Goal: Task Accomplishment & Management: Manage account settings

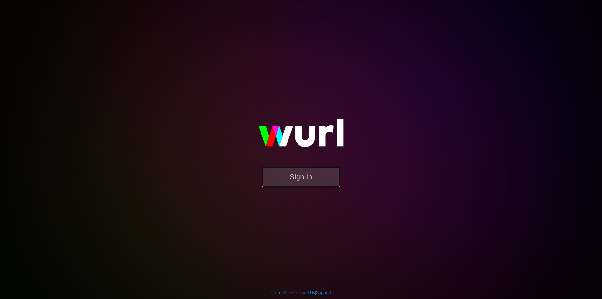
click at [306, 180] on button "Sign In" at bounding box center [301, 176] width 78 height 20
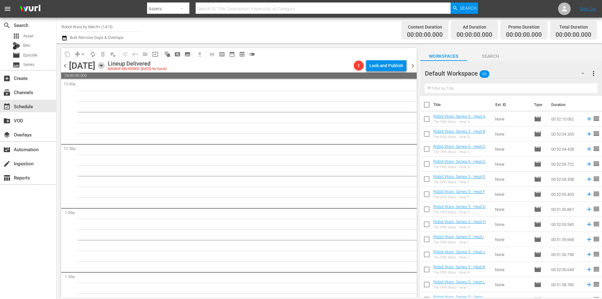
click at [105, 64] on icon "button" at bounding box center [101, 65] width 7 height 7
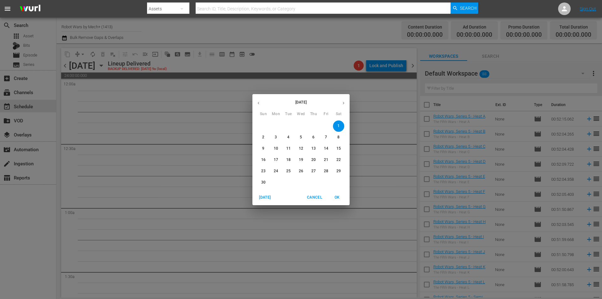
click at [266, 196] on span "Today" at bounding box center [264, 197] width 15 height 7
click at [262, 137] on span "7" at bounding box center [263, 136] width 11 height 5
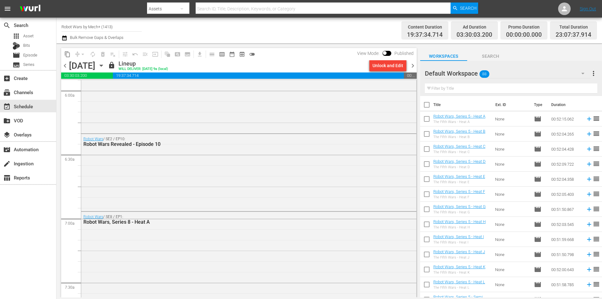
scroll to position [815, 0]
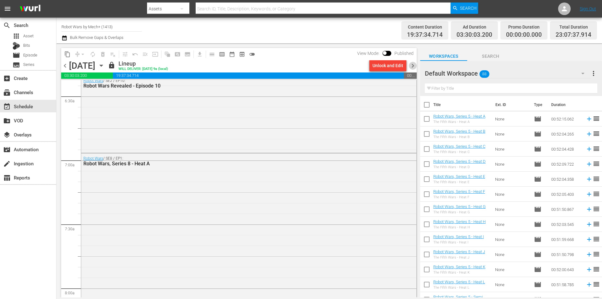
click at [414, 65] on span "chevron_right" at bounding box center [413, 66] width 8 height 8
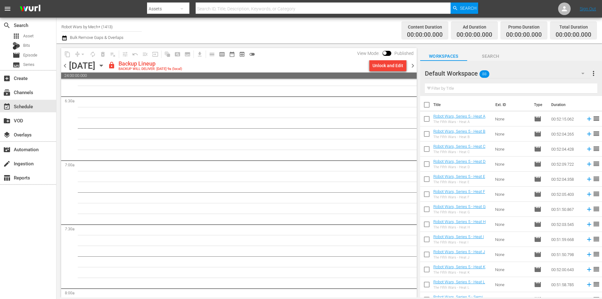
scroll to position [804, 0]
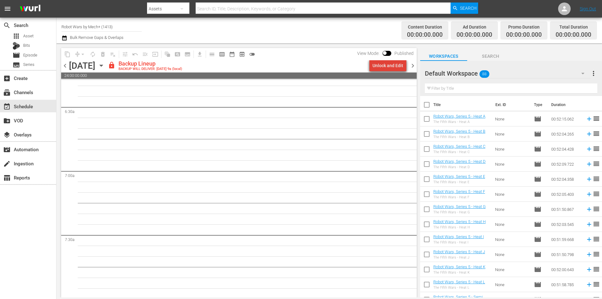
click at [396, 65] on div "Unlock and Edit" at bounding box center [387, 65] width 31 height 11
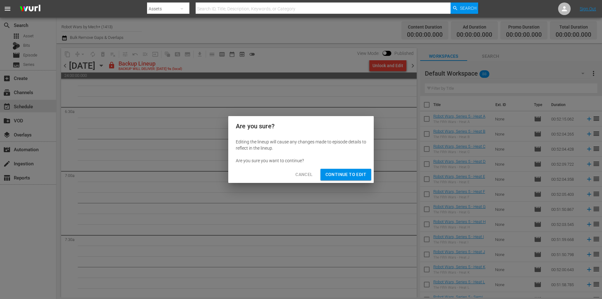
click at [345, 178] on span "Continue to Edit" at bounding box center [345, 174] width 41 height 8
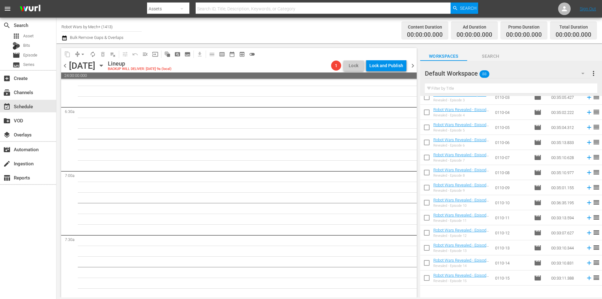
scroll to position [280, 0]
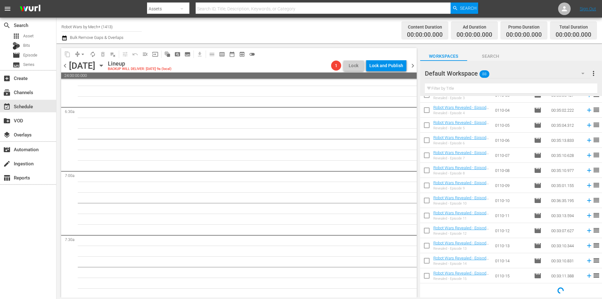
click at [429, 277] on input "checkbox" at bounding box center [426, 276] width 13 height 13
checkbox input "true"
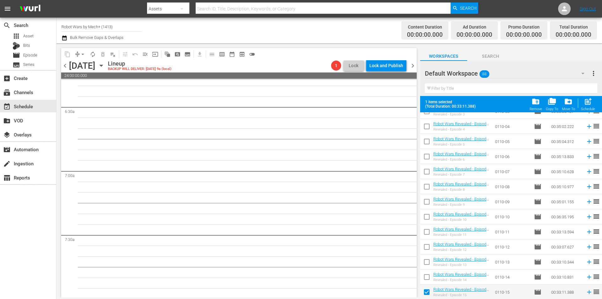
click at [429, 277] on input "checkbox" at bounding box center [426, 277] width 13 height 13
checkbox input "true"
click at [427, 257] on input "checkbox" at bounding box center [426, 262] width 13 height 13
checkbox input "true"
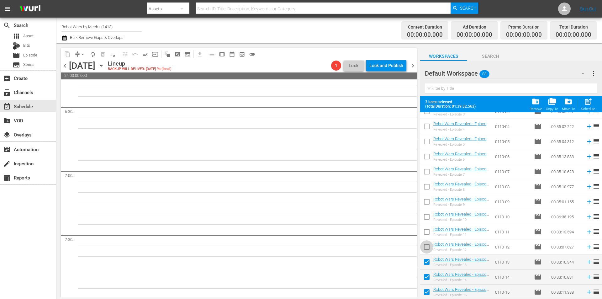
click at [426, 245] on input "checkbox" at bounding box center [426, 247] width 13 height 13
checkbox input "true"
click at [427, 230] on input "checkbox" at bounding box center [426, 232] width 13 height 13
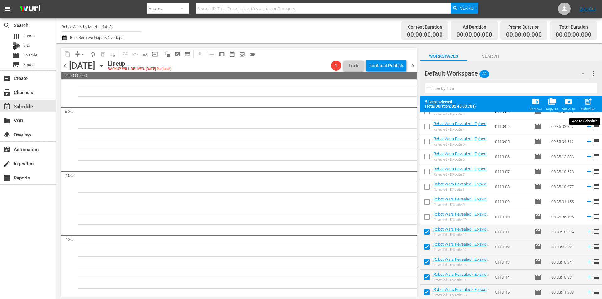
click at [588, 103] on span "post_add" at bounding box center [587, 101] width 8 height 8
checkbox input "false"
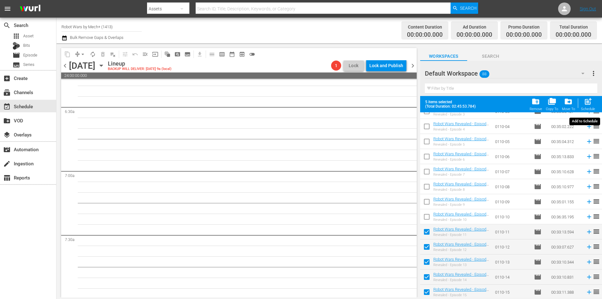
checkbox input "false"
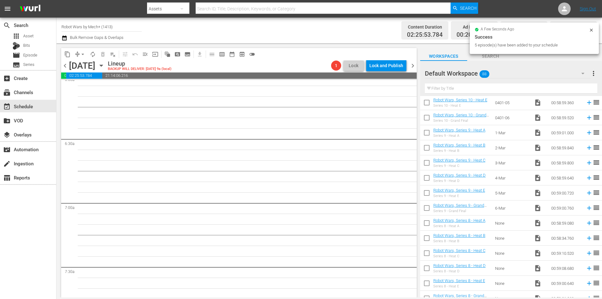
scroll to position [1075, 0]
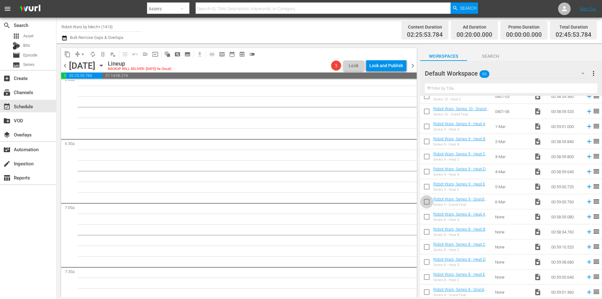
click at [429, 205] on input "checkbox" at bounding box center [426, 202] width 13 height 13
checkbox input "true"
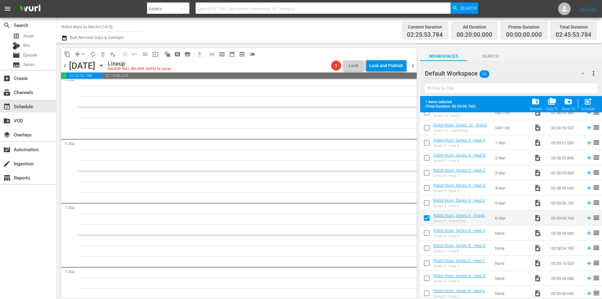
click at [429, 205] on input "checkbox" at bounding box center [426, 203] width 13 height 13
checkbox input "true"
click at [424, 187] on input "checkbox" at bounding box center [426, 188] width 13 height 13
checkbox input "true"
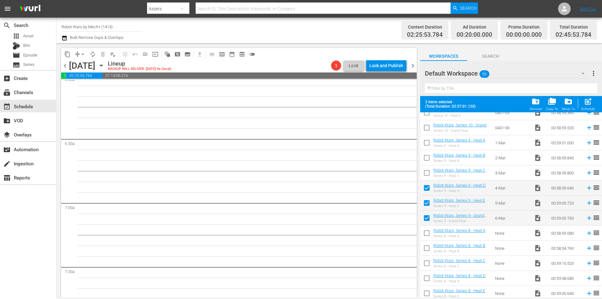
click at [428, 173] on input "checkbox" at bounding box center [426, 173] width 13 height 13
checkbox input "true"
click at [428, 157] on input "checkbox" at bounding box center [426, 158] width 13 height 13
checkbox input "true"
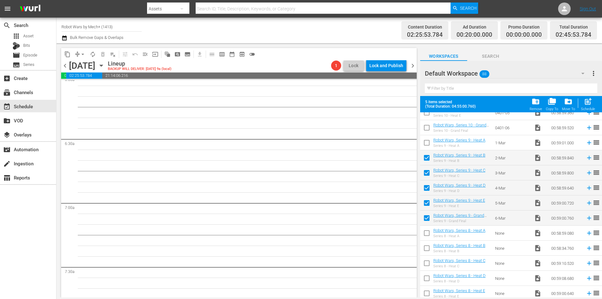
click at [427, 142] on input "checkbox" at bounding box center [426, 143] width 13 height 13
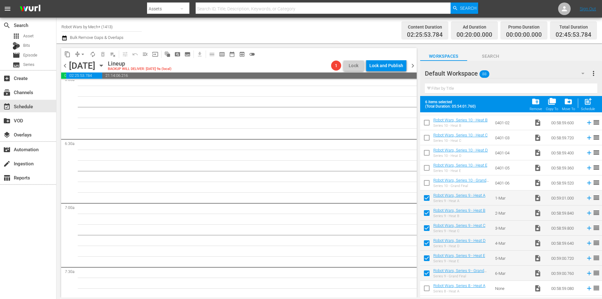
scroll to position [1013, 0]
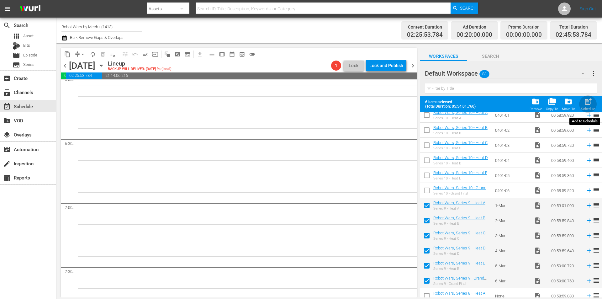
click at [592, 103] on span "post_add" at bounding box center [587, 101] width 8 height 8
checkbox input "false"
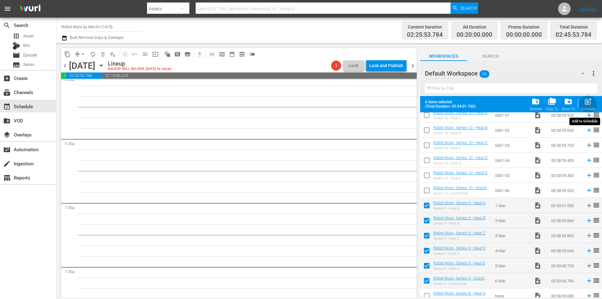
checkbox input "false"
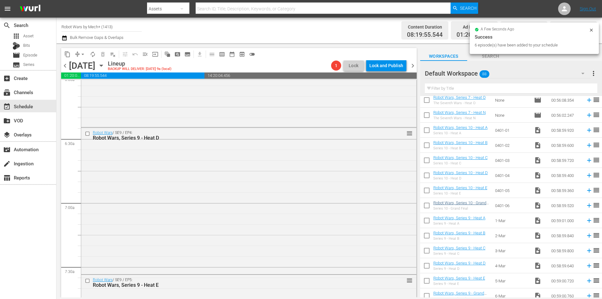
scroll to position [761, 0]
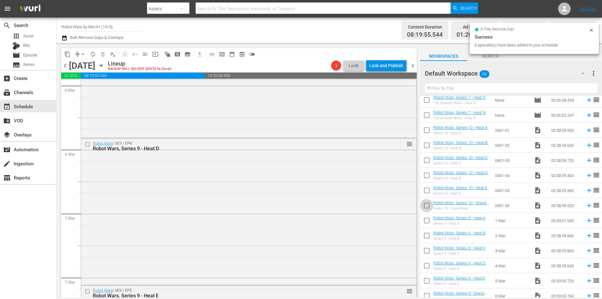
click at [427, 206] on input "checkbox" at bounding box center [426, 206] width 13 height 13
checkbox input "true"
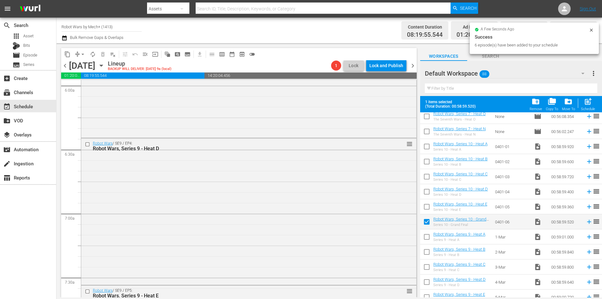
click at [425, 207] on input "checkbox" at bounding box center [426, 207] width 13 height 13
checkbox input "true"
click at [426, 191] on input "checkbox" at bounding box center [426, 192] width 13 height 13
checkbox input "true"
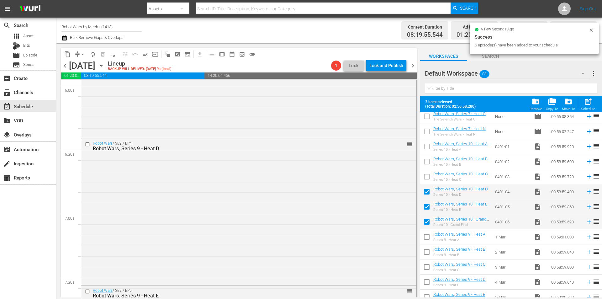
click at [428, 175] on input "checkbox" at bounding box center [426, 177] width 13 height 13
checkbox input "true"
click at [427, 160] on input "checkbox" at bounding box center [426, 162] width 13 height 13
checkbox input "true"
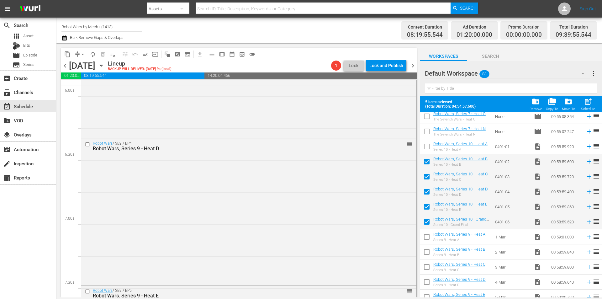
click at [426, 148] on input "checkbox" at bounding box center [426, 147] width 13 height 13
click at [593, 102] on div "post_add Schedule" at bounding box center [588, 104] width 14 height 14
checkbox input "false"
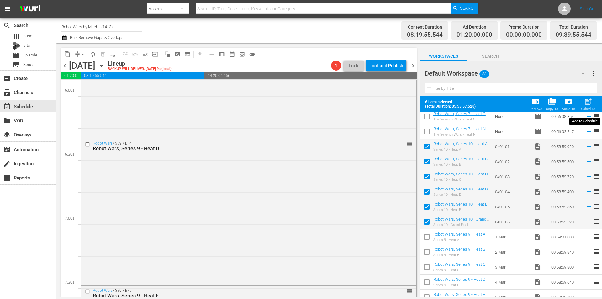
checkbox input "false"
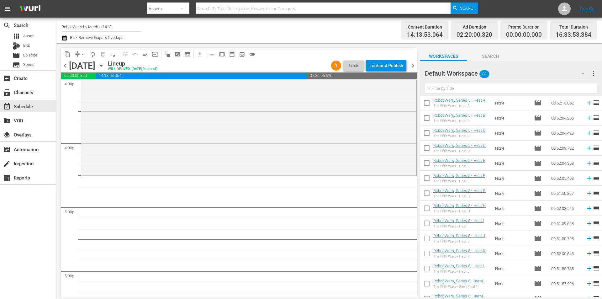
scroll to position [0, 0]
click at [428, 120] on input "checkbox" at bounding box center [426, 119] width 13 height 13
checkbox input "true"
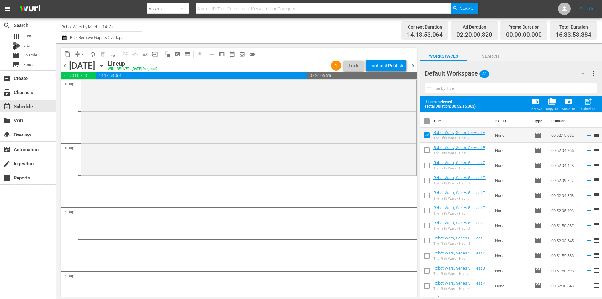
click at [430, 147] on input "checkbox" at bounding box center [426, 151] width 13 height 13
checkbox input "true"
click at [426, 170] on input "checkbox" at bounding box center [426, 166] width 13 height 13
checkbox input "true"
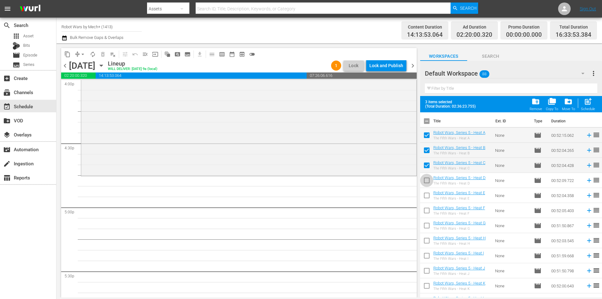
click at [427, 182] on input "checkbox" at bounding box center [426, 181] width 13 height 13
checkbox input "true"
click at [428, 195] on input "checkbox" at bounding box center [426, 196] width 13 height 13
checkbox input "true"
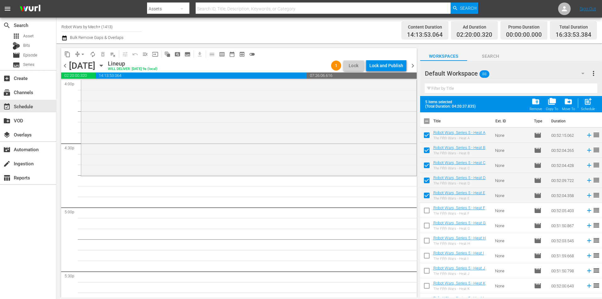
click at [428, 211] on input "checkbox" at bounding box center [426, 211] width 13 height 13
checkbox input "true"
click at [430, 223] on input "checkbox" at bounding box center [426, 226] width 13 height 13
checkbox input "true"
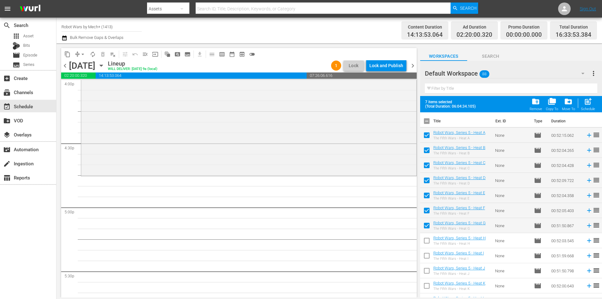
click at [429, 238] on input "checkbox" at bounding box center [426, 241] width 13 height 13
checkbox input "true"
click at [428, 258] on input "checkbox" at bounding box center [426, 256] width 13 height 13
checkbox input "true"
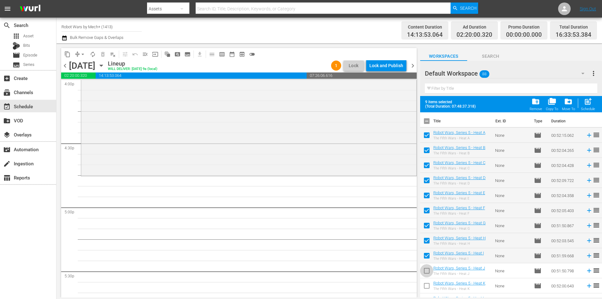
click at [426, 271] on input "checkbox" at bounding box center [426, 271] width 13 height 13
checkbox input "true"
click at [426, 285] on input "checkbox" at bounding box center [426, 286] width 13 height 13
checkbox input "true"
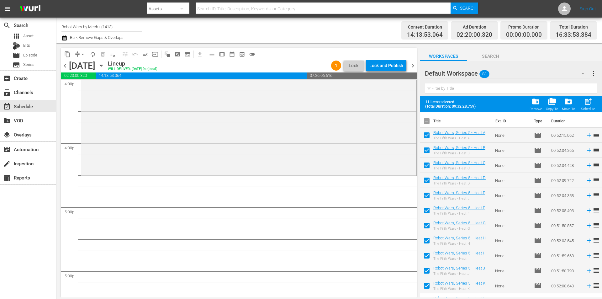
click at [589, 99] on span "post_add" at bounding box center [587, 101] width 8 height 8
checkbox input "false"
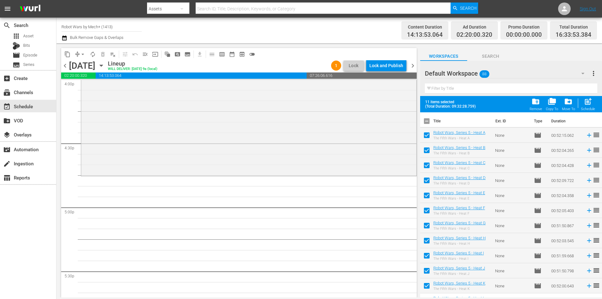
checkbox input "false"
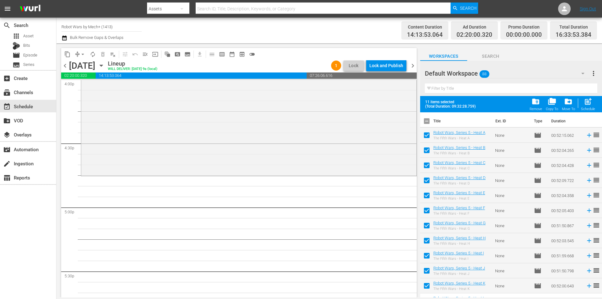
checkbox input "false"
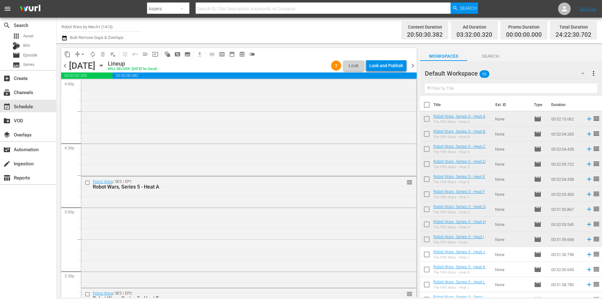
click at [384, 64] on div "Lock and Publish" at bounding box center [386, 65] width 34 height 11
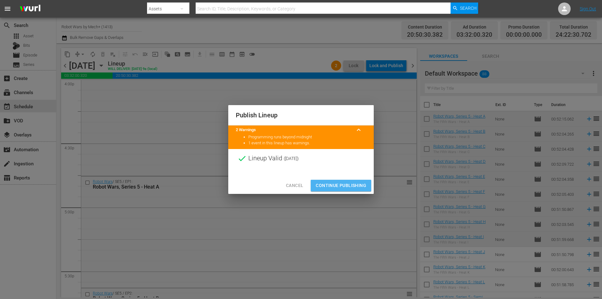
click at [336, 183] on span "Continue Publishing" at bounding box center [341, 185] width 50 height 8
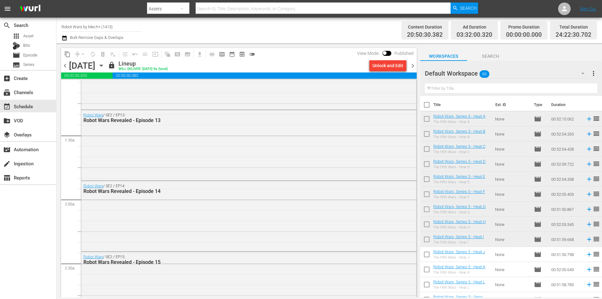
scroll to position [135, 0]
click at [412, 66] on span "chevron_right" at bounding box center [413, 66] width 8 height 8
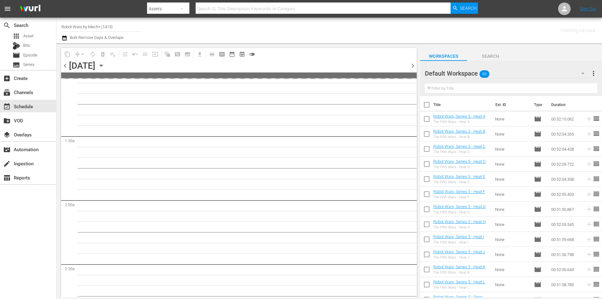
scroll to position [145, 0]
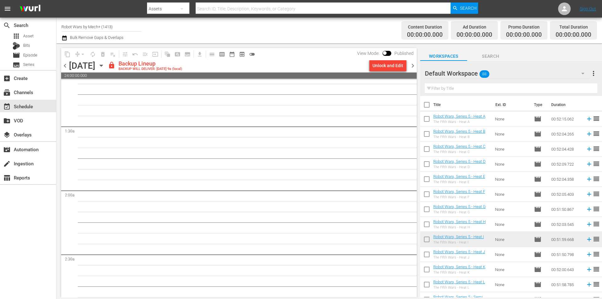
click at [386, 66] on div "Unlock and Edit" at bounding box center [387, 65] width 31 height 11
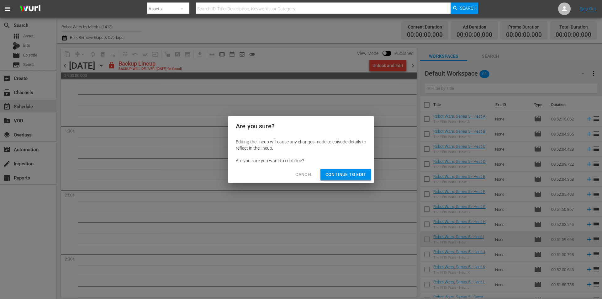
click at [343, 178] on span "Continue to Edit" at bounding box center [345, 174] width 41 height 8
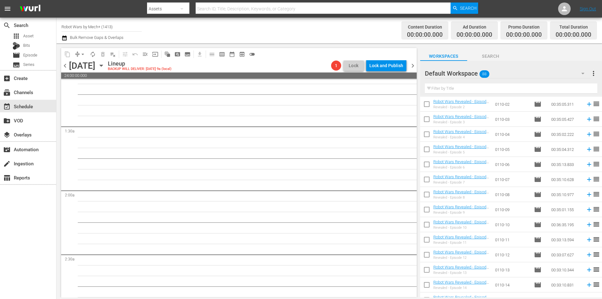
scroll to position [219, 0]
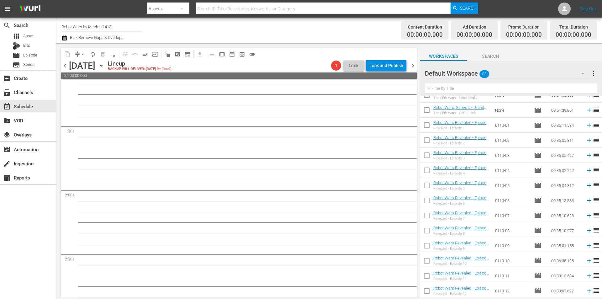
click at [426, 187] on input "checkbox" at bounding box center [426, 186] width 13 height 13
checkbox input "true"
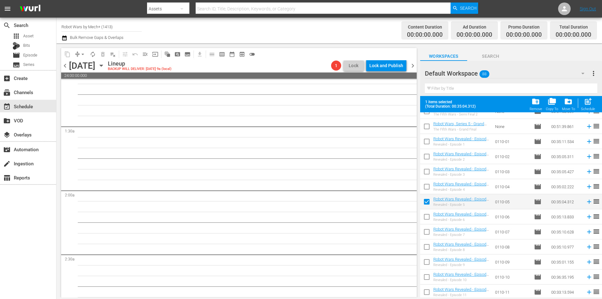
click at [426, 187] on input "checkbox" at bounding box center [426, 187] width 13 height 13
checkbox input "true"
click at [427, 172] on input "checkbox" at bounding box center [426, 172] width 13 height 13
checkbox input "true"
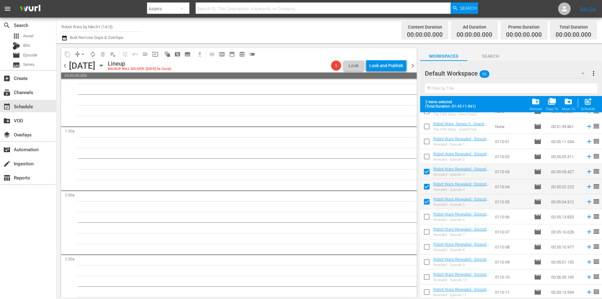
click at [425, 158] on input "checkbox" at bounding box center [426, 157] width 13 height 13
checkbox input "true"
click at [425, 142] on input "checkbox" at bounding box center [426, 142] width 13 height 13
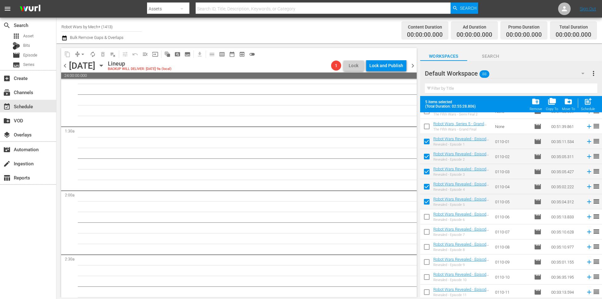
click at [595, 102] on button "post_add Schedule" at bounding box center [588, 104] width 18 height 18
checkbox input "false"
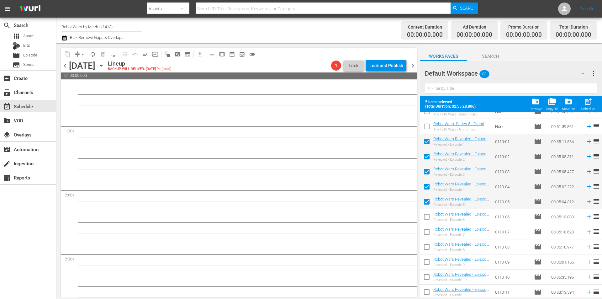
checkbox input "false"
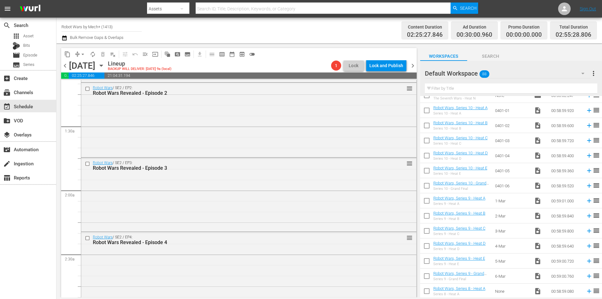
scroll to position [1003, 0]
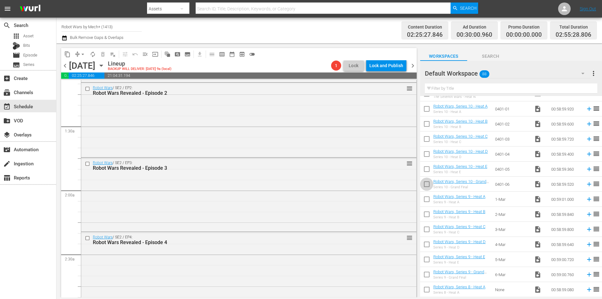
click at [423, 187] on input "checkbox" at bounding box center [426, 185] width 13 height 13
checkbox input "true"
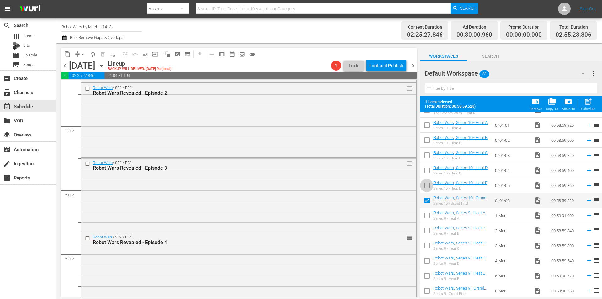
click at [423, 187] on input "checkbox" at bounding box center [426, 186] width 13 height 13
checkbox input "true"
drag, startPoint x: 424, startPoint y: 171, endPoint x: 425, endPoint y: 163, distance: 8.2
click at [424, 170] on input "checkbox" at bounding box center [426, 171] width 13 height 13
checkbox input "true"
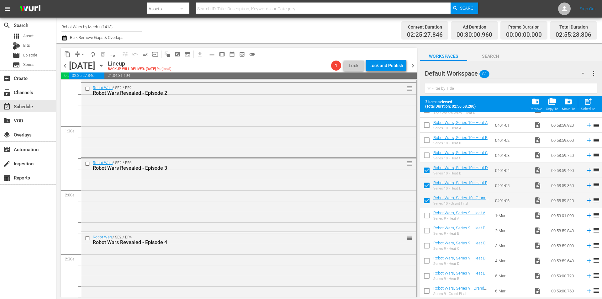
click at [425, 154] on input "checkbox" at bounding box center [426, 156] width 13 height 13
checkbox input "true"
click at [428, 140] on input "checkbox" at bounding box center [426, 141] width 13 height 13
checkbox input "true"
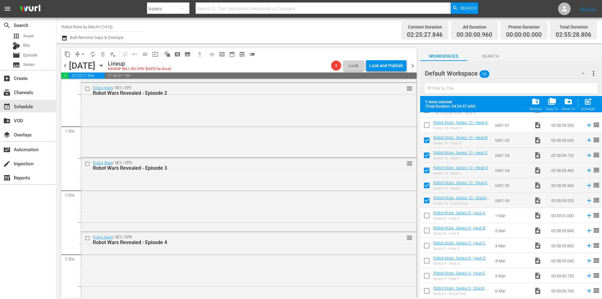
click at [425, 126] on input "checkbox" at bounding box center [426, 126] width 13 height 13
click at [588, 105] on span "post_add" at bounding box center [587, 101] width 8 height 8
checkbox input "false"
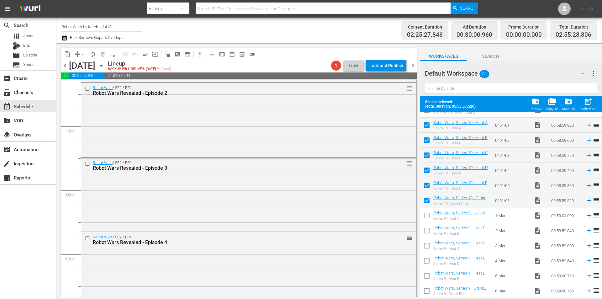
checkbox input "false"
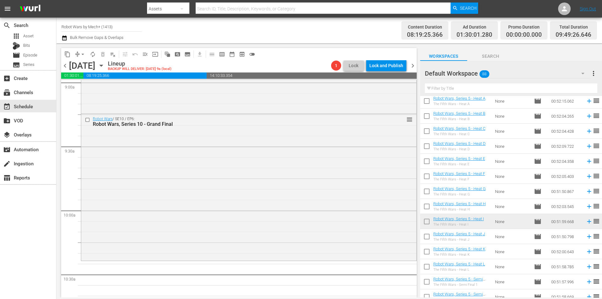
scroll to position [0, 0]
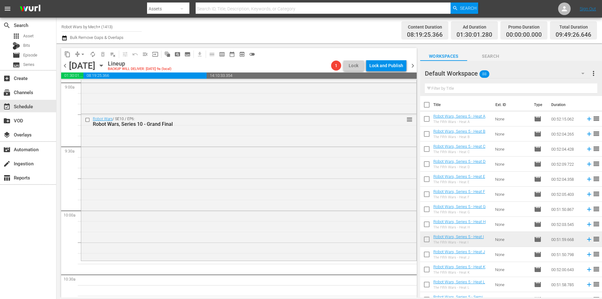
click at [426, 149] on input "checkbox" at bounding box center [426, 150] width 13 height 13
checkbox input "true"
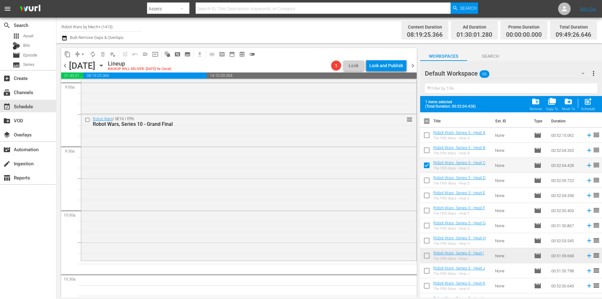
click at [426, 149] on input "checkbox" at bounding box center [426, 151] width 13 height 13
checkbox input "true"
click at [425, 134] on input "checkbox" at bounding box center [426, 136] width 13 height 13
checkbox input "true"
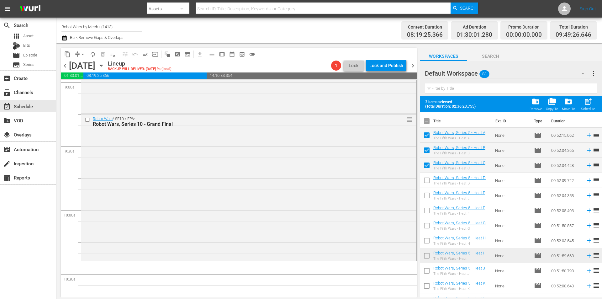
click at [428, 181] on input "checkbox" at bounding box center [426, 181] width 13 height 13
checkbox input "true"
click at [428, 194] on input "checkbox" at bounding box center [426, 196] width 13 height 13
checkbox input "true"
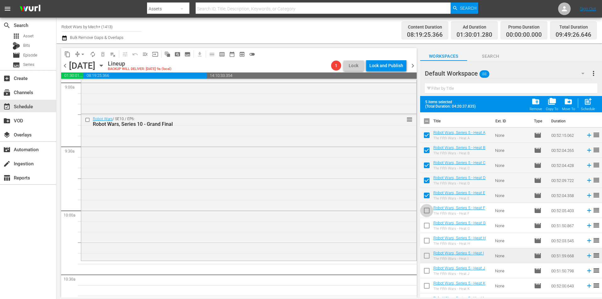
click at [426, 209] on input "checkbox" at bounding box center [426, 211] width 13 height 13
checkbox input "true"
click at [425, 226] on input "checkbox" at bounding box center [426, 226] width 13 height 13
checkbox input "true"
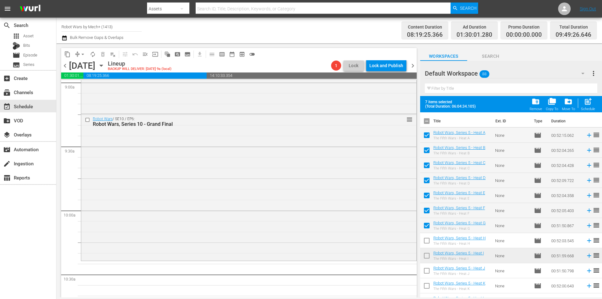
click at [427, 241] on input "checkbox" at bounding box center [426, 241] width 13 height 13
checkbox input "true"
click at [427, 255] on input "checkbox" at bounding box center [426, 256] width 13 height 13
checkbox input "true"
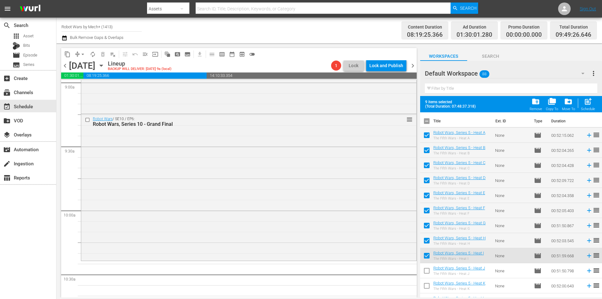
click at [426, 270] on input "checkbox" at bounding box center [426, 271] width 13 height 13
checkbox input "true"
click at [426, 287] on input "checkbox" at bounding box center [426, 286] width 13 height 13
checkbox input "true"
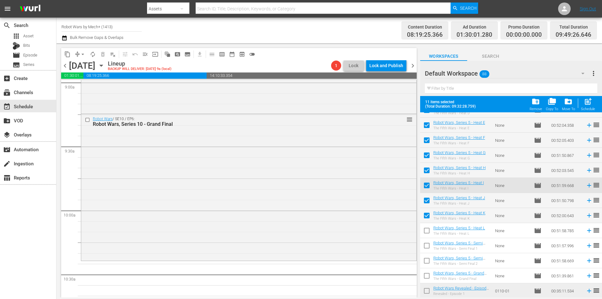
scroll to position [94, 0]
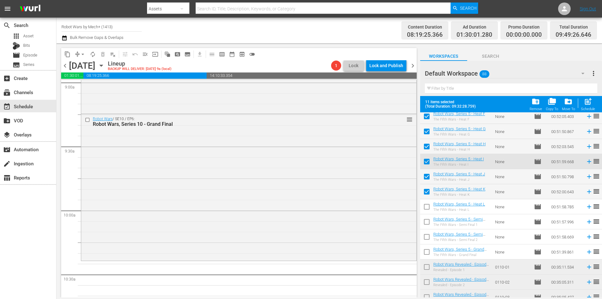
click at [429, 206] on input "checkbox" at bounding box center [426, 207] width 13 height 13
checkbox input "true"
click at [426, 223] on input "checkbox" at bounding box center [426, 222] width 13 height 13
checkbox input "true"
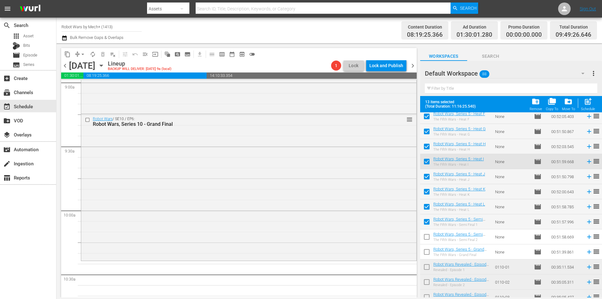
click at [426, 241] on input "checkbox" at bounding box center [426, 237] width 13 height 13
checkbox input "true"
click at [428, 253] on input "checkbox" at bounding box center [426, 252] width 13 height 13
checkbox input "true"
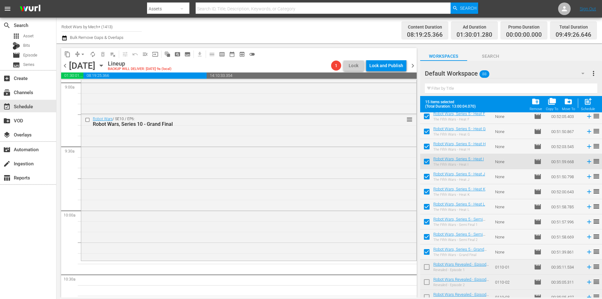
click at [587, 102] on span "post_add" at bounding box center [587, 101] width 8 height 8
checkbox input "false"
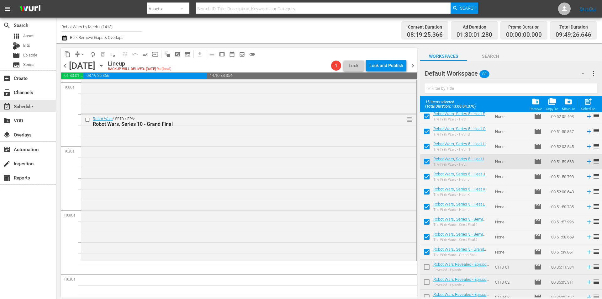
checkbox input "false"
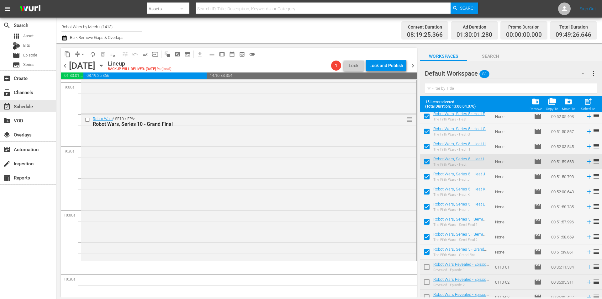
checkbox input "false"
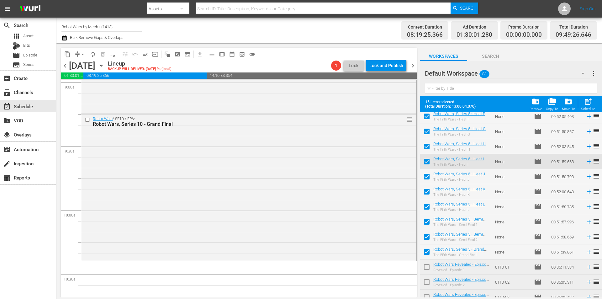
checkbox input "false"
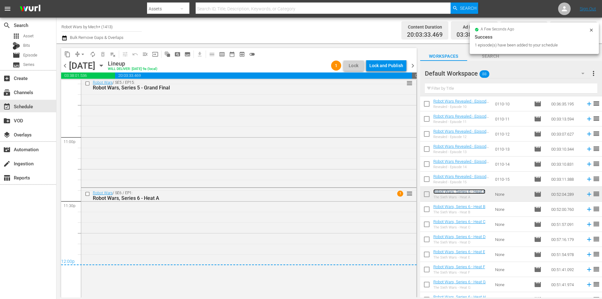
scroll to position [2885, 0]
click at [386, 65] on div "Lock and Publish" at bounding box center [386, 65] width 34 height 11
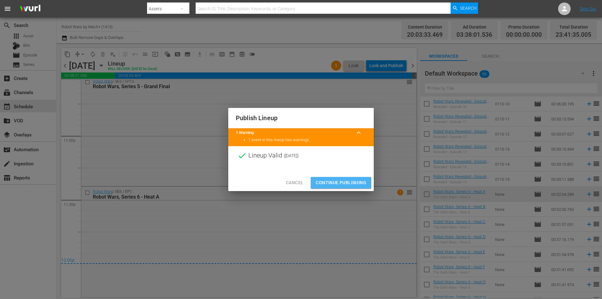
click at [341, 185] on span "Continue Publishing" at bounding box center [341, 183] width 50 height 8
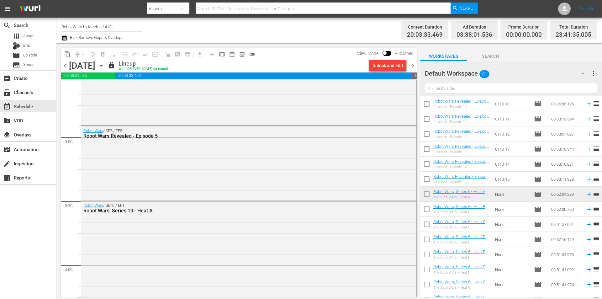
scroll to position [303, 0]
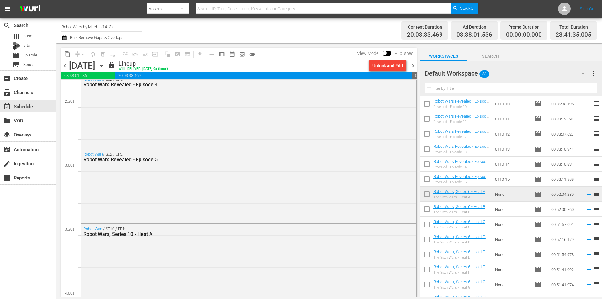
click at [410, 66] on span "chevron_right" at bounding box center [413, 66] width 8 height 8
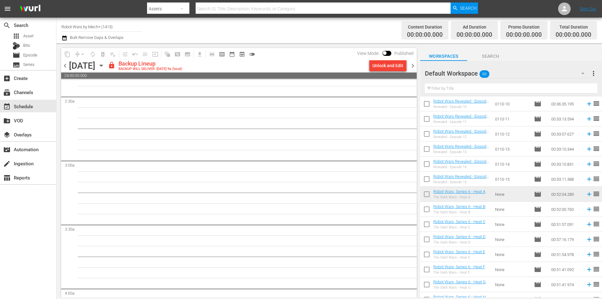
click at [382, 65] on div "Unlock and Edit" at bounding box center [387, 65] width 31 height 11
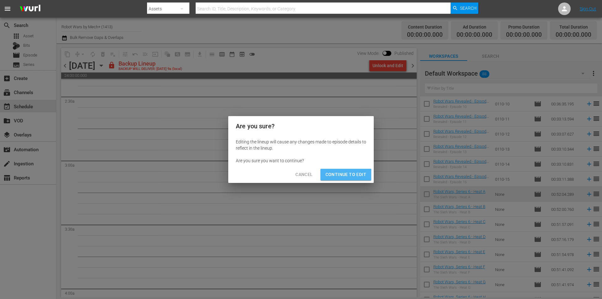
click at [338, 175] on span "Continue to Edit" at bounding box center [345, 174] width 41 height 8
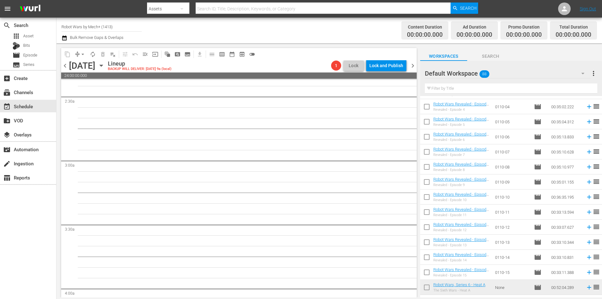
scroll to position [282, 0]
click at [426, 201] on input "checkbox" at bounding box center [426, 198] width 13 height 13
checkbox input "true"
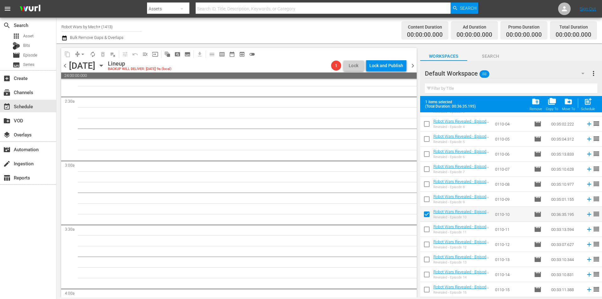
click at [426, 200] on input "checkbox" at bounding box center [426, 200] width 13 height 13
checkbox input "true"
drag, startPoint x: 425, startPoint y: 185, endPoint x: 425, endPoint y: 175, distance: 10.0
click at [425, 185] on input "checkbox" at bounding box center [426, 185] width 13 height 13
checkbox input "true"
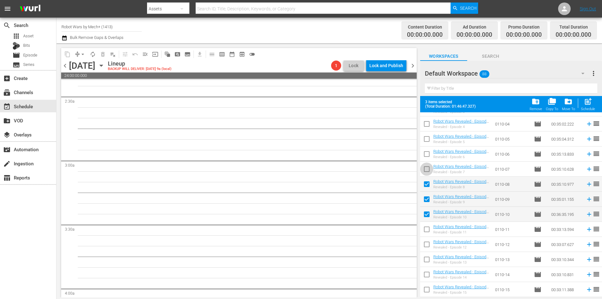
click at [425, 168] on input "checkbox" at bounding box center [426, 170] width 13 height 13
checkbox input "true"
click at [425, 155] on input "checkbox" at bounding box center [426, 155] width 13 height 13
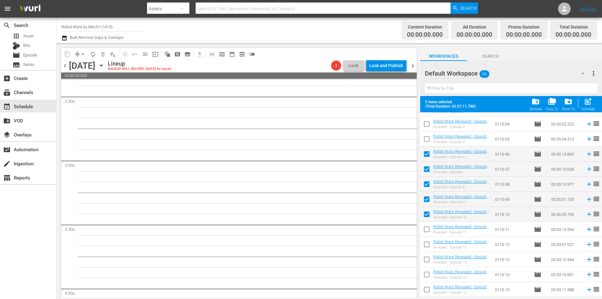
click at [590, 107] on div "post_add Schedule" at bounding box center [588, 104] width 14 height 14
checkbox input "false"
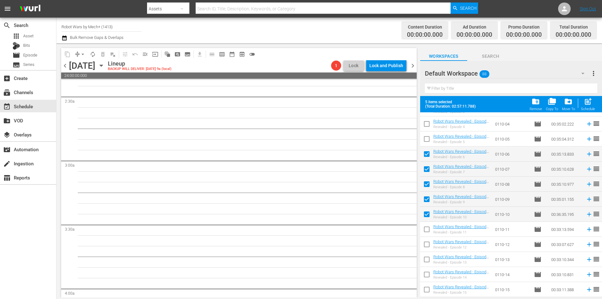
checkbox input "false"
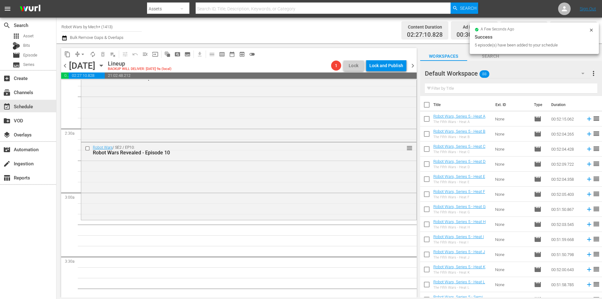
scroll to position [157, 0]
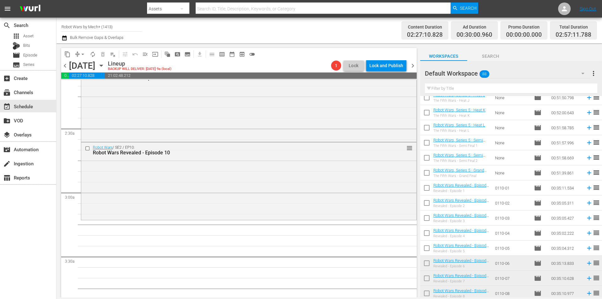
click at [424, 174] on input "checkbox" at bounding box center [426, 173] width 13 height 13
checkbox input "true"
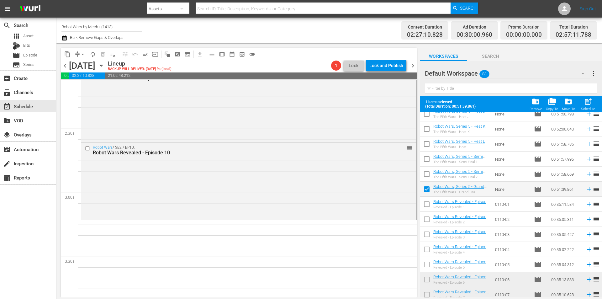
click at [424, 174] on input "checkbox" at bounding box center [426, 175] width 13 height 13
checkbox input "true"
click at [427, 159] on input "checkbox" at bounding box center [426, 160] width 13 height 13
checkbox input "true"
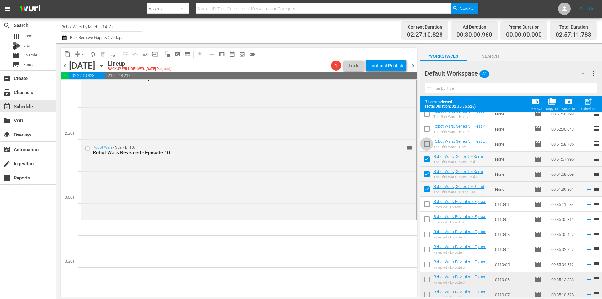
click at [425, 144] on input "checkbox" at bounding box center [426, 145] width 13 height 13
checkbox input "true"
click at [425, 132] on input "checkbox" at bounding box center [426, 129] width 13 height 13
checkbox input "true"
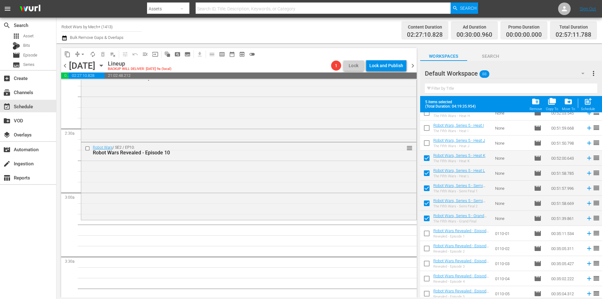
scroll to position [125, 0]
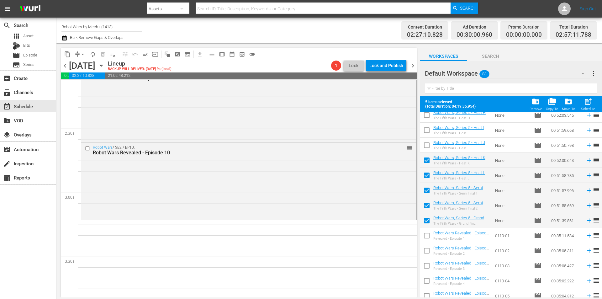
click at [423, 147] on input "checkbox" at bounding box center [426, 146] width 13 height 13
click at [588, 104] on span "post_add" at bounding box center [587, 101] width 8 height 8
checkbox input "false"
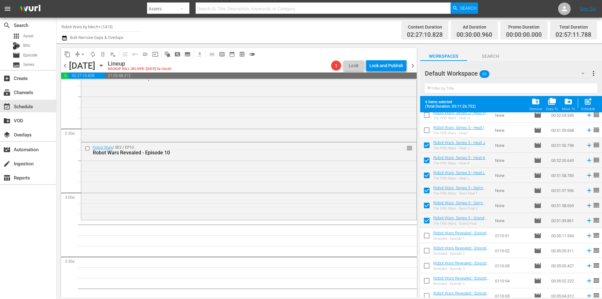
checkbox input "false"
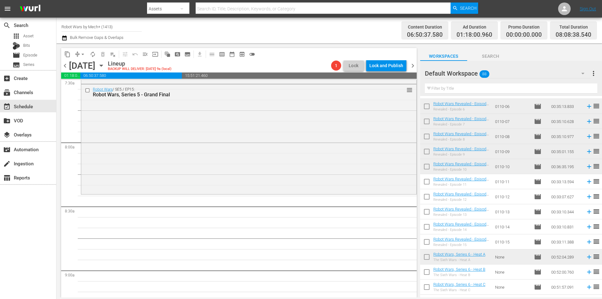
scroll to position [470, 0]
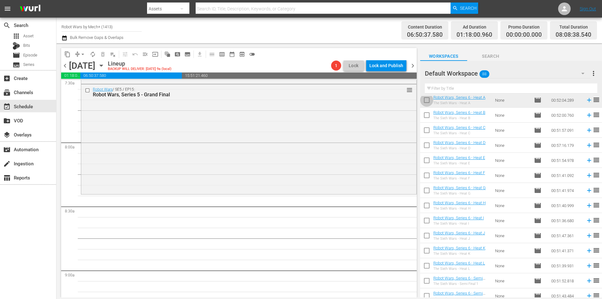
click at [425, 101] on input "checkbox" at bounding box center [426, 101] width 13 height 13
checkbox input "true"
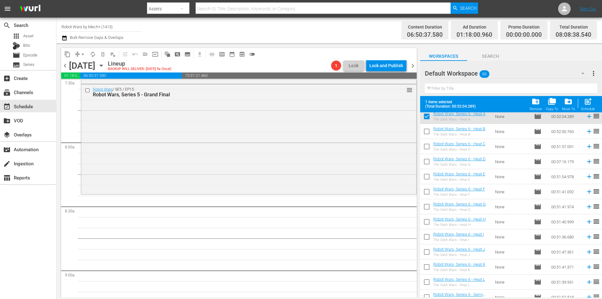
click at [424, 137] on input "checkbox" at bounding box center [426, 132] width 13 height 13
checkbox input "true"
click at [426, 144] on input "checkbox" at bounding box center [426, 147] width 13 height 13
checkbox input "true"
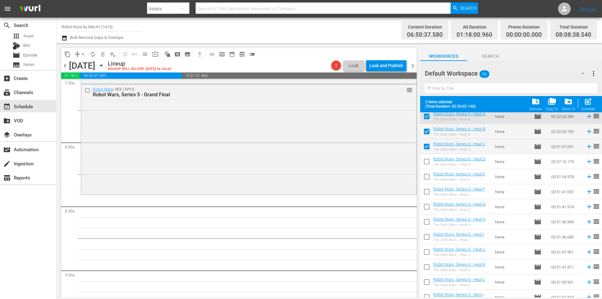
click at [430, 164] on input "checkbox" at bounding box center [426, 162] width 13 height 13
checkbox input "true"
click at [427, 180] on input "checkbox" at bounding box center [426, 177] width 13 height 13
checkbox input "true"
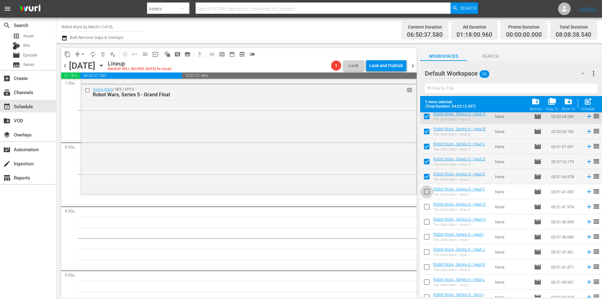
click at [426, 193] on input "checkbox" at bounding box center [426, 192] width 13 height 13
checkbox input "true"
click at [426, 209] on input "checkbox" at bounding box center [426, 207] width 13 height 13
checkbox input "true"
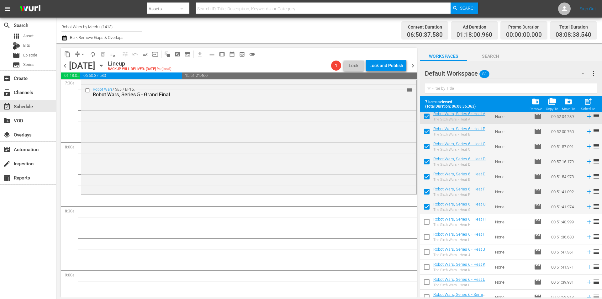
click at [427, 222] on input "checkbox" at bounding box center [426, 222] width 13 height 13
checkbox input "true"
click at [427, 235] on input "checkbox" at bounding box center [426, 237] width 13 height 13
checkbox input "true"
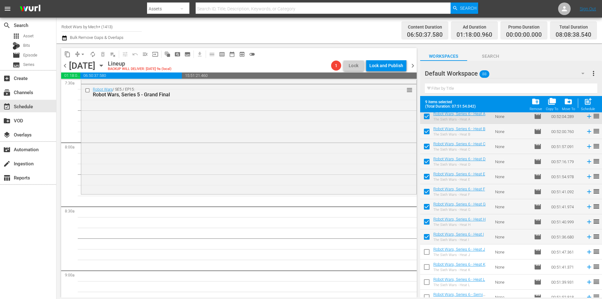
click at [427, 248] on input "checkbox" at bounding box center [426, 252] width 13 height 13
checkbox input "true"
click at [429, 260] on td at bounding box center [426, 266] width 13 height 15
drag, startPoint x: 428, startPoint y: 280, endPoint x: 428, endPoint y: 273, distance: 6.9
click at [428, 280] on input "checkbox" at bounding box center [426, 282] width 13 height 13
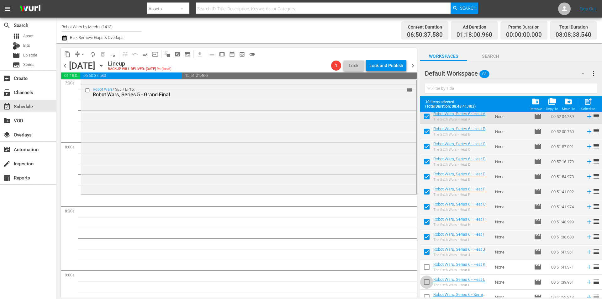
checkbox input "true"
click at [428, 268] on input "checkbox" at bounding box center [426, 267] width 13 height 13
checkbox input "true"
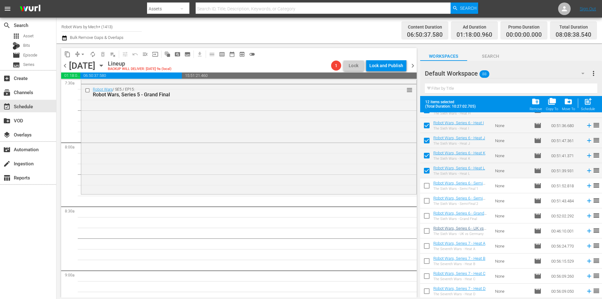
scroll to position [595, 0]
click at [423, 172] on input "checkbox" at bounding box center [426, 172] width 13 height 13
checkbox input "true"
click at [426, 187] on input "checkbox" at bounding box center [426, 187] width 13 height 13
checkbox input "true"
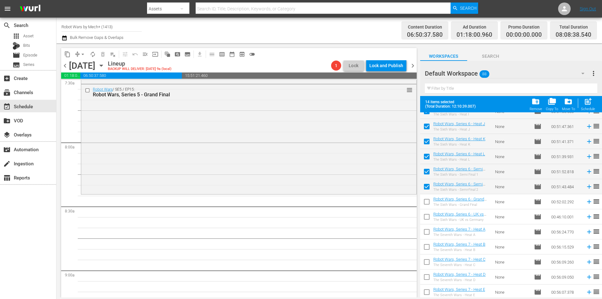
click at [425, 204] on input "checkbox" at bounding box center [426, 202] width 13 height 13
checkbox input "true"
click at [424, 220] on input "checkbox" at bounding box center [426, 217] width 13 height 13
checkbox input "true"
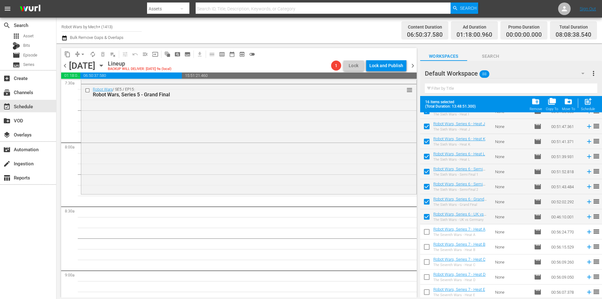
click at [585, 104] on span "post_add" at bounding box center [587, 101] width 8 height 8
checkbox input "false"
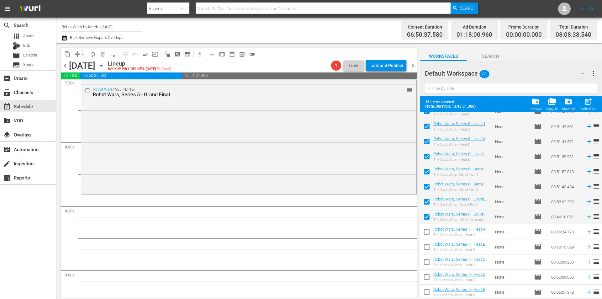
checkbox input "false"
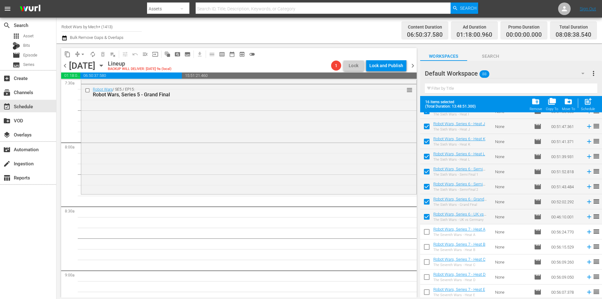
checkbox input "false"
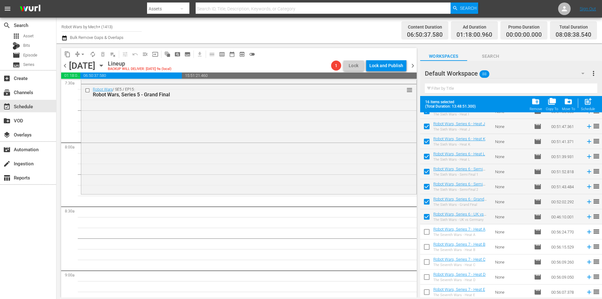
checkbox input "false"
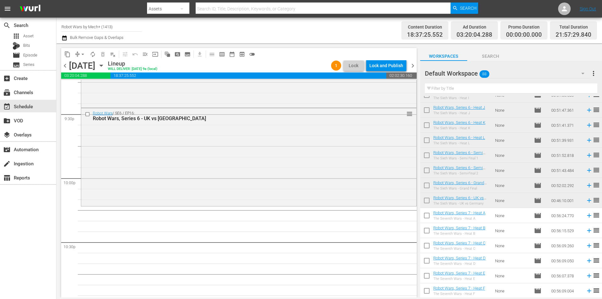
scroll to position [2715, 0]
click at [426, 216] on input "checkbox" at bounding box center [426, 216] width 13 height 13
checkbox input "true"
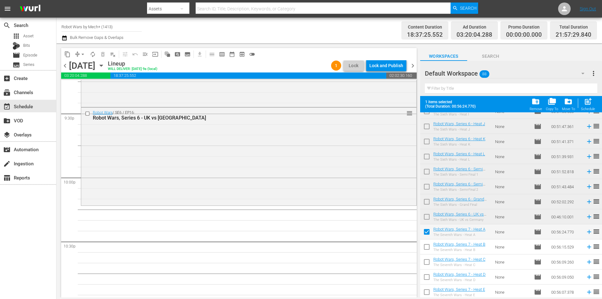
click at [424, 247] on input "checkbox" at bounding box center [426, 247] width 13 height 13
checkbox input "true"
click at [429, 261] on input "checkbox" at bounding box center [426, 262] width 13 height 13
checkbox input "true"
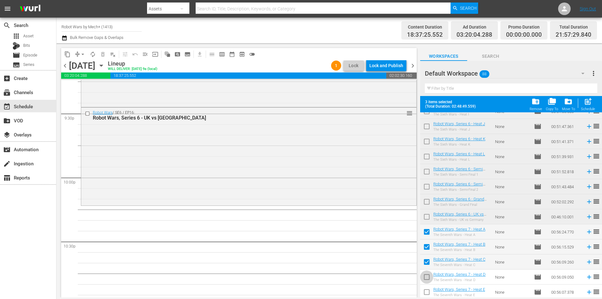
click at [427, 276] on input "checkbox" at bounding box center [426, 277] width 13 height 13
click at [426, 276] on input "checkbox" at bounding box center [426, 277] width 13 height 13
checkbox input "false"
click at [426, 260] on input "checkbox" at bounding box center [426, 262] width 13 height 13
checkbox input "false"
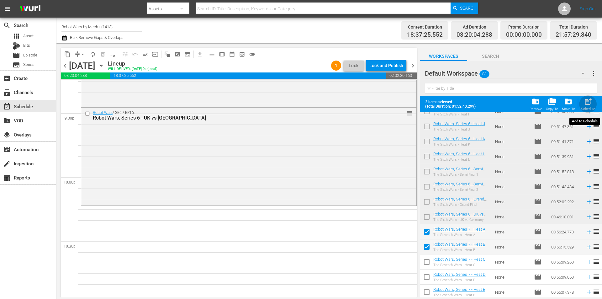
click at [586, 101] on span "post_add" at bounding box center [587, 101] width 8 height 8
checkbox input "false"
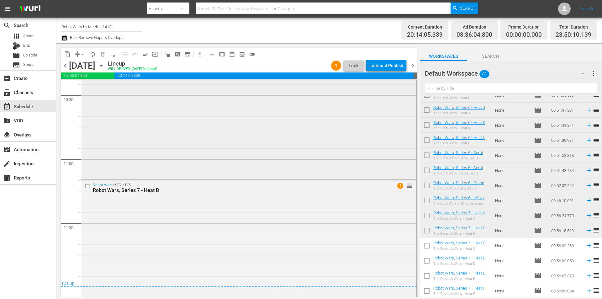
scroll to position [2864, 0]
click at [375, 65] on div "Lock and Publish" at bounding box center [386, 65] width 34 height 11
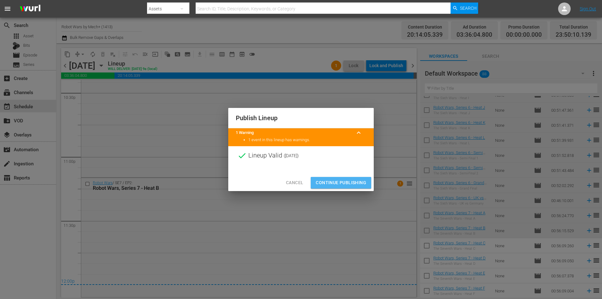
click at [333, 182] on span "Continue Publishing" at bounding box center [341, 183] width 50 height 8
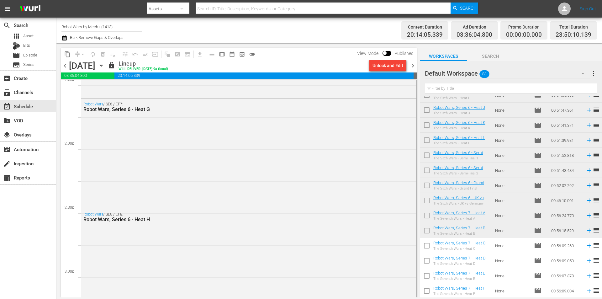
scroll to position [1816, 0]
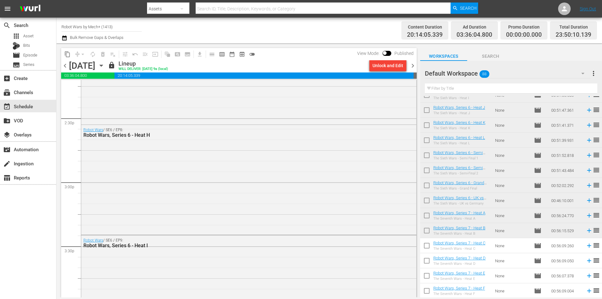
click at [411, 66] on span "chevron_right" at bounding box center [413, 66] width 8 height 8
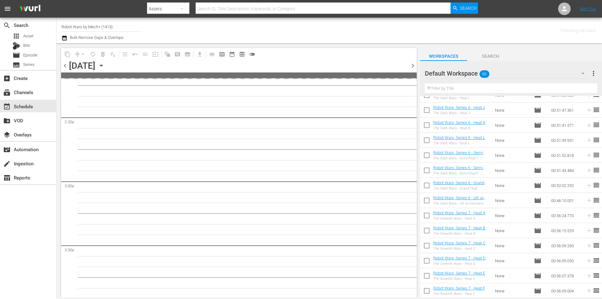
scroll to position [1943, 0]
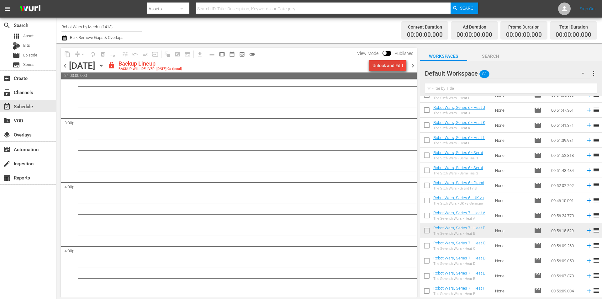
click at [388, 65] on div "Unlock and Edit" at bounding box center [387, 65] width 31 height 11
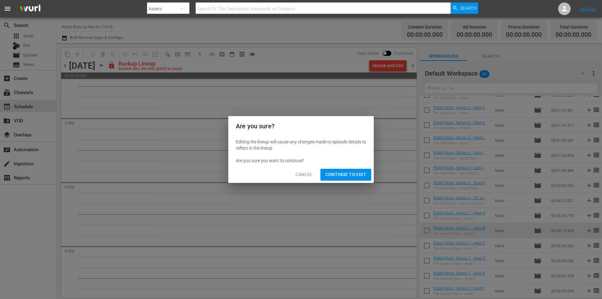
click at [347, 174] on span "Continue to Edit" at bounding box center [345, 174] width 41 height 8
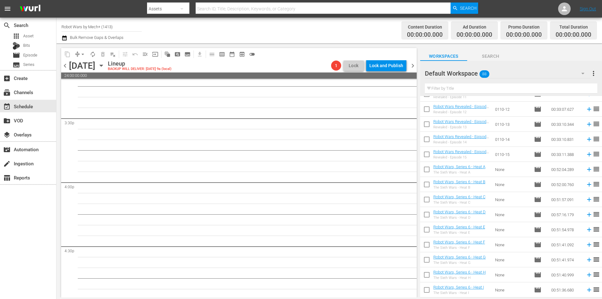
scroll to position [376, 0]
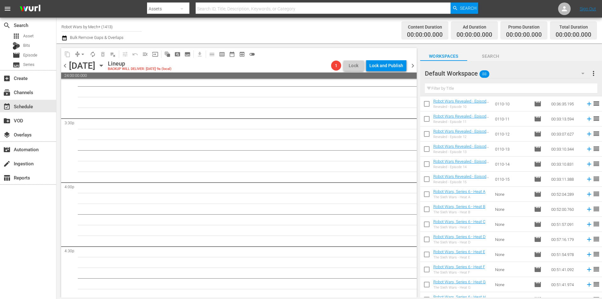
click at [426, 178] on input "checkbox" at bounding box center [426, 180] width 13 height 13
checkbox input "true"
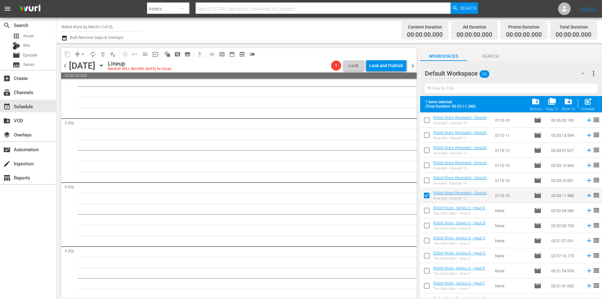
click at [426, 178] on input "checkbox" at bounding box center [426, 181] width 13 height 13
checkbox input "true"
drag, startPoint x: 425, startPoint y: 165, endPoint x: 425, endPoint y: 157, distance: 8.5
click at [425, 165] on input "checkbox" at bounding box center [426, 166] width 13 height 13
checkbox input "true"
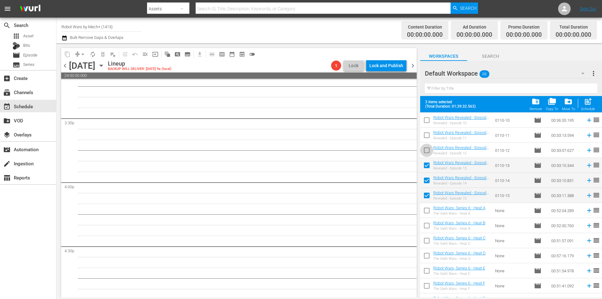
click at [426, 148] on input "checkbox" at bounding box center [426, 151] width 13 height 13
checkbox input "true"
click at [425, 137] on input "checkbox" at bounding box center [426, 136] width 13 height 13
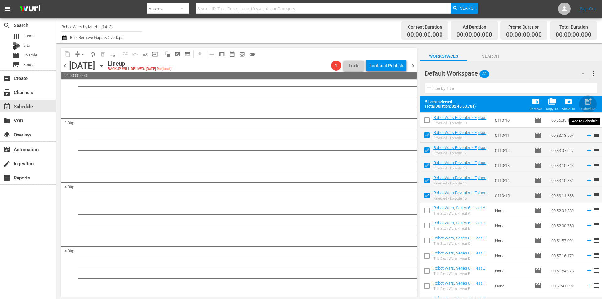
click at [590, 104] on span "post_add" at bounding box center [587, 101] width 8 height 8
checkbox input "false"
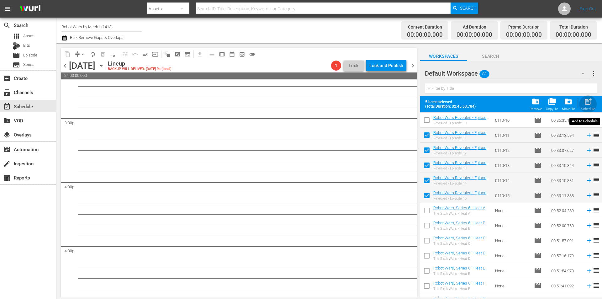
checkbox input "false"
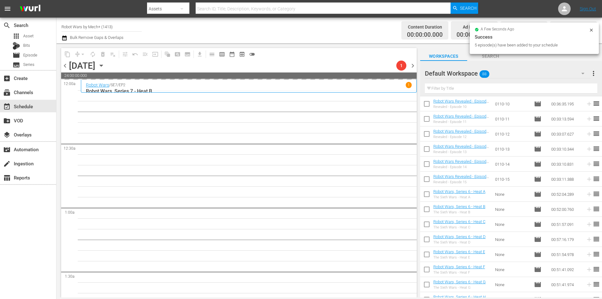
scroll to position [564, 0]
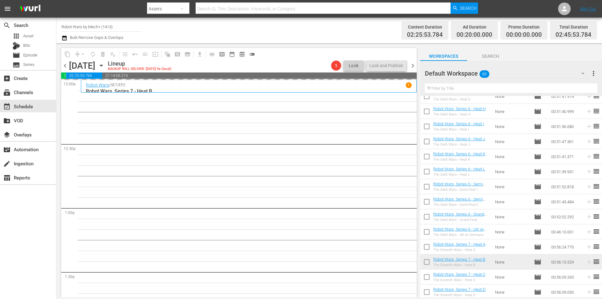
click at [426, 127] on input "checkbox" at bounding box center [426, 127] width 13 height 13
checkbox input "true"
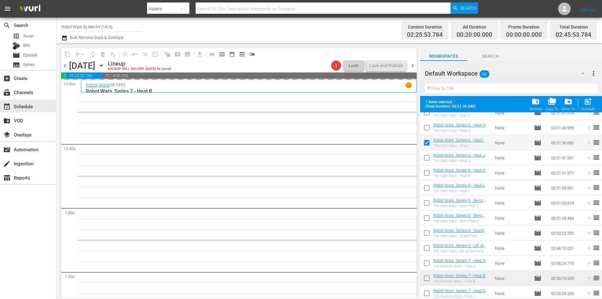
click at [426, 156] on input "checkbox" at bounding box center [426, 158] width 13 height 13
checkbox input "true"
click at [426, 175] on input "checkbox" at bounding box center [426, 173] width 13 height 13
checkbox input "true"
click at [426, 189] on input "checkbox" at bounding box center [426, 188] width 13 height 13
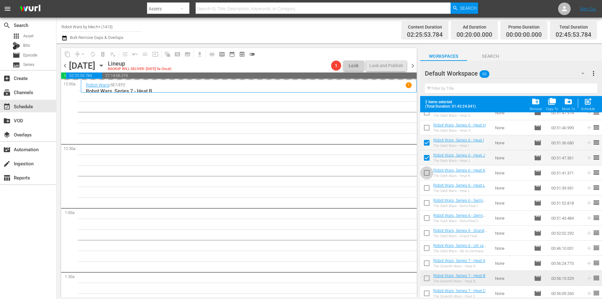
checkbox input "true"
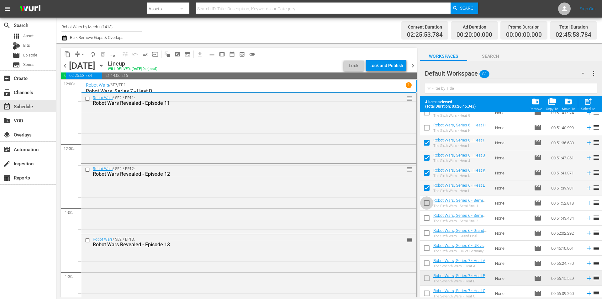
click at [428, 203] on input "checkbox" at bounding box center [426, 203] width 13 height 13
checkbox input "true"
click at [426, 221] on input "checkbox" at bounding box center [426, 218] width 13 height 13
checkbox input "true"
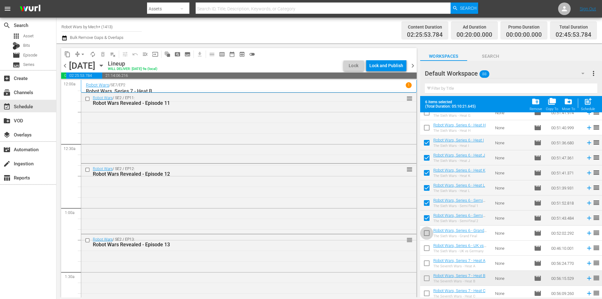
click at [426, 234] on input "checkbox" at bounding box center [426, 233] width 13 height 13
checkbox input "true"
click at [427, 249] on input "checkbox" at bounding box center [426, 249] width 13 height 13
checkbox input "true"
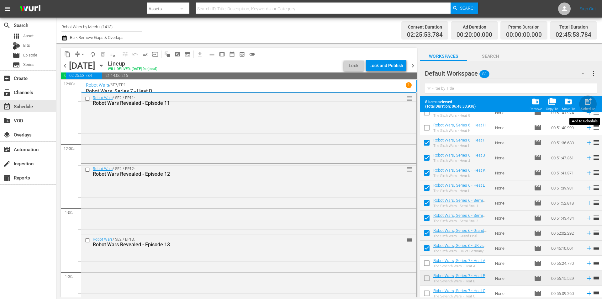
click at [586, 101] on span "post_add" at bounding box center [587, 101] width 8 height 8
checkbox input "false"
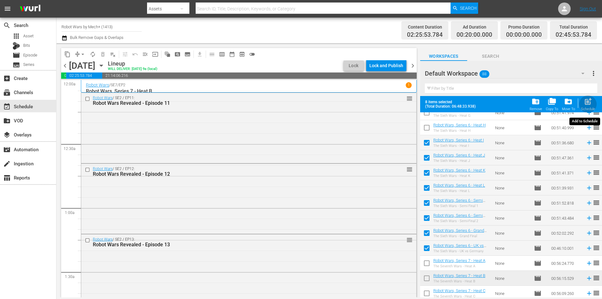
checkbox input "false"
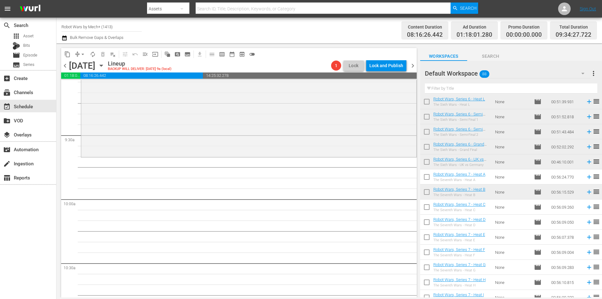
scroll to position [658, 0]
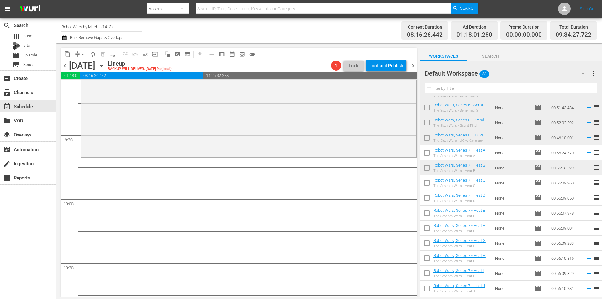
click at [425, 151] on input "checkbox" at bounding box center [426, 153] width 13 height 13
checkbox input "true"
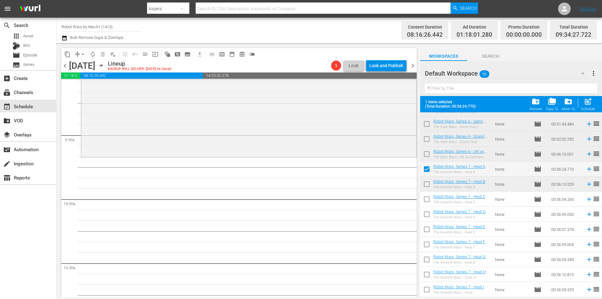
click at [424, 180] on input "checkbox" at bounding box center [426, 185] width 13 height 13
checkbox input "true"
click at [426, 200] on input "checkbox" at bounding box center [426, 200] width 13 height 13
checkbox input "true"
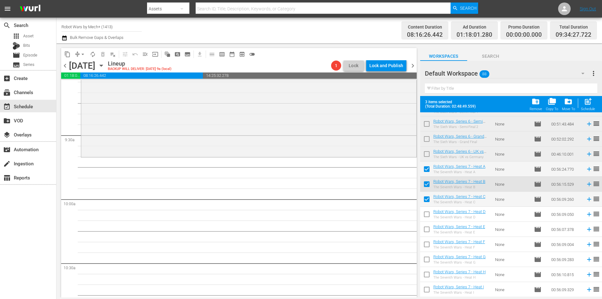
click at [426, 212] on input "checkbox" at bounding box center [426, 215] width 13 height 13
checkbox input "true"
click at [426, 227] on input "checkbox" at bounding box center [426, 230] width 13 height 13
checkbox input "true"
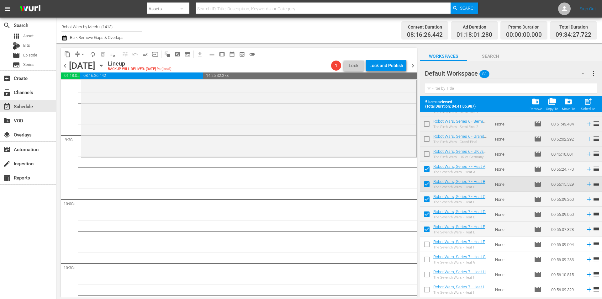
click at [428, 243] on input "checkbox" at bounding box center [426, 245] width 13 height 13
checkbox input "true"
click at [428, 257] on input "checkbox" at bounding box center [426, 260] width 13 height 13
checkbox input "true"
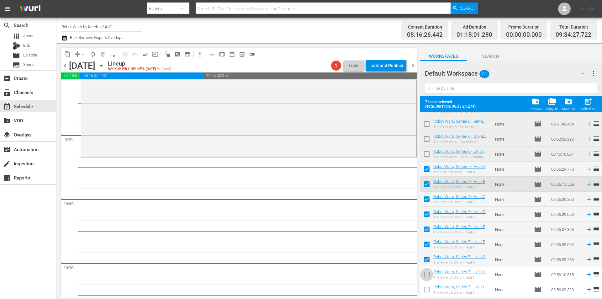
click at [428, 271] on input "checkbox" at bounding box center [426, 275] width 13 height 13
checkbox input "true"
click at [426, 285] on input "checkbox" at bounding box center [426, 290] width 13 height 13
checkbox input "true"
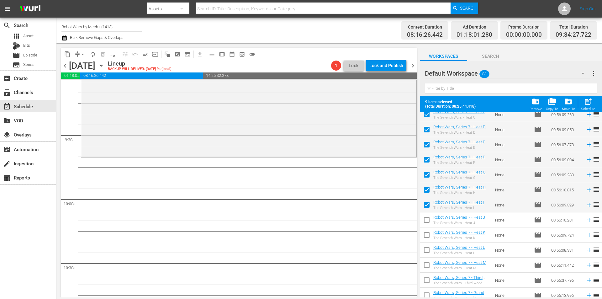
scroll to position [815, 0]
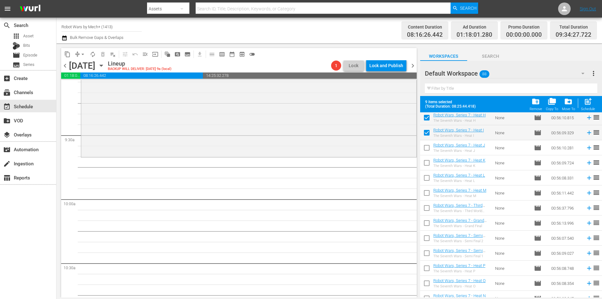
click at [431, 148] on input "checkbox" at bounding box center [426, 148] width 13 height 13
checkbox input "true"
click at [426, 161] on input "checkbox" at bounding box center [426, 163] width 13 height 13
checkbox input "true"
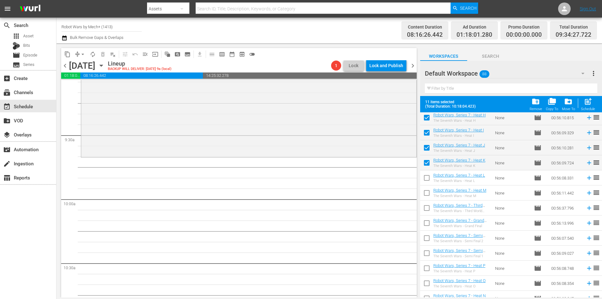
click at [426, 176] on input "checkbox" at bounding box center [426, 178] width 13 height 13
checkbox input "true"
click at [427, 195] on input "checkbox" at bounding box center [426, 193] width 13 height 13
checkbox input "true"
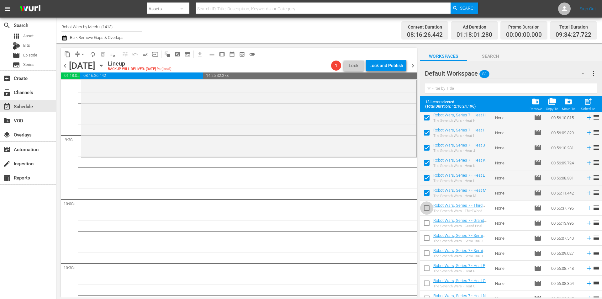
click at [427, 207] on input "checkbox" at bounding box center [426, 208] width 13 height 13
click at [427, 222] on input "checkbox" at bounding box center [426, 223] width 13 height 13
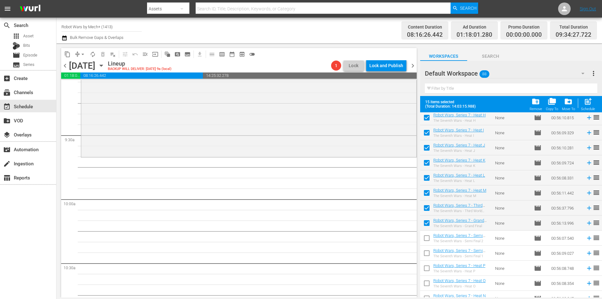
click at [426, 237] on input "checkbox" at bounding box center [426, 239] width 13 height 13
click at [425, 250] on input "checkbox" at bounding box center [426, 254] width 13 height 13
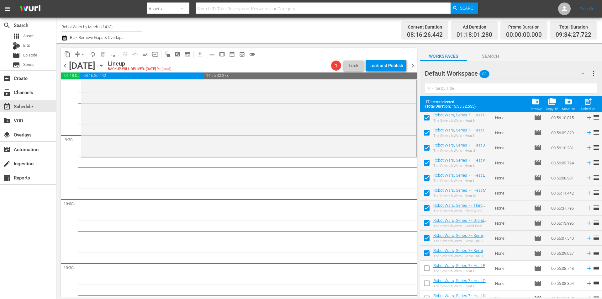
click at [427, 268] on input "checkbox" at bounding box center [426, 269] width 13 height 13
click at [430, 255] on input "checkbox" at bounding box center [426, 254] width 13 height 13
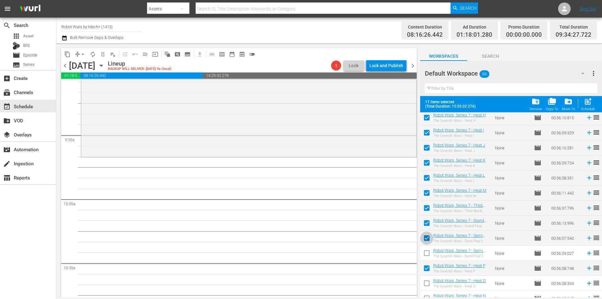
click at [428, 239] on input "checkbox" at bounding box center [426, 239] width 13 height 13
click at [427, 224] on input "checkbox" at bounding box center [426, 223] width 13 height 13
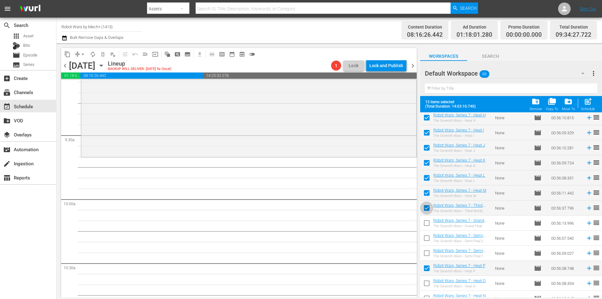
click at [427, 206] on input "checkbox" at bounding box center [426, 208] width 13 height 13
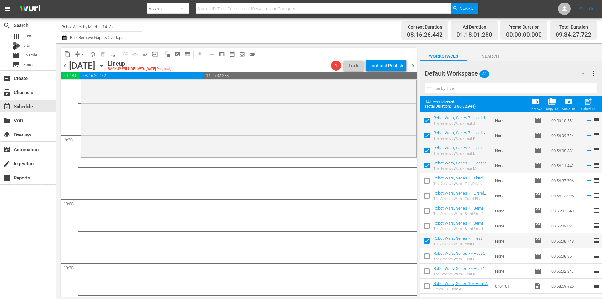
scroll to position [877, 0]
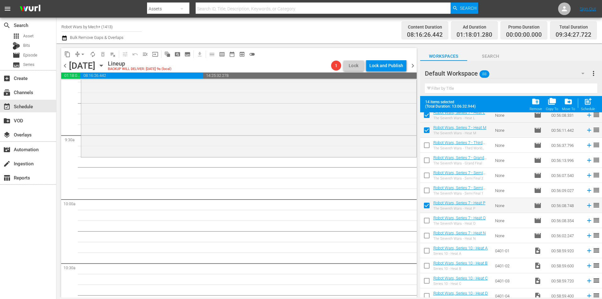
click at [428, 207] on input "checkbox" at bounding box center [426, 206] width 13 height 13
click at [427, 234] on input "checkbox" at bounding box center [426, 236] width 13 height 13
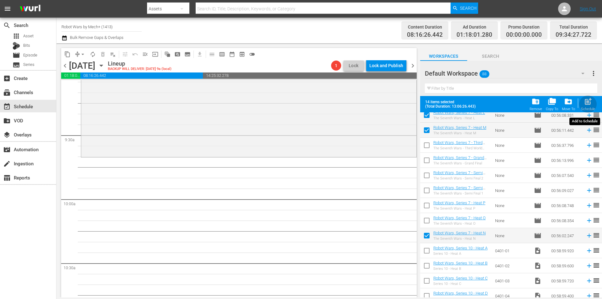
click at [588, 101] on span "post_add" at bounding box center [587, 101] width 8 height 8
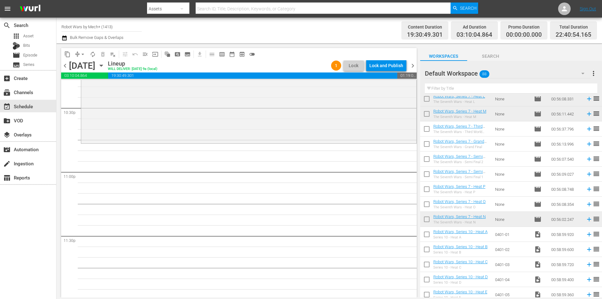
scroll to position [2851, 0]
click at [585, 205] on icon at bounding box center [588, 204] width 7 height 7
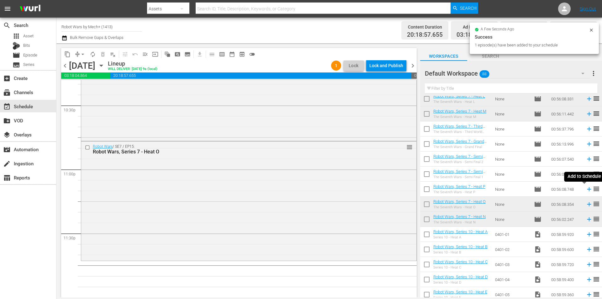
click at [587, 190] on icon at bounding box center [589, 189] width 4 height 4
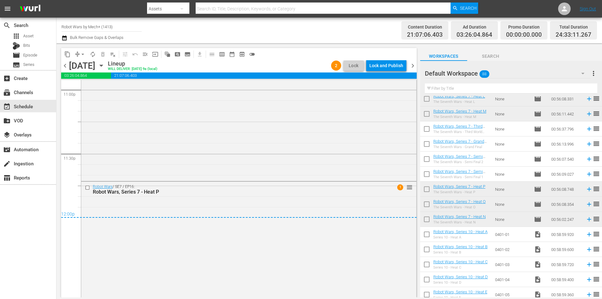
scroll to position [2935, 0]
click at [385, 63] on div "Lock and Publish" at bounding box center [386, 65] width 34 height 11
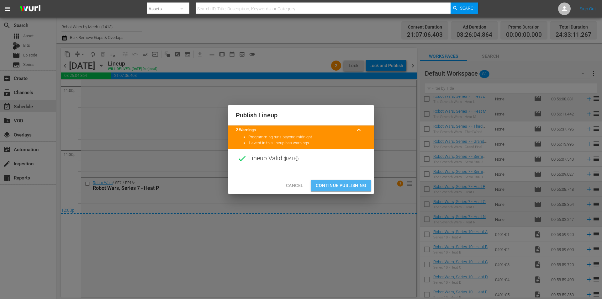
click at [334, 189] on button "Continue Publishing" at bounding box center [341, 186] width 60 height 12
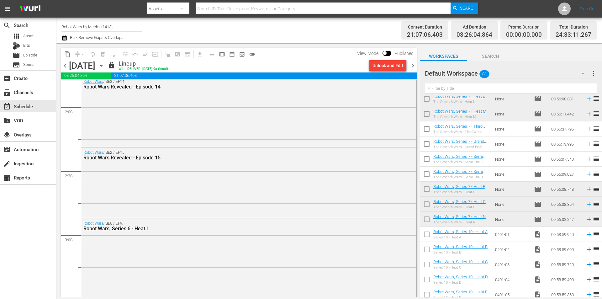
scroll to position [185, 0]
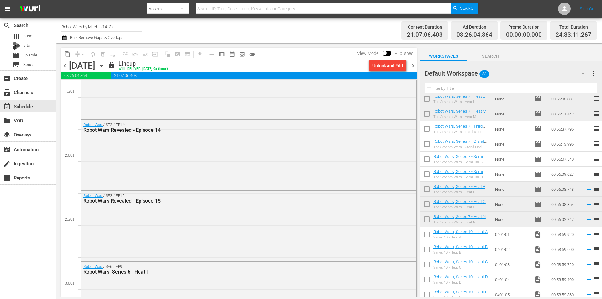
click at [411, 64] on span "chevron_right" at bounding box center [413, 66] width 8 height 8
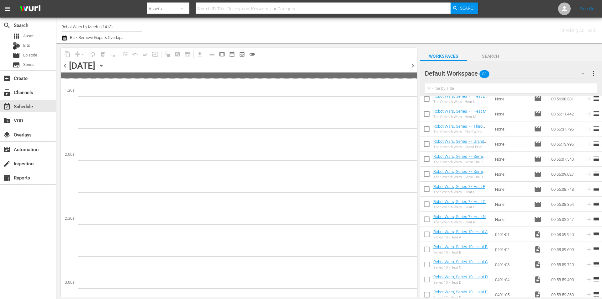
scroll to position [196, 0]
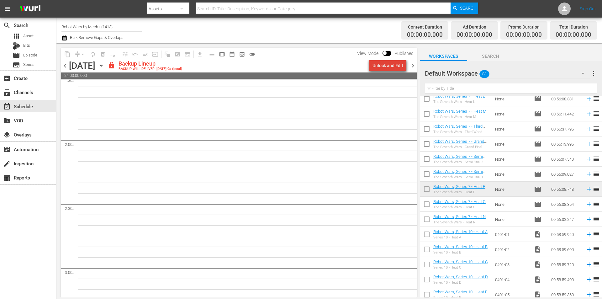
click at [391, 66] on div "Unlock and Edit" at bounding box center [387, 65] width 31 height 11
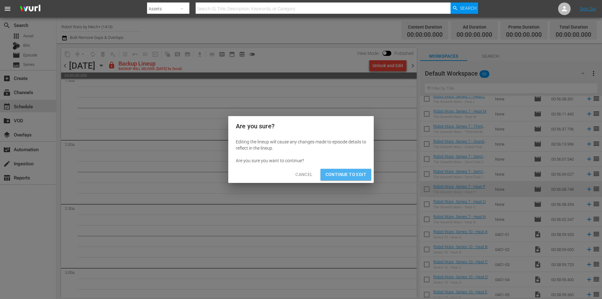
click at [348, 176] on span "Continue to Edit" at bounding box center [345, 174] width 41 height 8
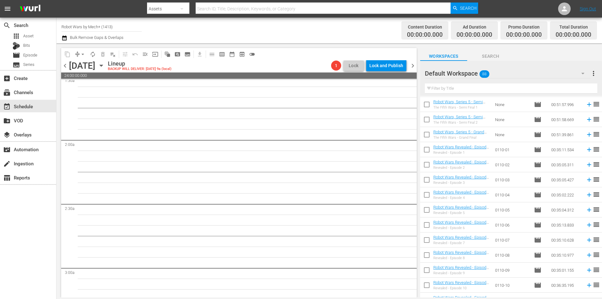
scroll to position [188, 0]
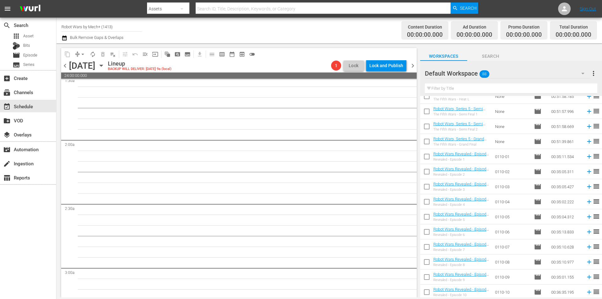
click at [64, 65] on span "chevron_left" at bounding box center [65, 66] width 8 height 8
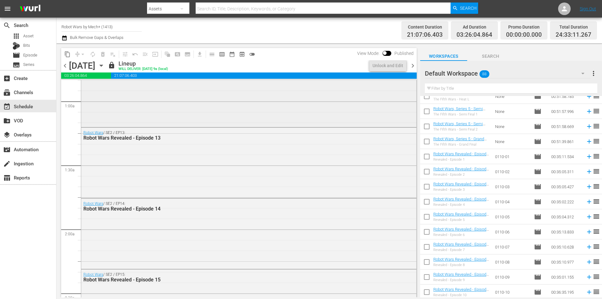
scroll to position [91, 0]
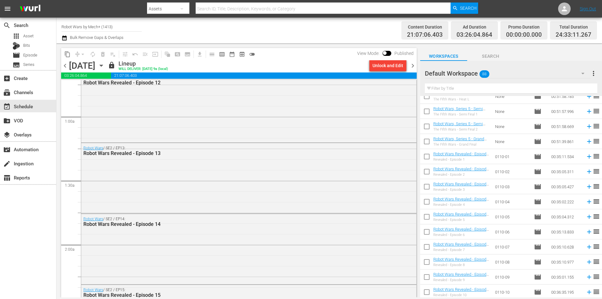
click at [412, 64] on span "chevron_right" at bounding box center [413, 66] width 8 height 8
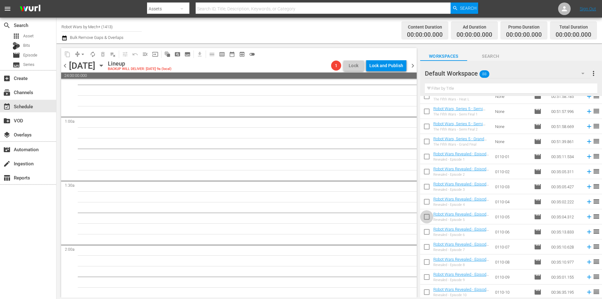
click at [426, 214] on input "checkbox" at bounding box center [426, 217] width 13 height 13
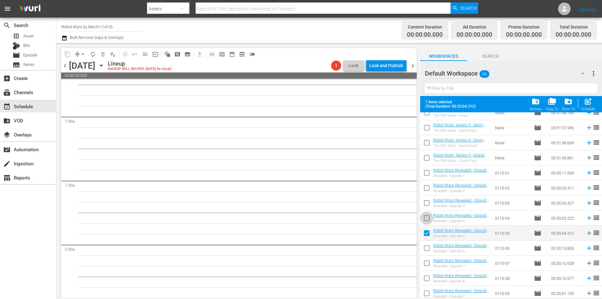
click at [426, 214] on input "checkbox" at bounding box center [426, 218] width 13 height 13
click at [425, 202] on input "checkbox" at bounding box center [426, 203] width 13 height 13
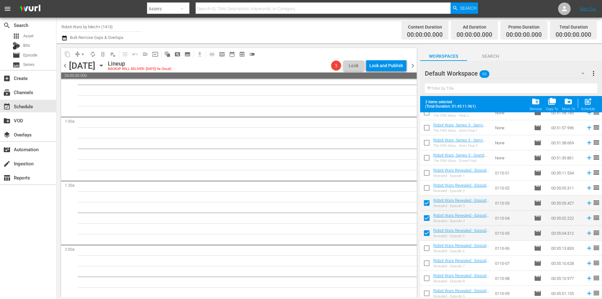
drag, startPoint x: 426, startPoint y: 183, endPoint x: 426, endPoint y: 175, distance: 8.5
click at [426, 183] on input "checkbox" at bounding box center [426, 188] width 13 height 13
click at [426, 170] on input "checkbox" at bounding box center [426, 173] width 13 height 13
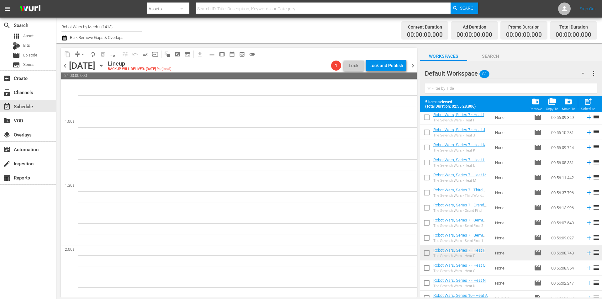
scroll to position [846, 0]
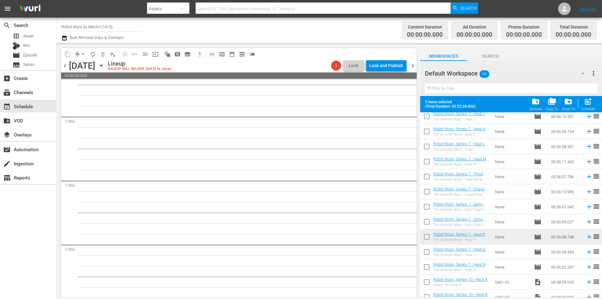
click at [426, 146] on input "checkbox" at bounding box center [426, 147] width 13 height 13
click at [426, 166] on input "checkbox" at bounding box center [426, 162] width 13 height 13
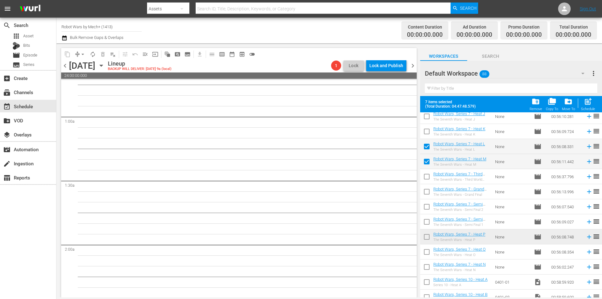
click at [428, 267] on input "checkbox" at bounding box center [426, 267] width 13 height 13
click at [584, 107] on div "Schedule" at bounding box center [588, 109] width 14 height 4
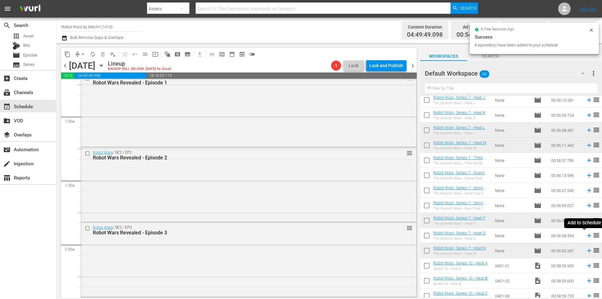
click at [587, 236] on icon at bounding box center [589, 235] width 4 height 4
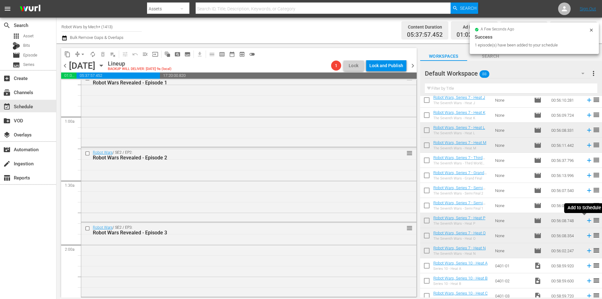
click at [587, 221] on icon at bounding box center [589, 220] width 4 height 4
click at [585, 206] on icon at bounding box center [588, 205] width 7 height 7
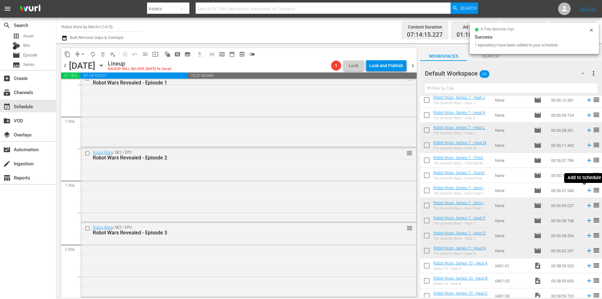
click at [587, 191] on icon at bounding box center [589, 190] width 4 height 4
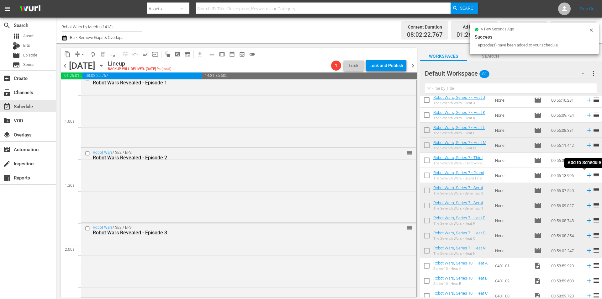
click at [585, 176] on icon at bounding box center [588, 175] width 7 height 7
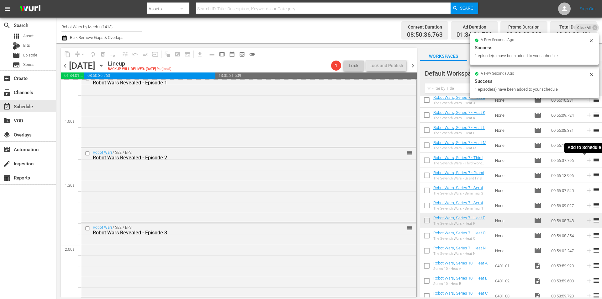
click at [587, 160] on icon at bounding box center [589, 160] width 4 height 4
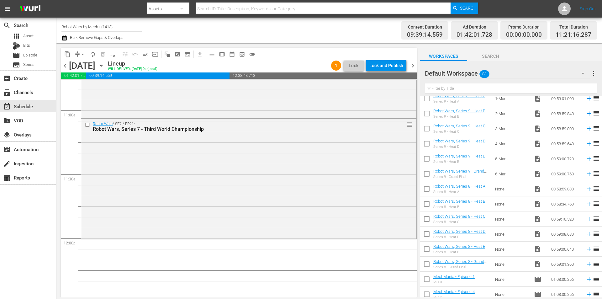
scroll to position [1128, 0]
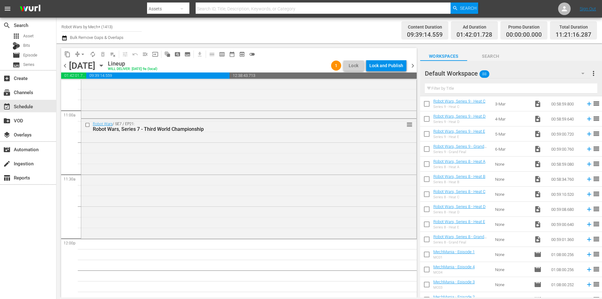
click at [429, 239] on input "checkbox" at bounding box center [426, 240] width 13 height 13
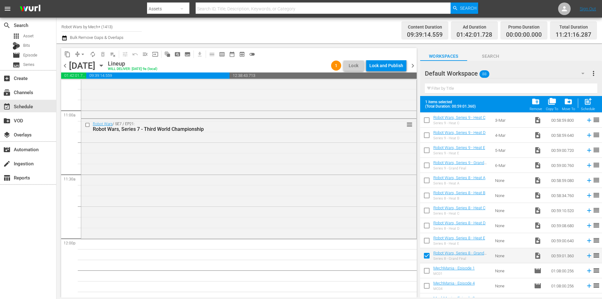
click at [429, 239] on input "checkbox" at bounding box center [426, 241] width 13 height 13
drag, startPoint x: 427, startPoint y: 225, endPoint x: 425, endPoint y: 212, distance: 13.0
click at [427, 225] on input "checkbox" at bounding box center [426, 226] width 13 height 13
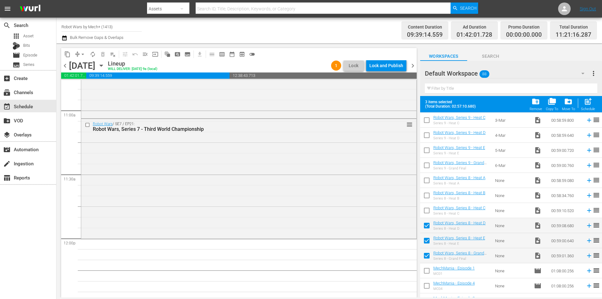
click at [425, 209] on input "checkbox" at bounding box center [426, 211] width 13 height 13
click at [424, 194] on input "checkbox" at bounding box center [426, 196] width 13 height 13
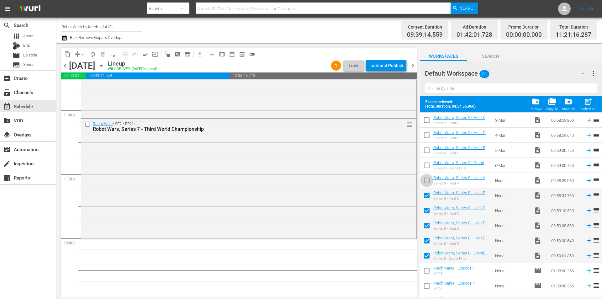
click at [424, 182] on input "checkbox" at bounding box center [426, 181] width 13 height 13
click at [589, 103] on span "post_add" at bounding box center [587, 101] width 8 height 8
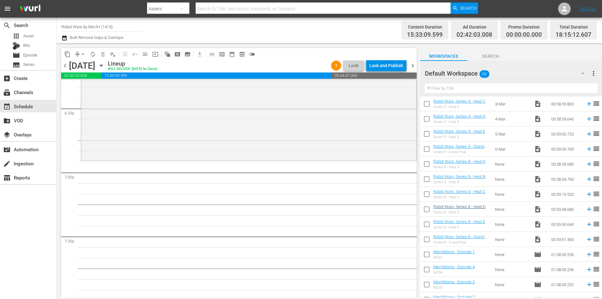
scroll to position [1137, 0]
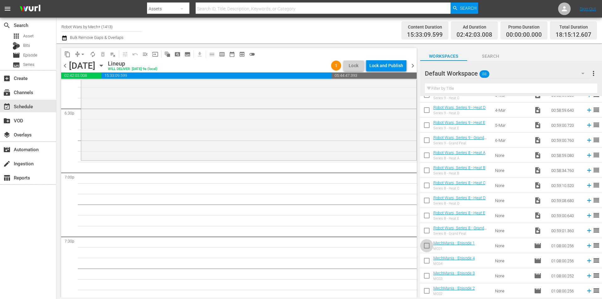
click at [431, 243] on input "checkbox" at bounding box center [426, 246] width 13 height 13
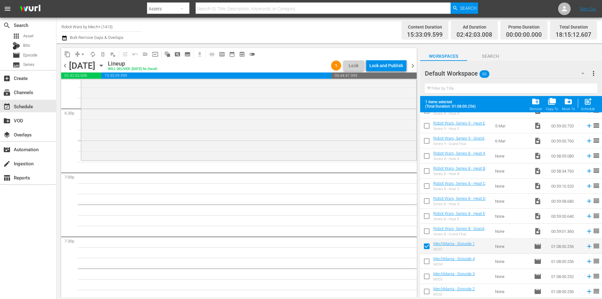
scroll to position [1153, 0]
click at [425, 285] on input "checkbox" at bounding box center [426, 291] width 13 height 13
click at [583, 107] on div "post_add Schedule" at bounding box center [588, 104] width 14 height 14
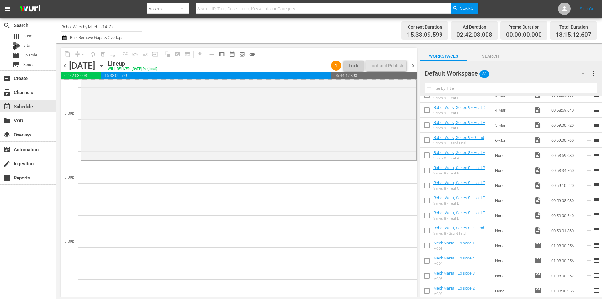
scroll to position [1137, 0]
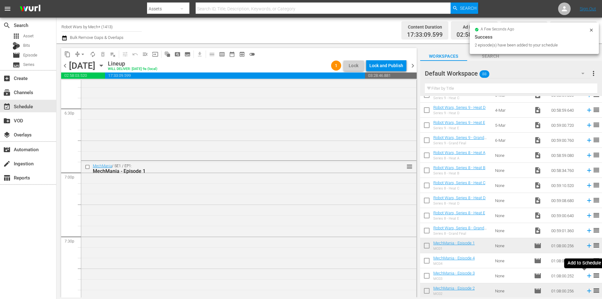
click at [587, 276] on icon at bounding box center [589, 276] width 4 height 4
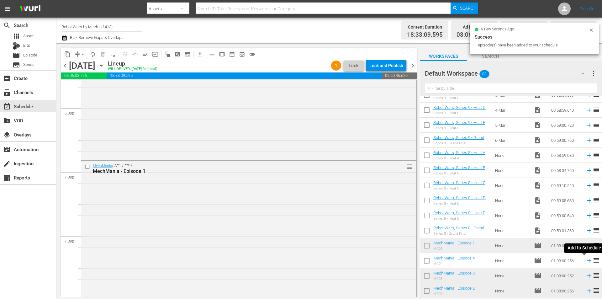
click at [585, 260] on icon at bounding box center [588, 260] width 7 height 7
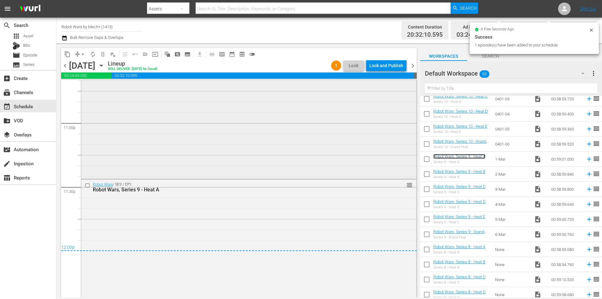
scroll to position [2926, 0]
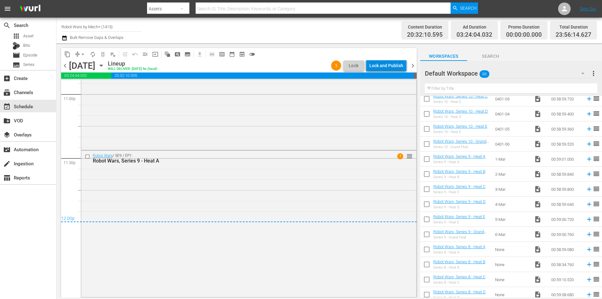
click at [383, 64] on div "Lock and Publish" at bounding box center [386, 65] width 34 height 11
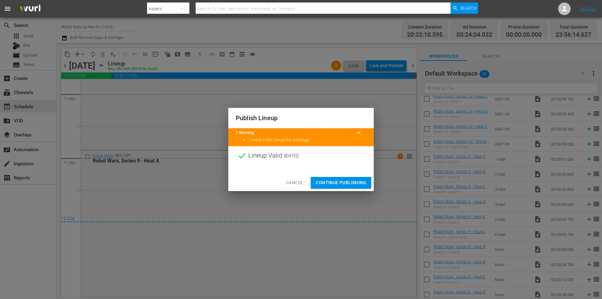
click at [336, 183] on span "Continue Publishing" at bounding box center [341, 183] width 50 height 8
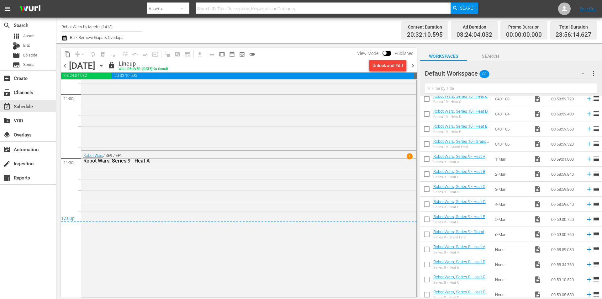
click at [591, 72] on span "more_vert" at bounding box center [593, 74] width 8 height 8
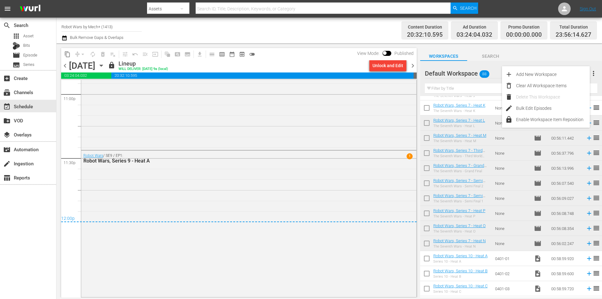
scroll to position [855, 0]
click at [427, 244] on input "checkbox" at bounding box center [426, 242] width 13 height 13
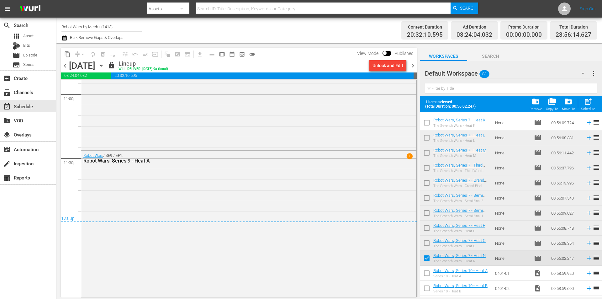
drag, startPoint x: 427, startPoint y: 244, endPoint x: 427, endPoint y: 234, distance: 9.4
click at [427, 243] on input "checkbox" at bounding box center [426, 244] width 13 height 13
click at [428, 231] on input "checkbox" at bounding box center [426, 228] width 13 height 13
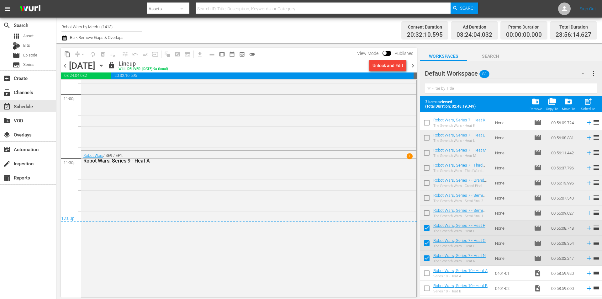
click at [427, 215] on input "checkbox" at bounding box center [426, 213] width 13 height 13
click at [428, 199] on input "checkbox" at bounding box center [426, 198] width 13 height 13
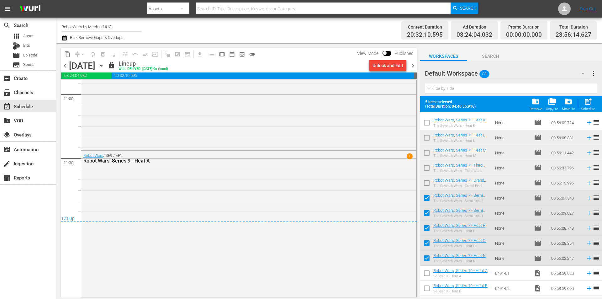
click at [427, 182] on input "checkbox" at bounding box center [426, 183] width 13 height 13
click at [427, 166] on input "checkbox" at bounding box center [426, 168] width 13 height 13
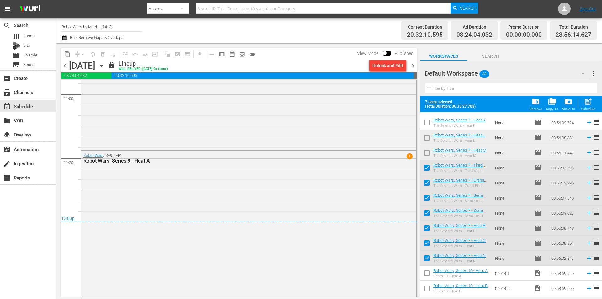
click at [426, 151] on input "checkbox" at bounding box center [426, 153] width 13 height 13
click at [425, 137] on input "checkbox" at bounding box center [426, 138] width 13 height 13
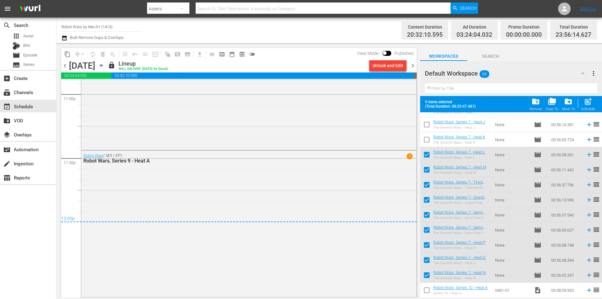
scroll to position [761, 0]
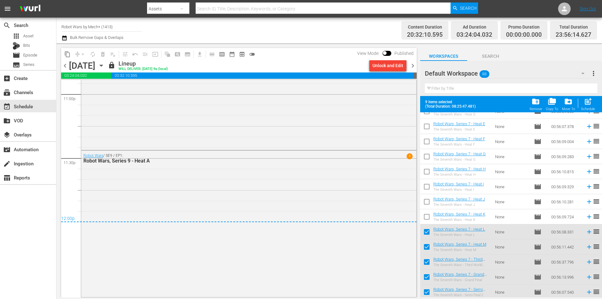
click at [424, 216] on input "checkbox" at bounding box center [426, 217] width 13 height 13
click at [424, 202] on input "checkbox" at bounding box center [426, 202] width 13 height 13
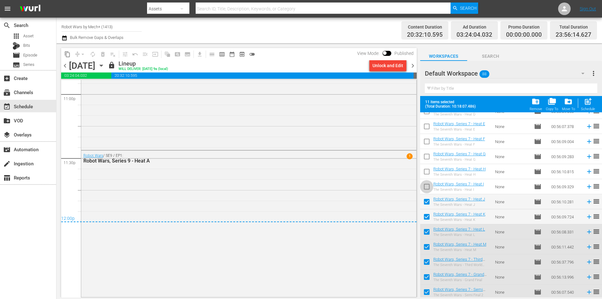
click at [426, 182] on input "checkbox" at bounding box center [426, 187] width 13 height 13
click at [426, 168] on input "checkbox" at bounding box center [426, 172] width 13 height 13
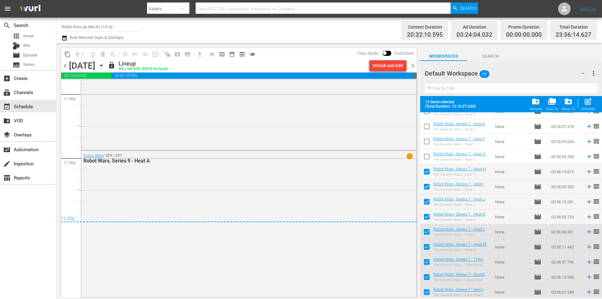
click at [426, 153] on input "checkbox" at bounding box center [426, 157] width 13 height 13
click at [424, 143] on input "checkbox" at bounding box center [426, 142] width 13 height 13
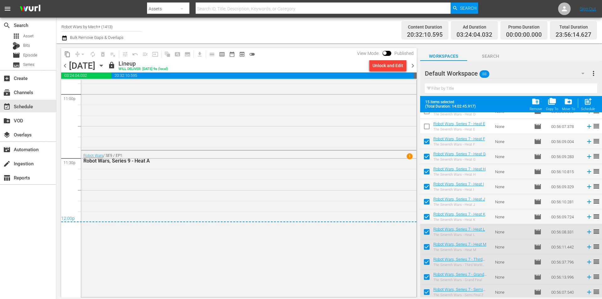
click at [423, 126] on input "checkbox" at bounding box center [426, 127] width 13 height 13
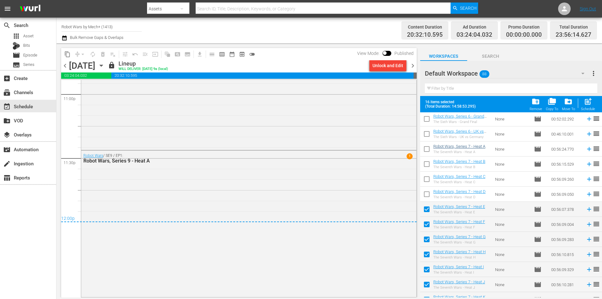
scroll to position [635, 0]
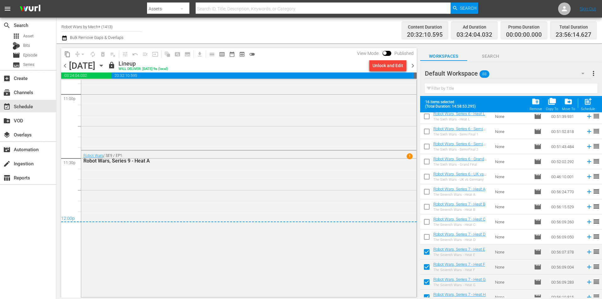
click at [426, 236] on input "checkbox" at bounding box center [426, 237] width 13 height 13
click at [427, 222] on input "checkbox" at bounding box center [426, 222] width 13 height 13
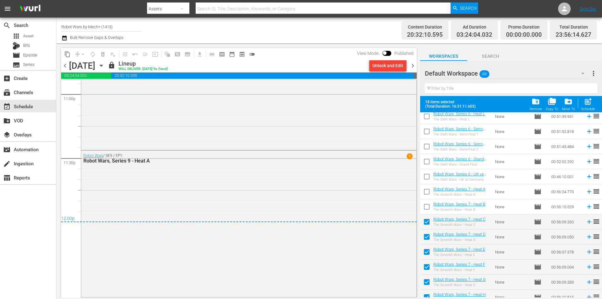
click at [422, 206] on input "checkbox" at bounding box center [426, 207] width 13 height 13
click at [426, 192] on input "checkbox" at bounding box center [426, 192] width 13 height 13
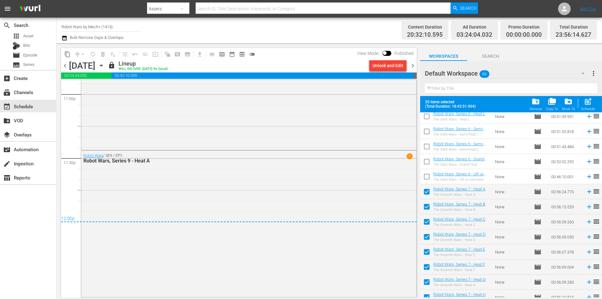
click at [429, 178] on input "checkbox" at bounding box center [426, 177] width 13 height 13
click at [426, 160] on input "checkbox" at bounding box center [426, 162] width 13 height 13
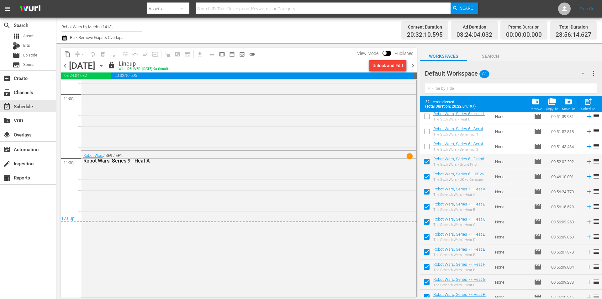
click at [426, 142] on input "checkbox" at bounding box center [426, 147] width 13 height 13
click at [426, 130] on input "checkbox" at bounding box center [426, 132] width 13 height 13
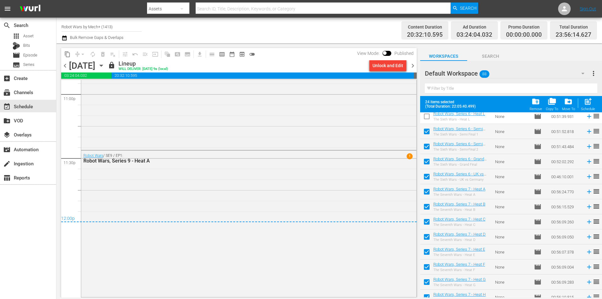
click at [426, 118] on input "checkbox" at bounding box center [426, 117] width 13 height 13
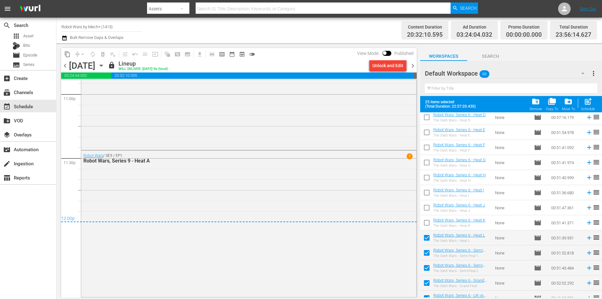
scroll to position [510, 0]
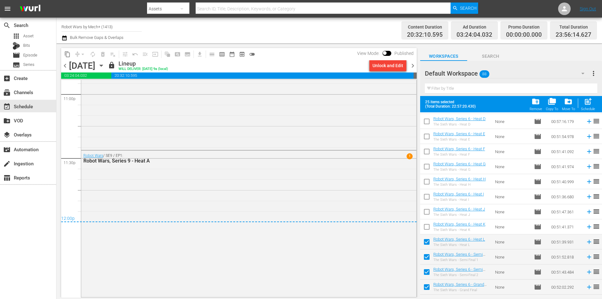
click at [427, 228] on input "checkbox" at bounding box center [426, 227] width 13 height 13
click at [427, 213] on input "checkbox" at bounding box center [426, 212] width 13 height 13
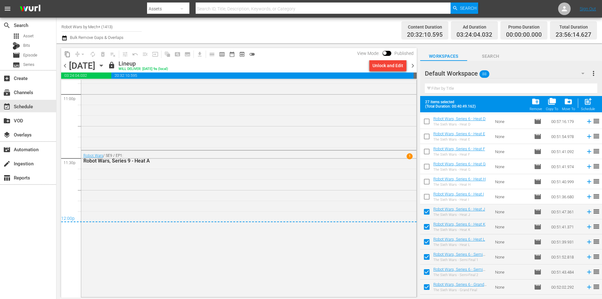
click at [428, 196] on input "checkbox" at bounding box center [426, 197] width 13 height 13
click at [427, 179] on input "checkbox" at bounding box center [426, 182] width 13 height 13
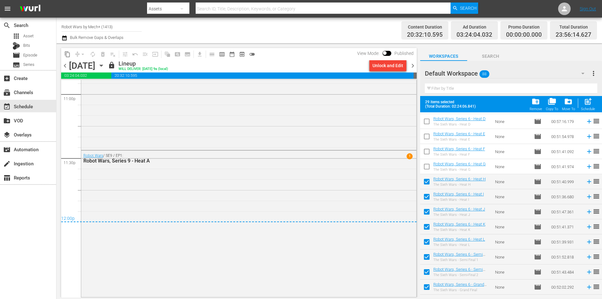
click at [426, 163] on input "checkbox" at bounding box center [426, 167] width 13 height 13
click at [426, 149] on input "checkbox" at bounding box center [426, 152] width 13 height 13
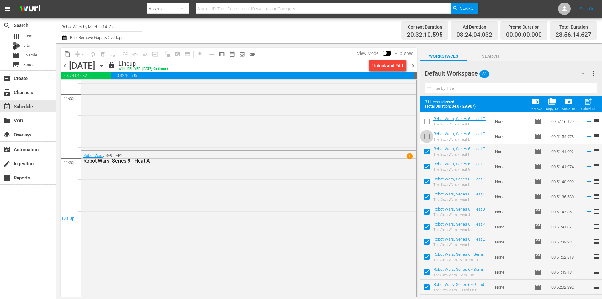
click at [426, 135] on input "checkbox" at bounding box center [426, 137] width 13 height 13
click at [426, 121] on input "checkbox" at bounding box center [426, 122] width 13 height 13
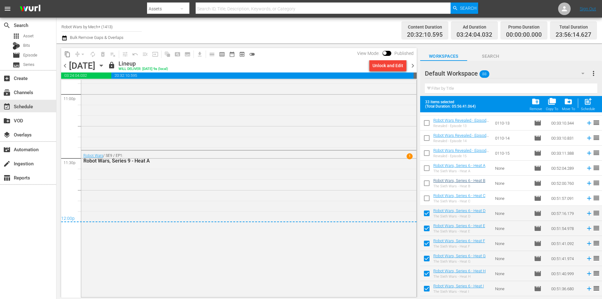
scroll to position [416, 0]
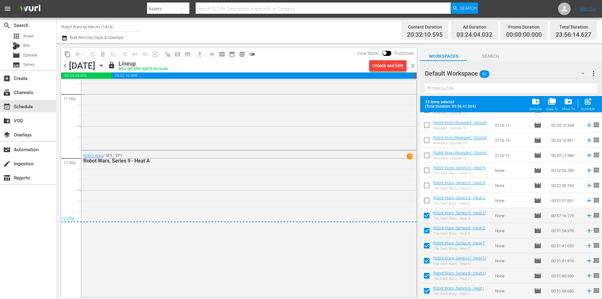
click at [424, 201] on input "checkbox" at bounding box center [426, 201] width 13 height 13
click at [425, 186] on input "checkbox" at bounding box center [426, 186] width 13 height 13
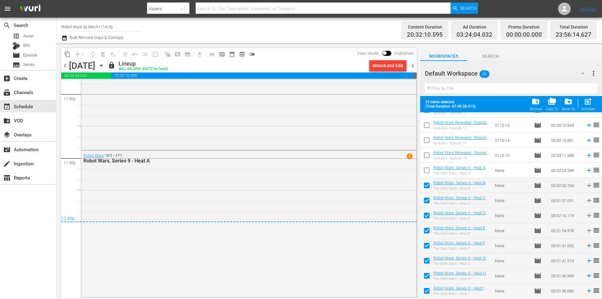
click at [427, 168] on input "checkbox" at bounding box center [426, 171] width 13 height 13
click at [538, 104] on span "folder_delete" at bounding box center [535, 101] width 8 height 8
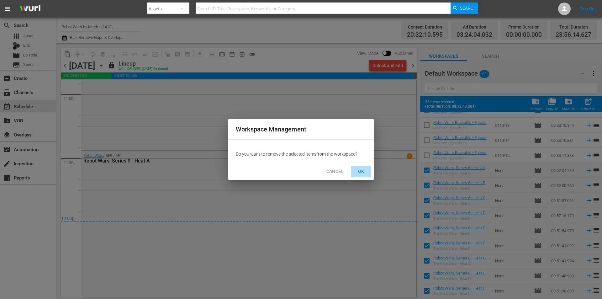
click at [357, 170] on span "OK" at bounding box center [361, 171] width 10 height 8
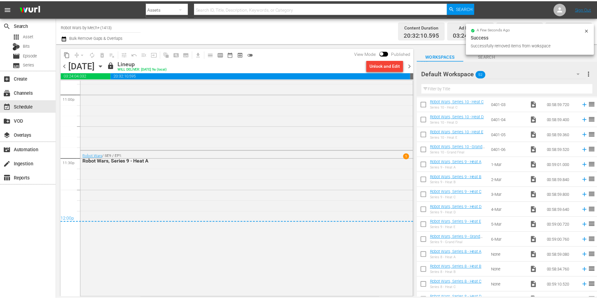
scroll to position [573, 0]
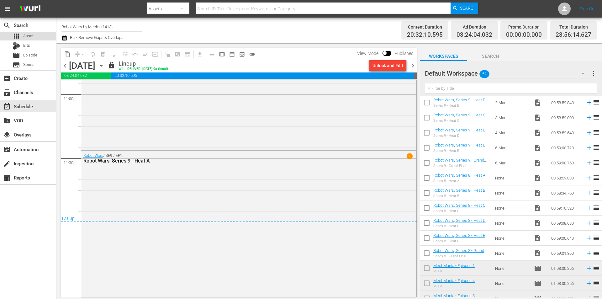
click at [29, 35] on span "Asset" at bounding box center [28, 36] width 10 height 6
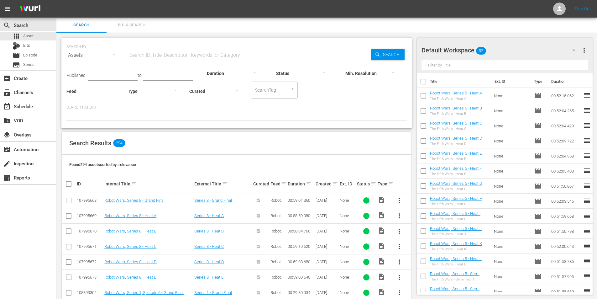
scroll to position [188, 0]
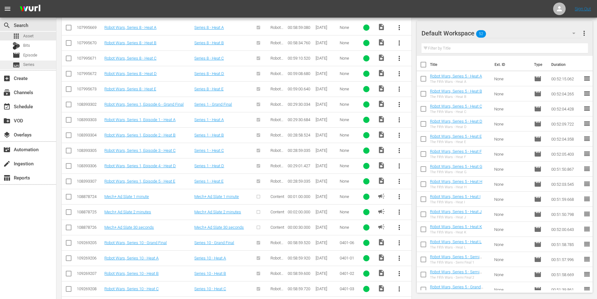
click at [25, 65] on span "Series" at bounding box center [28, 64] width 11 height 6
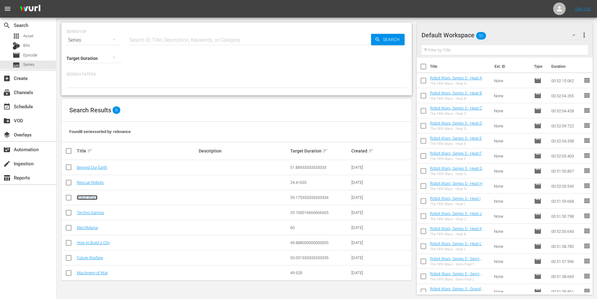
click at [88, 199] on link "Robot Wars" at bounding box center [87, 197] width 21 height 5
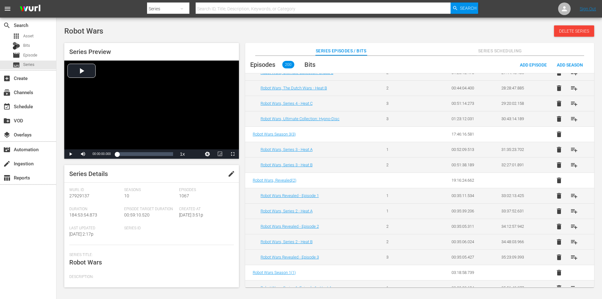
scroll to position [572, 0]
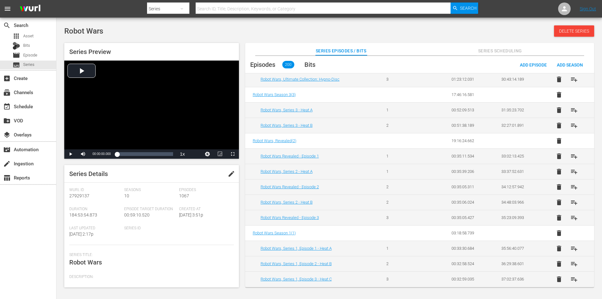
click at [501, 50] on span "Series Scheduling" at bounding box center [499, 51] width 47 height 8
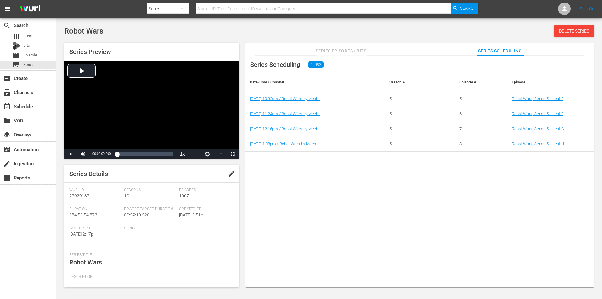
click at [348, 48] on span "Series Episodes / Bits" at bounding box center [341, 51] width 51 height 8
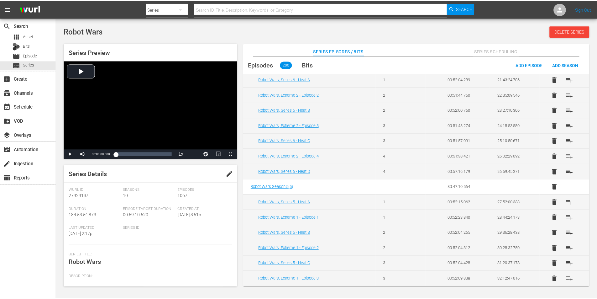
scroll to position [378, 0]
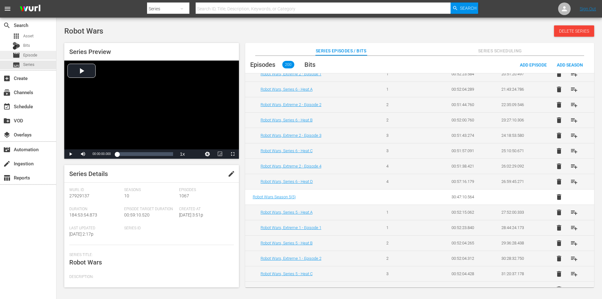
click at [32, 54] on span "Episode" at bounding box center [30, 55] width 14 height 6
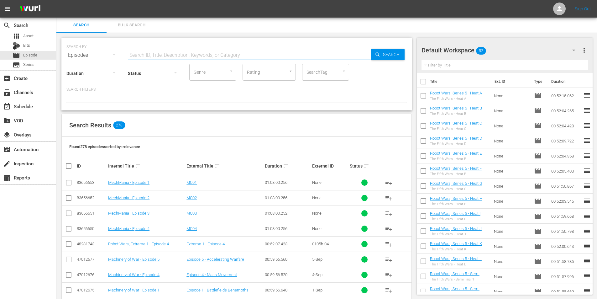
click at [163, 56] on input "text" at bounding box center [249, 55] width 243 height 15
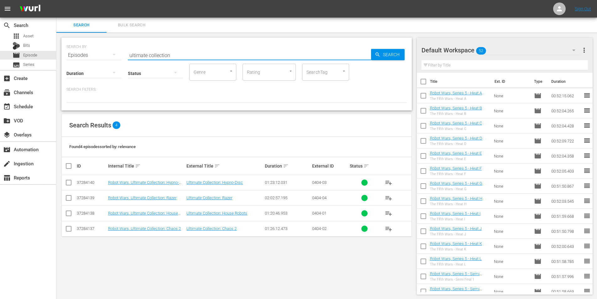
click at [389, 197] on span "playlist_add" at bounding box center [389, 198] width 8 height 8
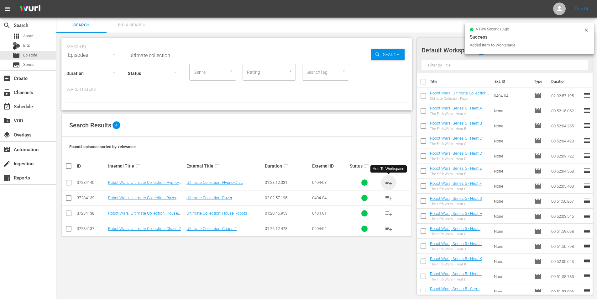
click at [389, 184] on span "playlist_add" at bounding box center [389, 183] width 8 height 8
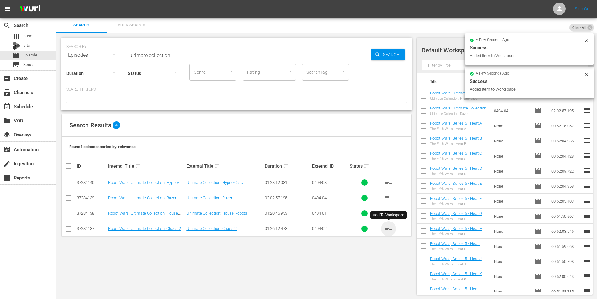
click at [389, 232] on span "playlist_add" at bounding box center [389, 229] width 8 height 8
click at [387, 214] on span "playlist_add" at bounding box center [389, 213] width 8 height 8
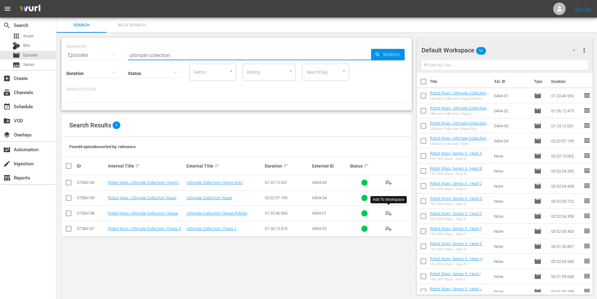
drag, startPoint x: 193, startPoint y: 57, endPoint x: 125, endPoint y: 55, distance: 68.0
click at [125, 55] on div "SEARCH BY Search By Episodes Search ID, Title, Description, Keywords, or Catego…" at bounding box center [236, 51] width 340 height 23
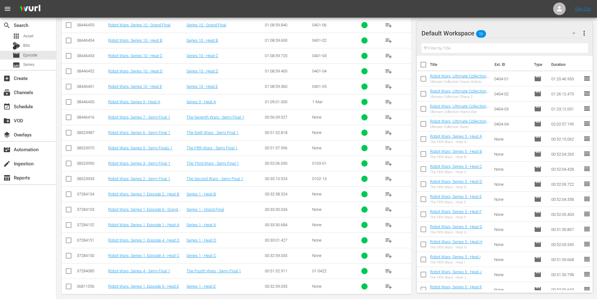
scroll to position [195, 0]
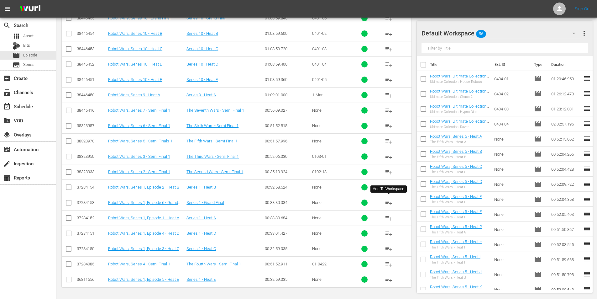
click at [388, 202] on span "playlist_add" at bounding box center [389, 203] width 8 height 8
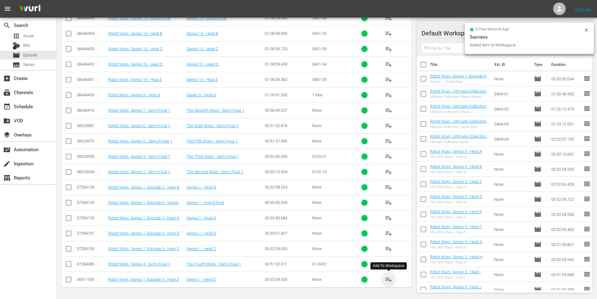
click at [387, 281] on span "playlist_add" at bounding box center [389, 279] width 8 height 8
click at [389, 233] on span "playlist_add" at bounding box center [389, 233] width 8 height 8
click at [387, 248] on span "playlist_add" at bounding box center [389, 249] width 8 height 8
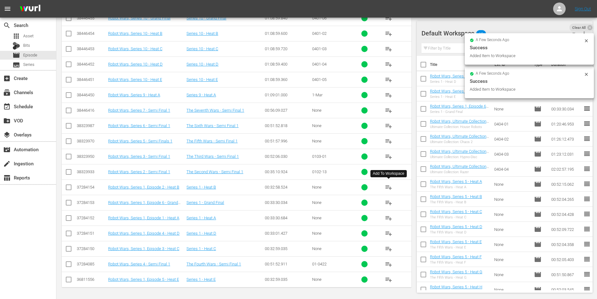
click at [388, 186] on span "playlist_add" at bounding box center [389, 187] width 8 height 8
click at [389, 218] on span "playlist_add" at bounding box center [389, 218] width 8 height 8
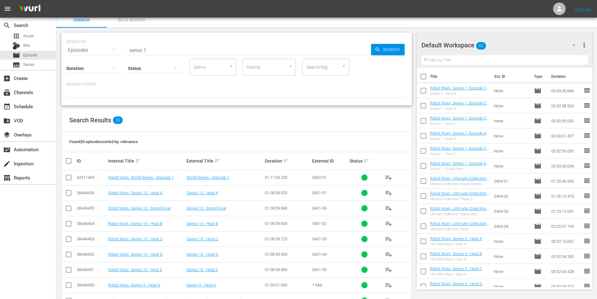
scroll to position [0, 0]
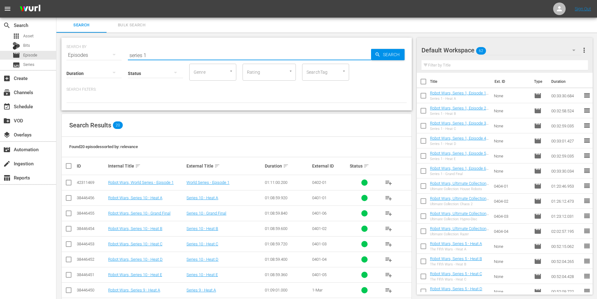
drag, startPoint x: 163, startPoint y: 52, endPoint x: 123, endPoint y: 54, distance: 40.1
click at [125, 54] on div "SEARCH BY Search By Episodes Search ID, Title, Description, Keywords, or Catego…" at bounding box center [236, 51] width 340 height 23
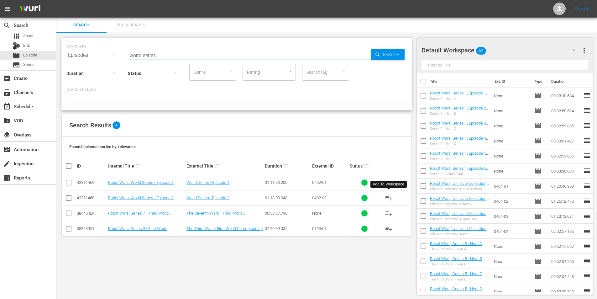
click at [389, 196] on span "playlist_add" at bounding box center [389, 198] width 8 height 8
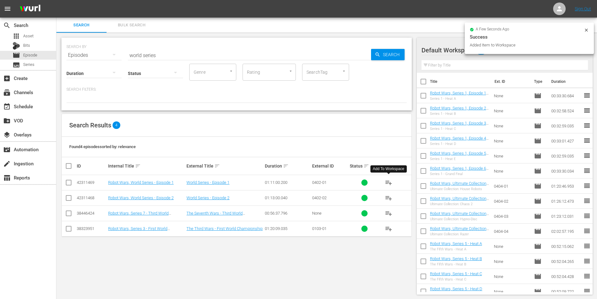
click at [387, 181] on span "playlist_add" at bounding box center [389, 183] width 8 height 8
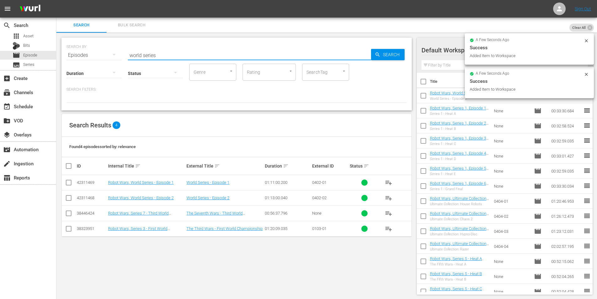
drag, startPoint x: 160, startPoint y: 55, endPoint x: 127, endPoint y: 55, distance: 32.9
click at [129, 55] on input "world series" at bounding box center [249, 55] width 243 height 15
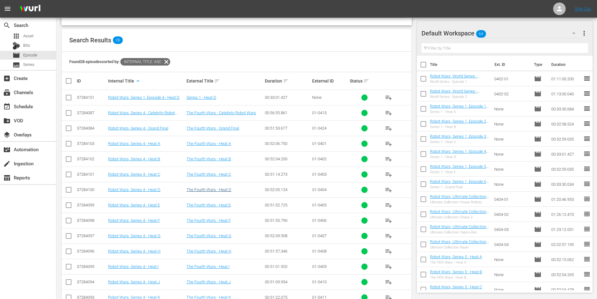
scroll to position [94, 0]
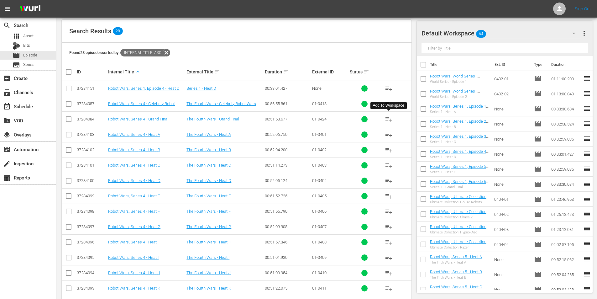
click at [389, 118] on span "playlist_add" at bounding box center [389, 119] width 8 height 8
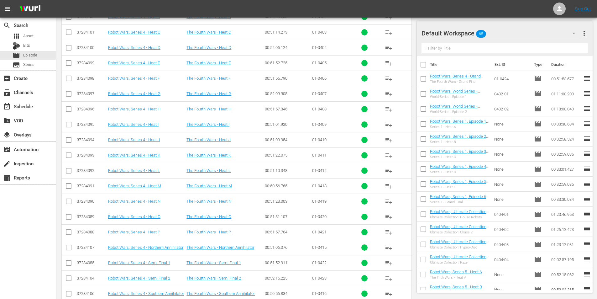
scroll to position [273, 0]
click at [389, 232] on span "playlist_add" at bounding box center [389, 232] width 8 height 8
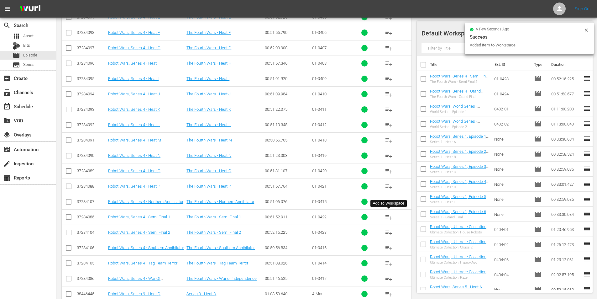
click at [389, 217] on span "playlist_add" at bounding box center [389, 217] width 8 height 8
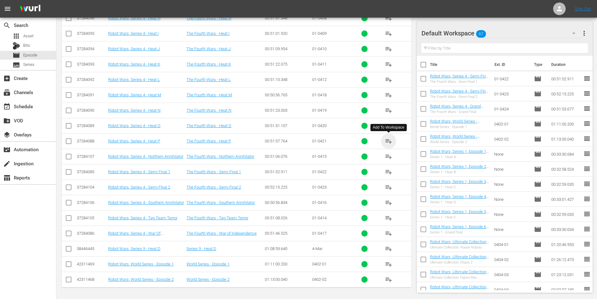
click at [388, 141] on span "playlist_add" at bounding box center [389, 141] width 8 height 8
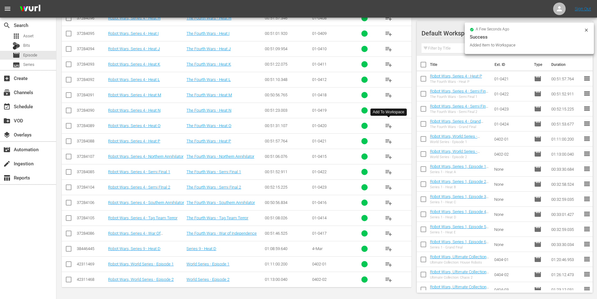
click at [388, 124] on span "playlist_add" at bounding box center [389, 126] width 8 height 8
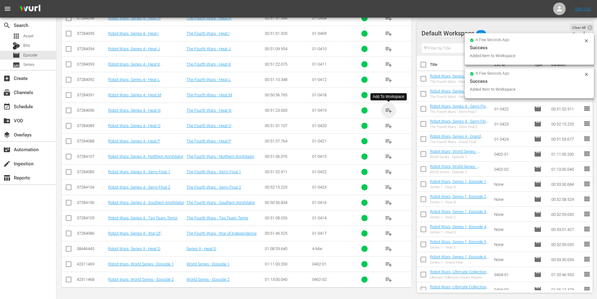
click at [389, 110] on span "playlist_add" at bounding box center [389, 111] width 8 height 8
click at [388, 94] on span "playlist_add" at bounding box center [389, 95] width 8 height 8
click at [390, 233] on span "playlist_add" at bounding box center [389, 233] width 8 height 8
click at [388, 203] on span "playlist_add" at bounding box center [389, 203] width 8 height 8
click at [389, 154] on span "playlist_add" at bounding box center [389, 157] width 8 height 8
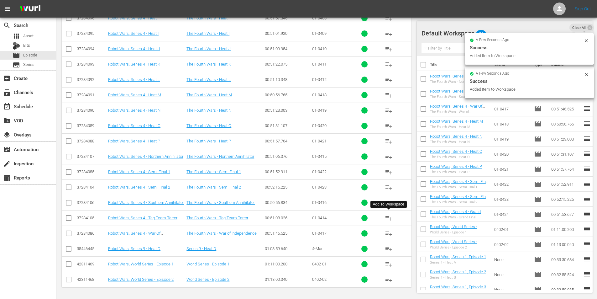
click at [389, 218] on span "playlist_add" at bounding box center [389, 218] width 8 height 8
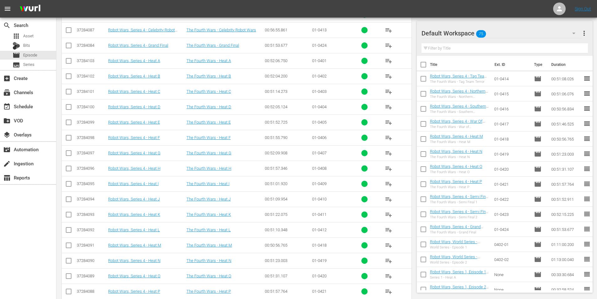
scroll to position [130, 0]
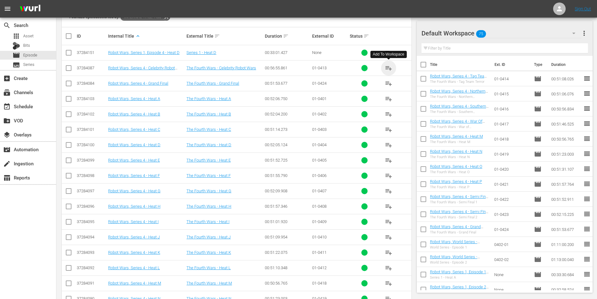
click at [390, 68] on span "playlist_add" at bounding box center [389, 68] width 8 height 8
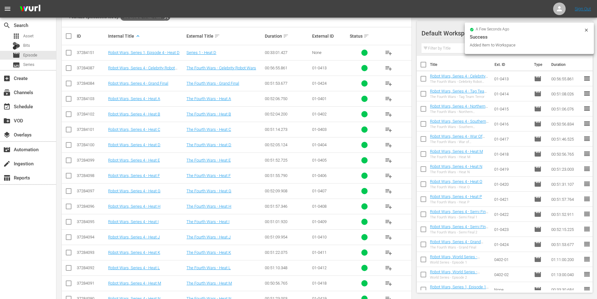
scroll to position [161, 0]
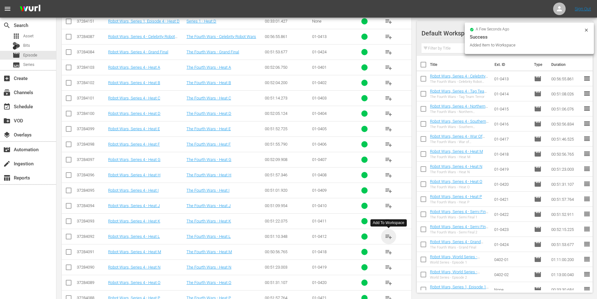
click at [388, 237] on span "playlist_add" at bounding box center [389, 237] width 8 height 8
click at [388, 221] on span "playlist_add" at bounding box center [389, 221] width 8 height 8
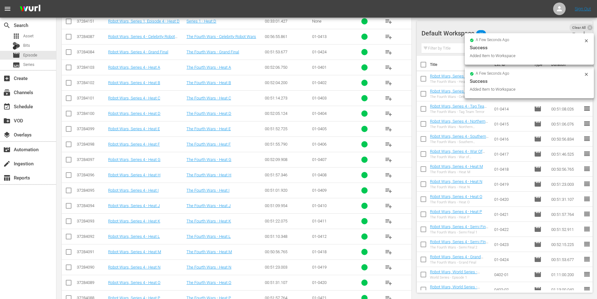
click at [389, 205] on span "playlist_add" at bounding box center [389, 206] width 8 height 8
click at [388, 189] on span "playlist_add" at bounding box center [389, 190] width 8 height 8
click at [388, 175] on span "playlist_add" at bounding box center [389, 175] width 8 height 8
click at [389, 158] on span "playlist_add" at bounding box center [389, 160] width 8 height 8
click at [389, 144] on span "playlist_add" at bounding box center [389, 144] width 8 height 8
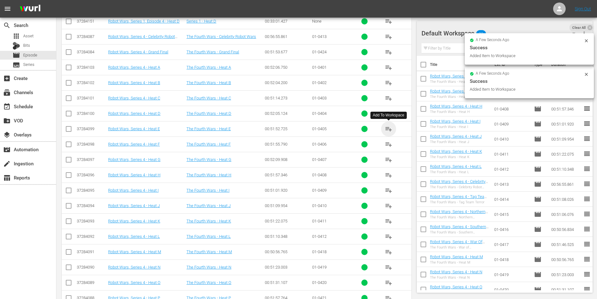
click at [390, 129] on span "playlist_add" at bounding box center [389, 129] width 8 height 8
click at [387, 112] on span "playlist_add" at bounding box center [389, 114] width 8 height 8
click at [389, 97] on span "playlist_add" at bounding box center [389, 98] width 8 height 8
click at [390, 82] on span "playlist_add" at bounding box center [389, 83] width 8 height 8
click at [388, 68] on span "playlist_add" at bounding box center [389, 68] width 8 height 8
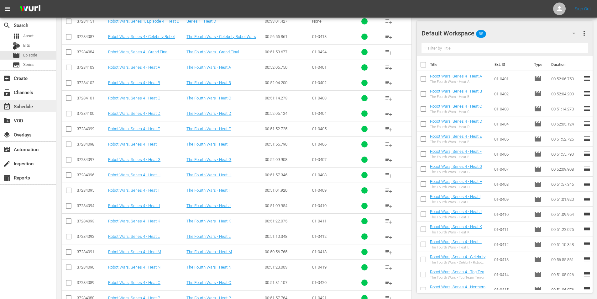
click at [24, 107] on div "event_available Schedule" at bounding box center [17, 105] width 35 height 6
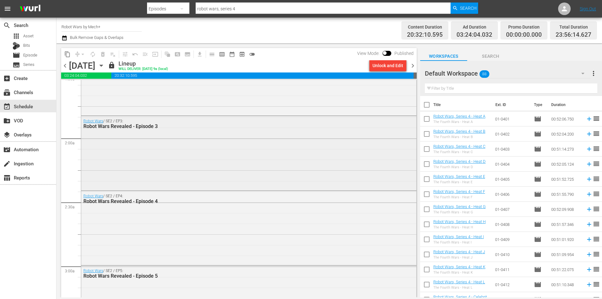
scroll to position [212, 0]
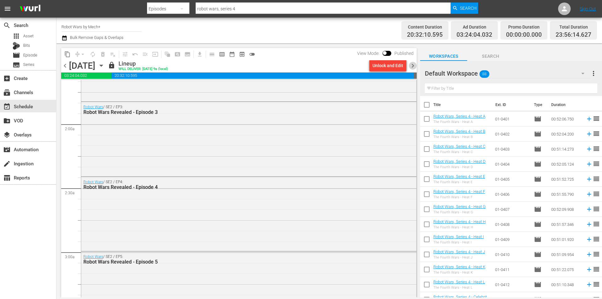
click at [410, 67] on span "chevron_right" at bounding box center [413, 66] width 8 height 8
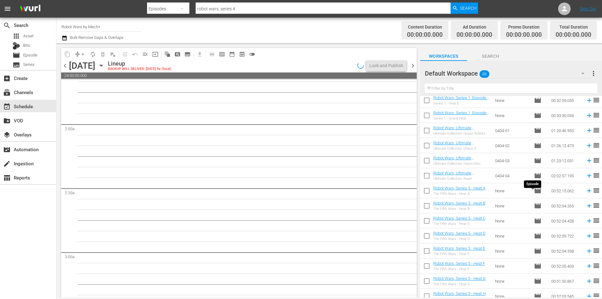
scroll to position [468, 0]
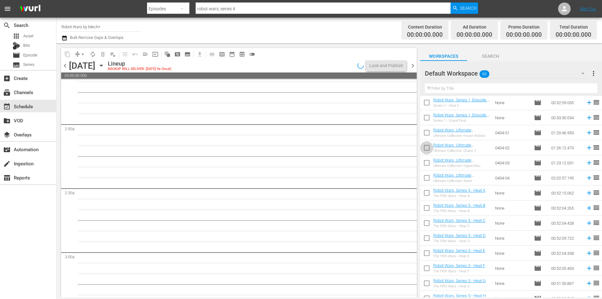
click at [427, 148] on input "checkbox" at bounding box center [426, 148] width 13 height 13
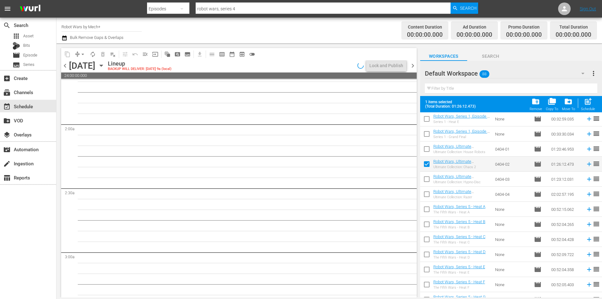
click at [427, 148] on input "checkbox" at bounding box center [426, 150] width 13 height 13
click at [587, 104] on span "post_add" at bounding box center [587, 101] width 8 height 8
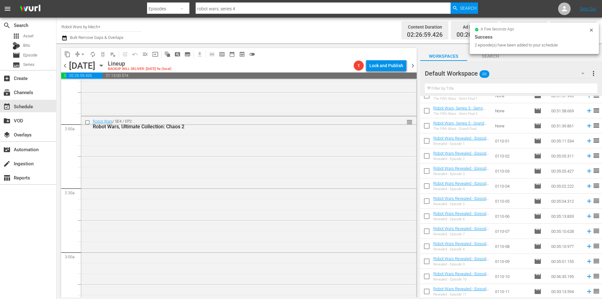
scroll to position [793, 0]
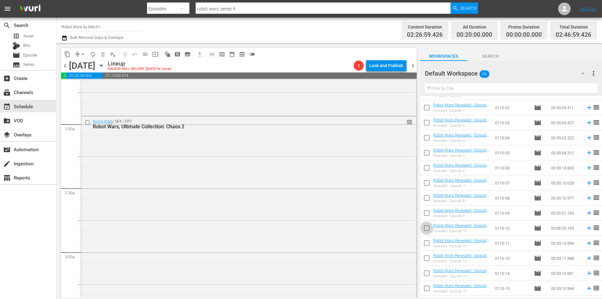
click at [427, 229] on input "checkbox" at bounding box center [426, 228] width 13 height 13
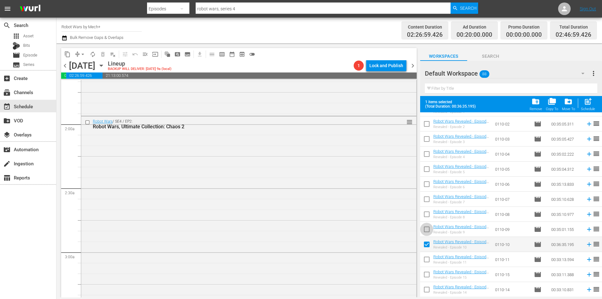
click at [427, 229] on input "checkbox" at bounding box center [426, 230] width 13 height 13
click at [428, 214] on input "checkbox" at bounding box center [426, 215] width 13 height 13
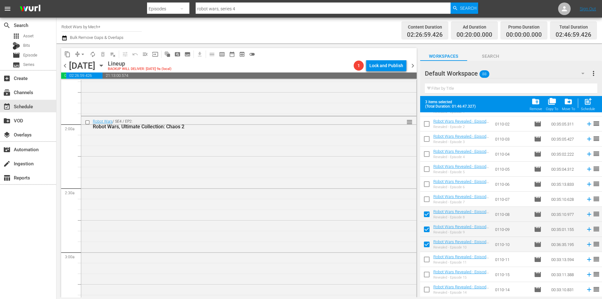
click at [427, 199] on input "checkbox" at bounding box center [426, 200] width 13 height 13
click at [425, 184] on input "checkbox" at bounding box center [426, 185] width 13 height 13
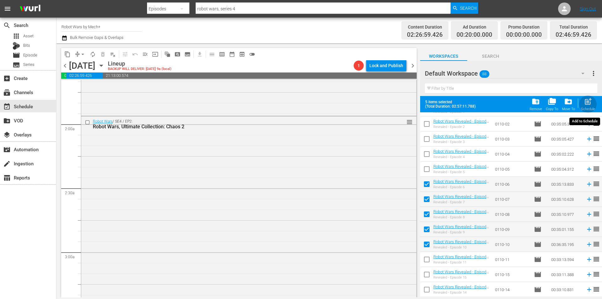
click at [589, 104] on span "post_add" at bounding box center [587, 101] width 8 height 8
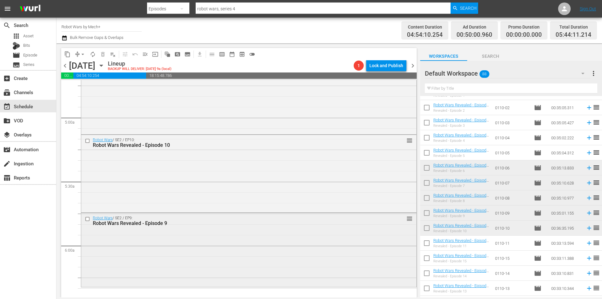
scroll to position [619, 0]
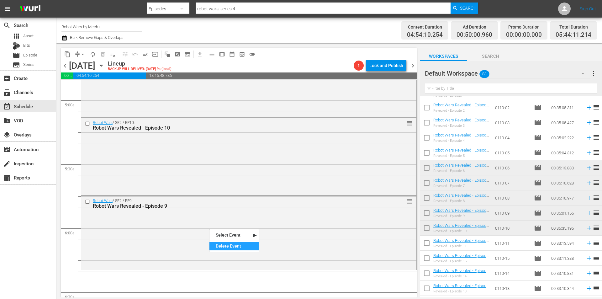
click at [228, 245] on div "Delete Event" at bounding box center [234, 246] width 50 height 8
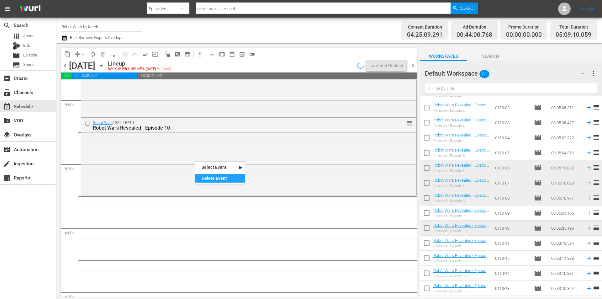
click at [215, 180] on div "Delete Event" at bounding box center [220, 178] width 50 height 8
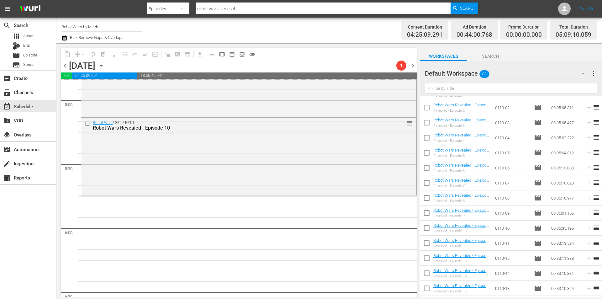
scroll to position [525, 0]
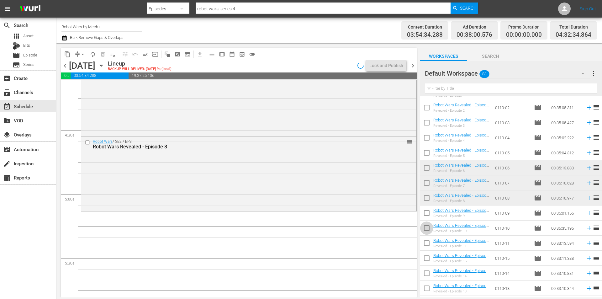
click at [430, 230] on input "checkbox" at bounding box center [426, 228] width 13 height 13
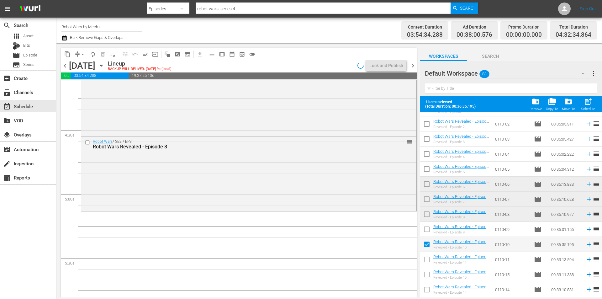
click at [430, 230] on input "checkbox" at bounding box center [426, 230] width 13 height 13
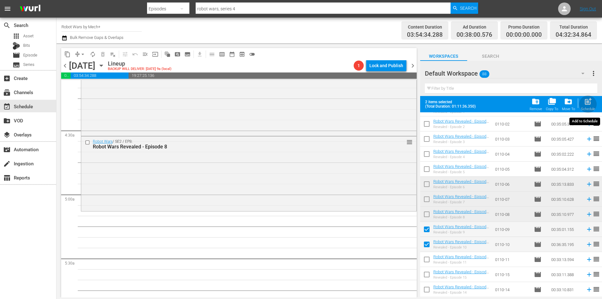
click at [589, 104] on span "post_add" at bounding box center [587, 101] width 8 height 8
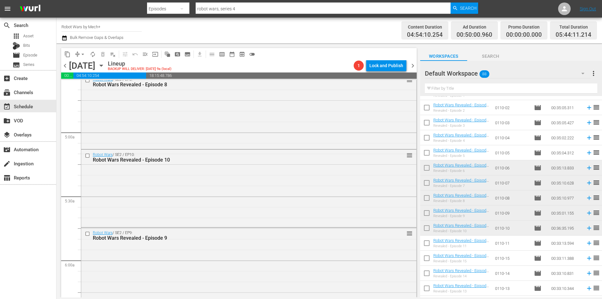
scroll to position [588, 0]
click at [247, 200] on div "Delete Event" at bounding box center [258, 200] width 50 height 8
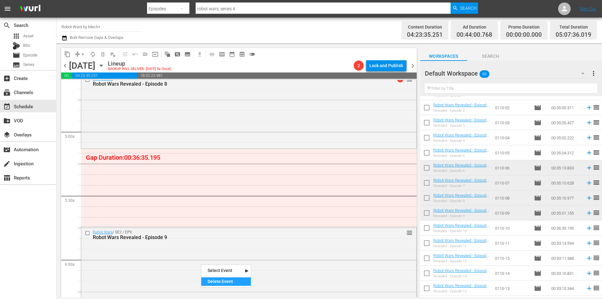
click at [227, 282] on div "Delete Event" at bounding box center [226, 281] width 50 height 8
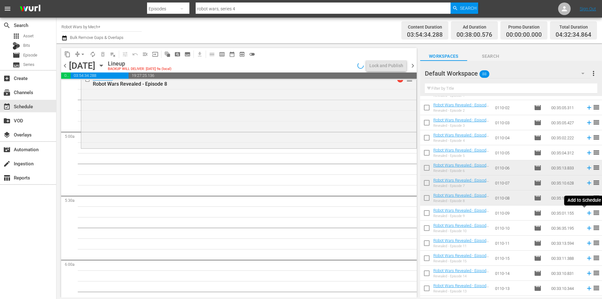
click at [587, 214] on icon at bounding box center [589, 213] width 4 height 4
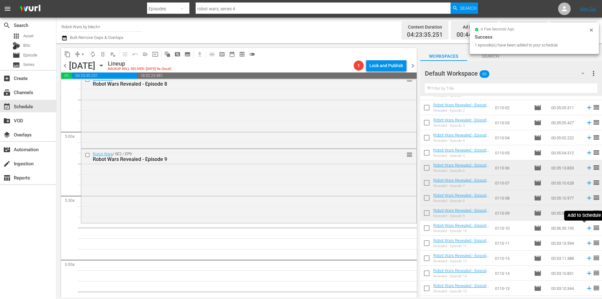
click at [585, 229] on icon at bounding box center [588, 227] width 7 height 7
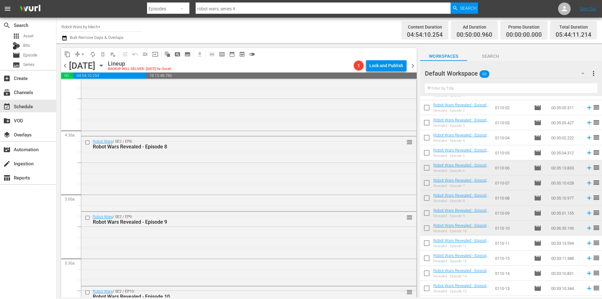
scroll to position [744, 0]
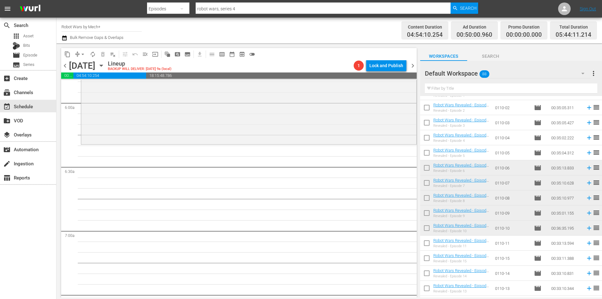
click at [63, 64] on span "chevron_left" at bounding box center [65, 66] width 8 height 8
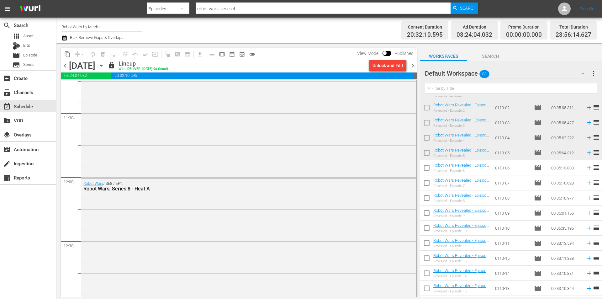
scroll to position [1456, 0]
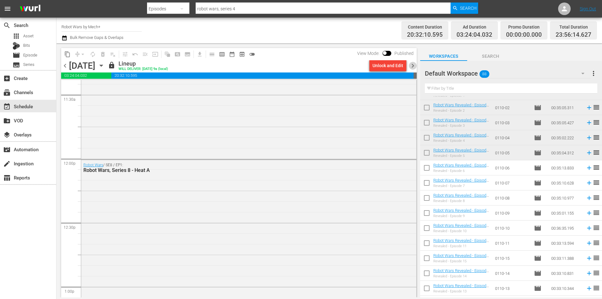
click at [411, 64] on span "chevron_right" at bounding box center [413, 66] width 8 height 8
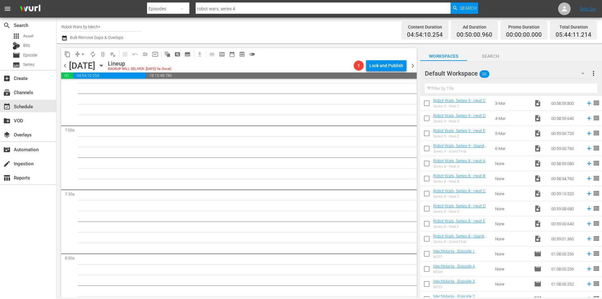
scroll to position [1137, 0]
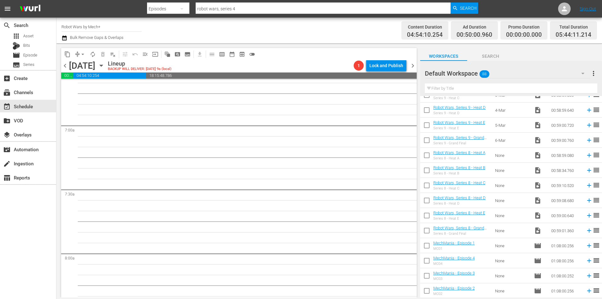
click at [427, 234] on input "checkbox" at bounding box center [426, 231] width 13 height 13
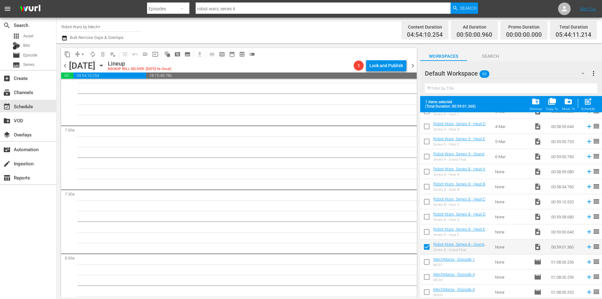
click at [427, 234] on input "checkbox" at bounding box center [426, 232] width 13 height 13
click at [428, 220] on input "checkbox" at bounding box center [426, 217] width 13 height 13
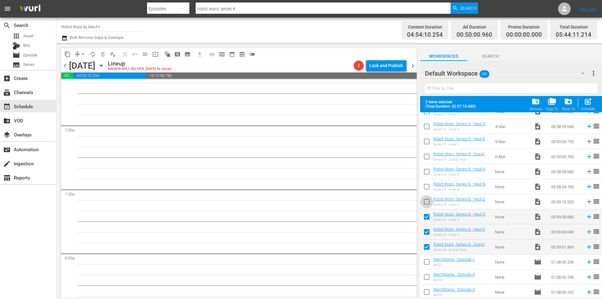
click at [426, 206] on input "checkbox" at bounding box center [426, 202] width 13 height 13
click at [425, 191] on input "checkbox" at bounding box center [426, 187] width 13 height 13
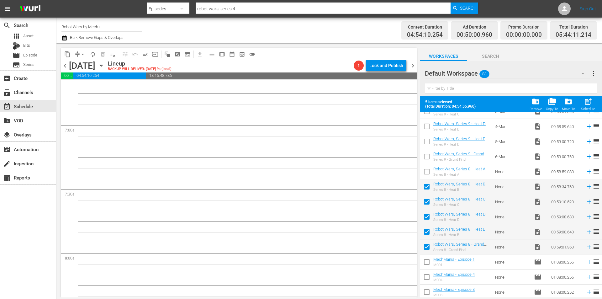
click at [431, 172] on input "checkbox" at bounding box center [426, 172] width 13 height 13
click at [585, 107] on div "Schedule" at bounding box center [588, 109] width 14 height 4
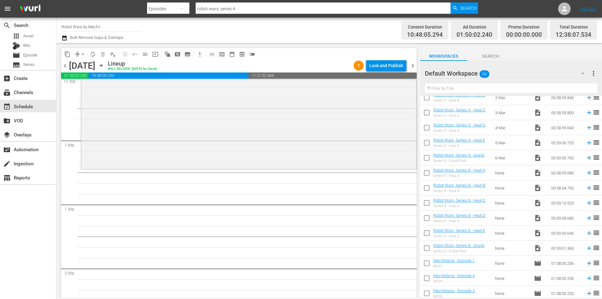
scroll to position [1011, 0]
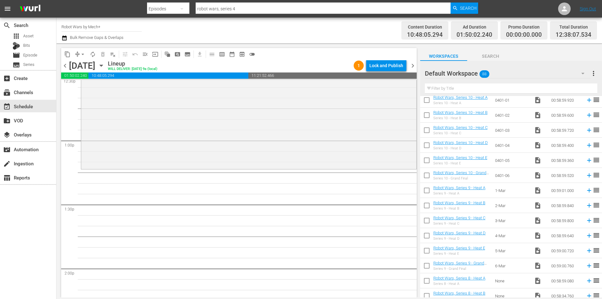
click at [429, 266] on input "checkbox" at bounding box center [426, 266] width 13 height 13
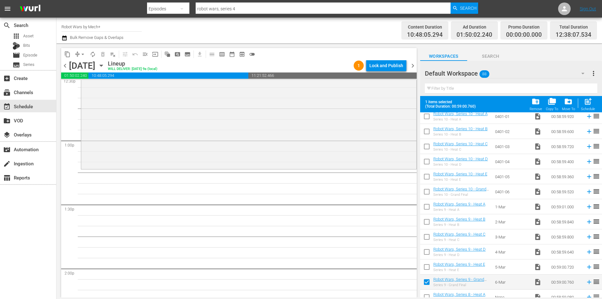
click at [429, 266] on input "checkbox" at bounding box center [426, 267] width 13 height 13
click at [427, 253] on input "checkbox" at bounding box center [426, 252] width 13 height 13
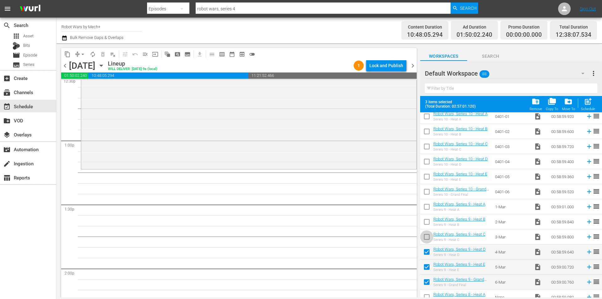
click at [426, 235] on input "checkbox" at bounding box center [426, 237] width 13 height 13
click at [426, 222] on input "checkbox" at bounding box center [426, 222] width 13 height 13
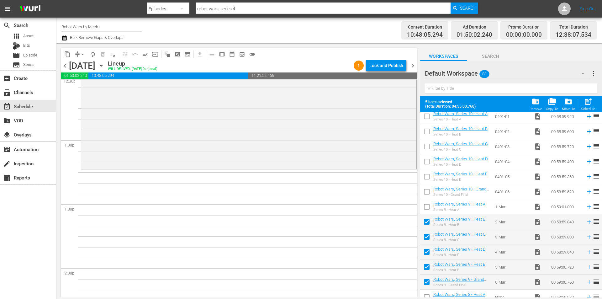
click at [425, 206] on input "checkbox" at bounding box center [426, 207] width 13 height 13
click at [590, 104] on span "post_add" at bounding box center [587, 101] width 8 height 8
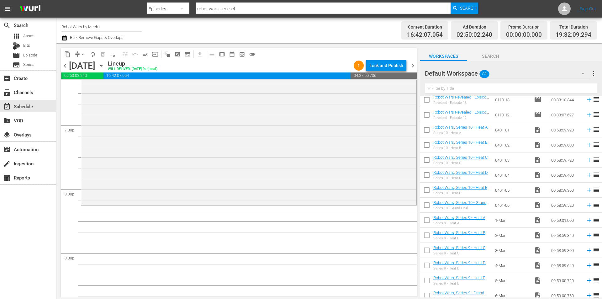
scroll to position [980, 0]
click at [428, 179] on input "checkbox" at bounding box center [426, 177] width 13 height 13
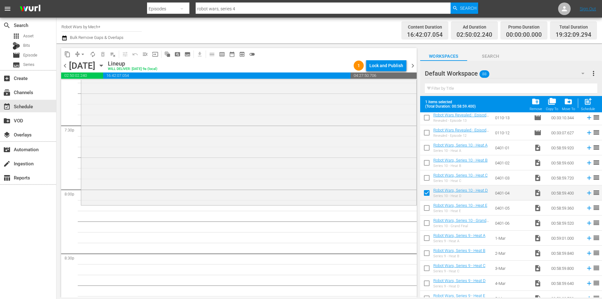
click at [428, 179] on input "checkbox" at bounding box center [426, 178] width 13 height 13
click at [425, 161] on input "checkbox" at bounding box center [426, 163] width 13 height 13
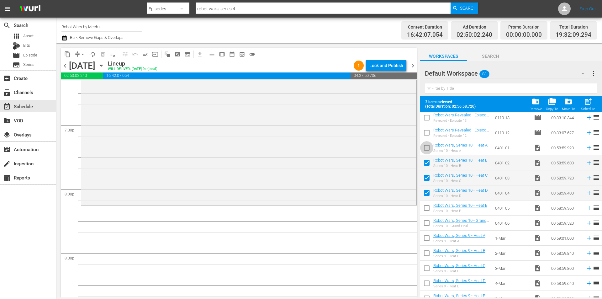
click at [425, 148] on input "checkbox" at bounding box center [426, 148] width 13 height 13
click at [590, 104] on span "post_add" at bounding box center [587, 101] width 8 height 8
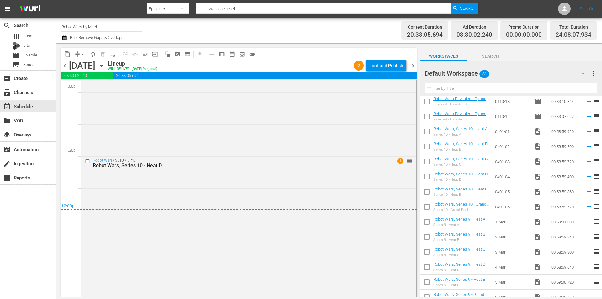
scroll to position [2944, 0]
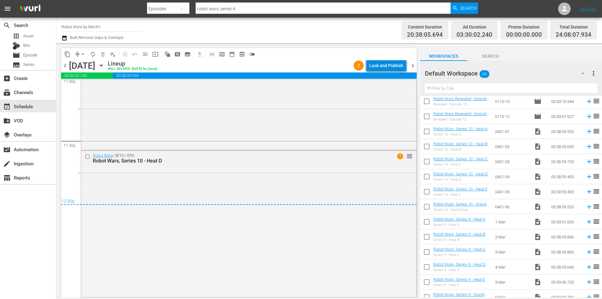
click at [385, 63] on div "Lock and Publish" at bounding box center [386, 65] width 34 height 11
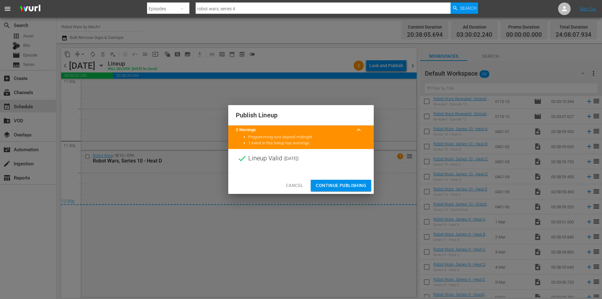
click at [346, 185] on span "Continue Publishing" at bounding box center [341, 185] width 50 height 8
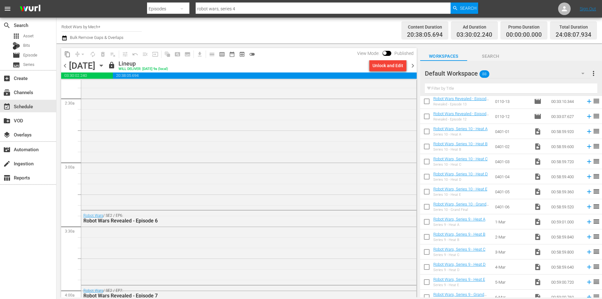
scroll to position [249, 0]
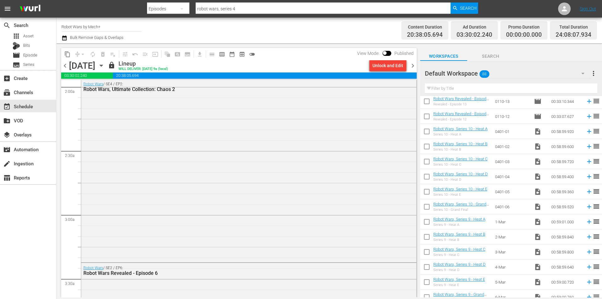
click at [413, 66] on span "chevron_right" at bounding box center [413, 66] width 8 height 8
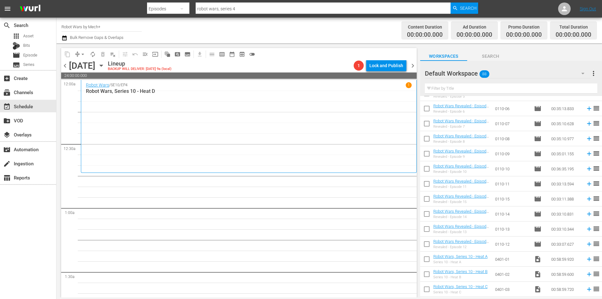
scroll to position [823, 0]
click at [65, 66] on span "chevron_left" at bounding box center [65, 66] width 8 height 8
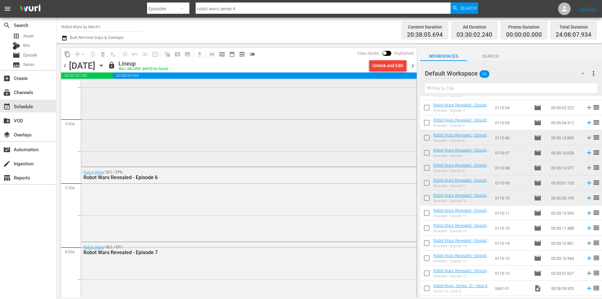
scroll to position [345, 0]
click at [414, 64] on span "chevron_right" at bounding box center [413, 66] width 8 height 8
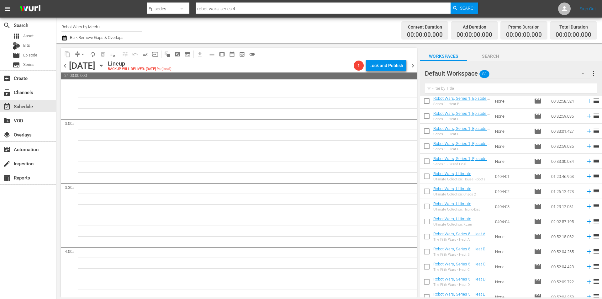
scroll to position [447, 0]
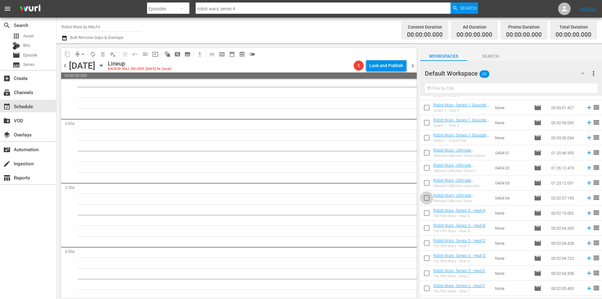
click at [427, 198] on input "checkbox" at bounding box center [426, 198] width 13 height 13
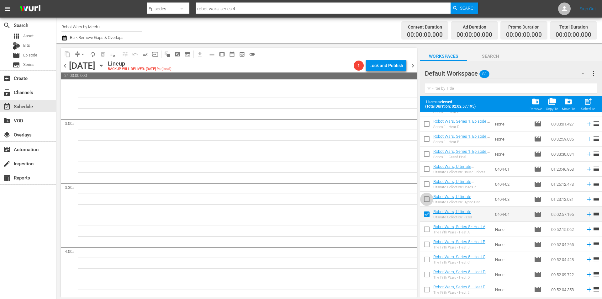
click at [427, 198] on input "checkbox" at bounding box center [426, 200] width 13 height 13
click at [589, 104] on span "post_add" at bounding box center [587, 101] width 8 height 8
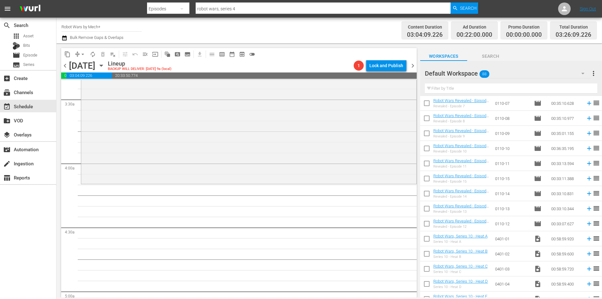
scroll to position [886, 0]
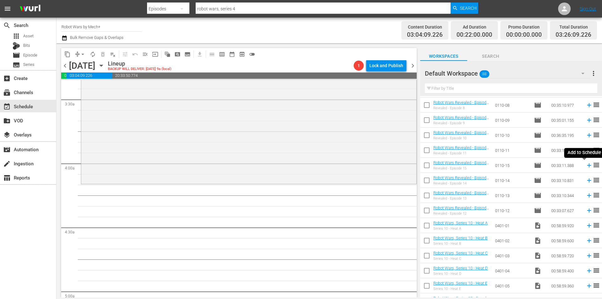
click at [587, 165] on icon at bounding box center [589, 165] width 4 height 4
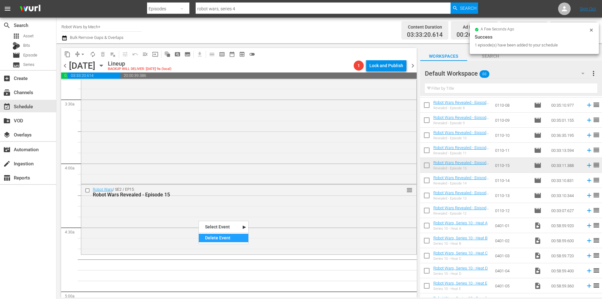
click at [212, 234] on div "Delete Event" at bounding box center [224, 237] width 50 height 8
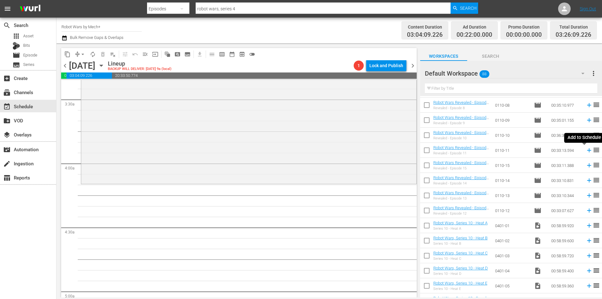
click at [587, 150] on icon at bounding box center [589, 150] width 4 height 4
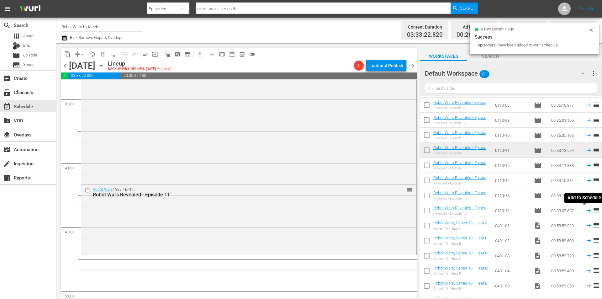
click at [585, 211] on icon at bounding box center [588, 210] width 7 height 7
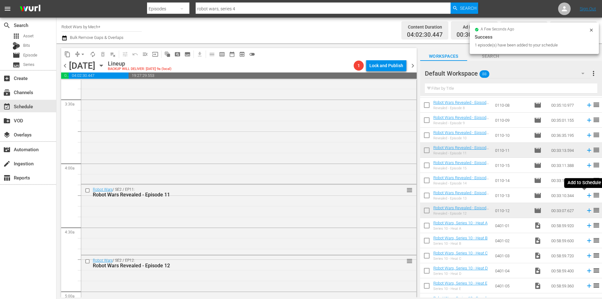
click at [587, 195] on icon at bounding box center [589, 195] width 4 height 4
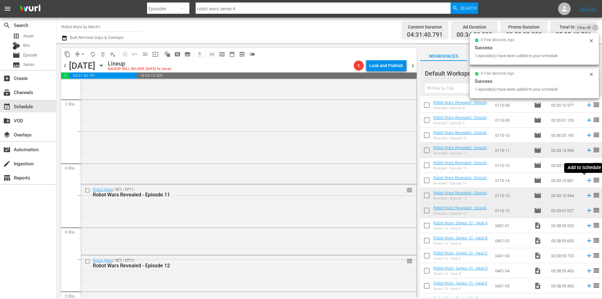
click at [585, 181] on icon at bounding box center [588, 180] width 7 height 7
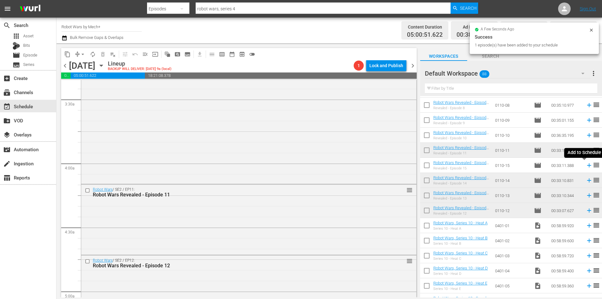
click at [587, 165] on icon at bounding box center [589, 165] width 4 height 4
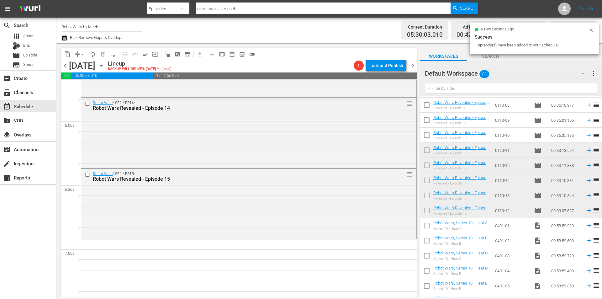
scroll to position [741, 0]
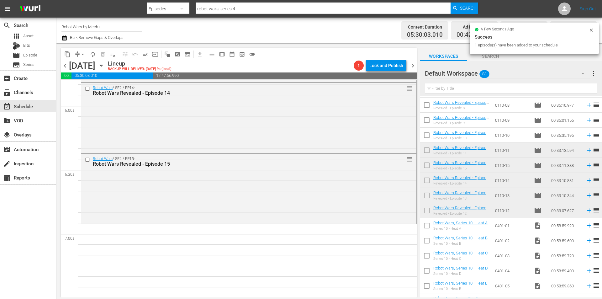
click at [66, 65] on span "chevron_left" at bounding box center [65, 66] width 8 height 8
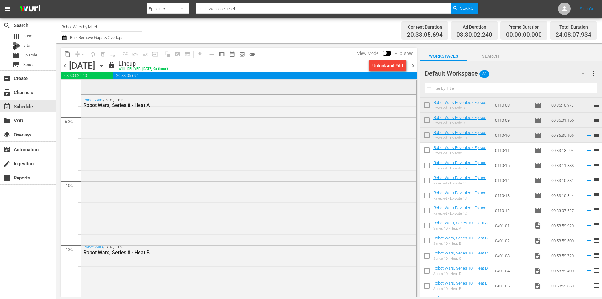
scroll to position [813, 0]
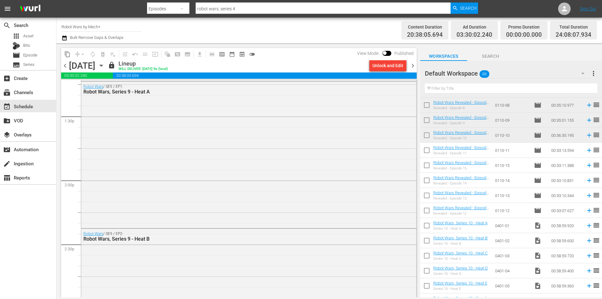
scroll to position [1691, 0]
click at [412, 68] on span "chevron_right" at bounding box center [413, 66] width 8 height 8
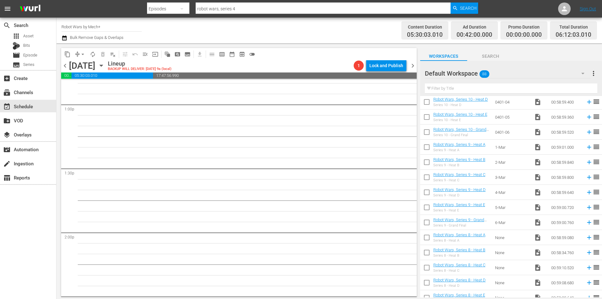
scroll to position [1074, 0]
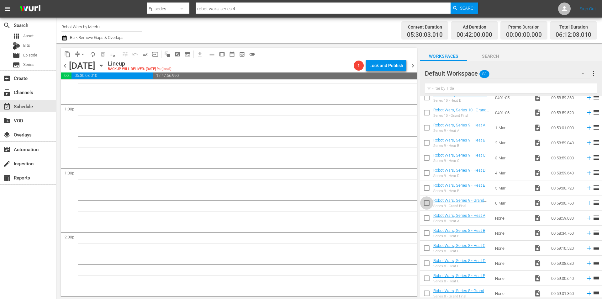
click at [424, 206] on input "checkbox" at bounding box center [426, 203] width 13 height 13
checkbox input "true"
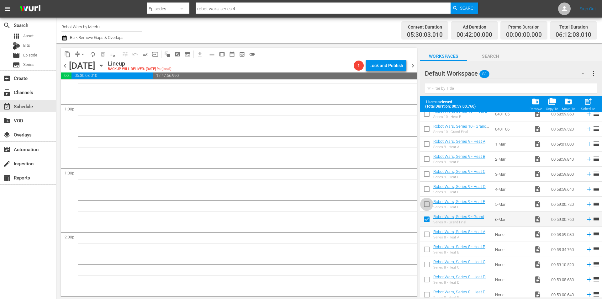
click at [424, 206] on input "checkbox" at bounding box center [426, 205] width 13 height 13
checkbox input "true"
click at [424, 191] on input "checkbox" at bounding box center [426, 190] width 13 height 13
checkbox input "true"
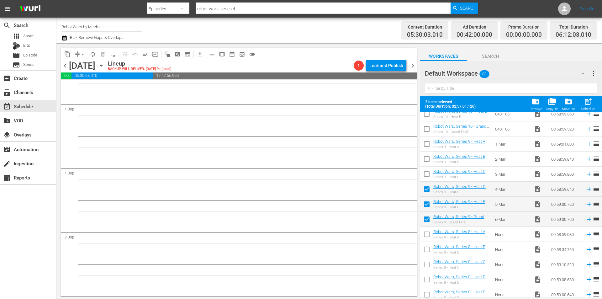
click at [427, 171] on input "checkbox" at bounding box center [426, 175] width 13 height 13
checkbox input "true"
click at [426, 161] on input "checkbox" at bounding box center [426, 160] width 13 height 13
checkbox input "true"
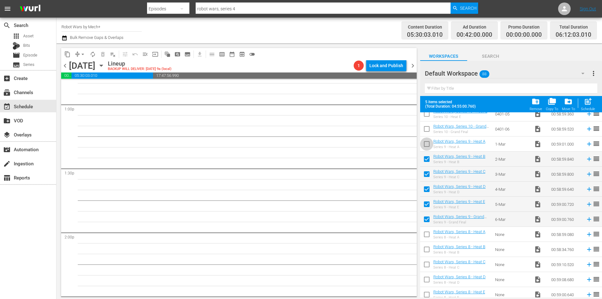
click at [425, 145] on input "checkbox" at bounding box center [426, 145] width 13 height 13
click at [584, 106] on div "post_add Schedule" at bounding box center [588, 104] width 14 height 14
checkbox input "false"
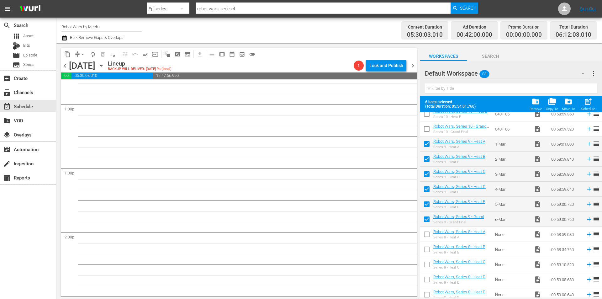
checkbox input "false"
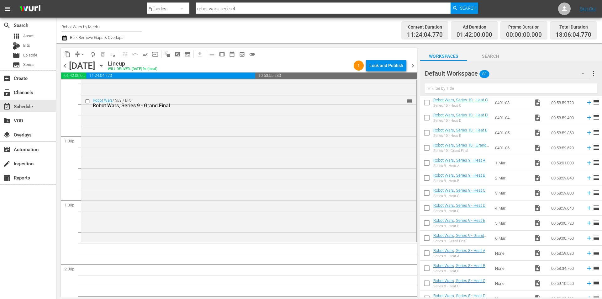
scroll to position [1011, 0]
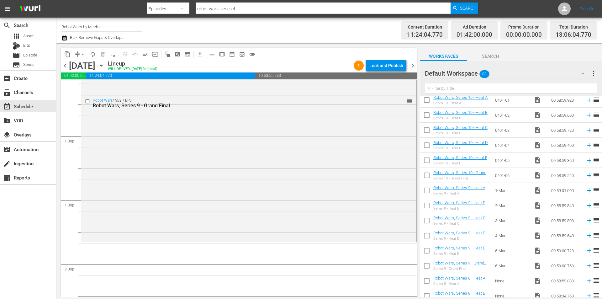
click at [426, 174] on input "checkbox" at bounding box center [426, 176] width 13 height 13
checkbox input "true"
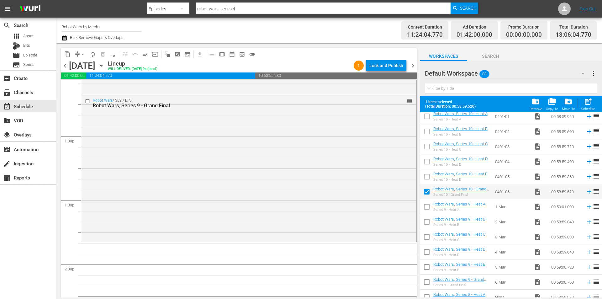
click at [426, 174] on input "checkbox" at bounding box center [426, 177] width 13 height 13
checkbox input "true"
click at [425, 159] on input "checkbox" at bounding box center [426, 162] width 13 height 13
checkbox input "true"
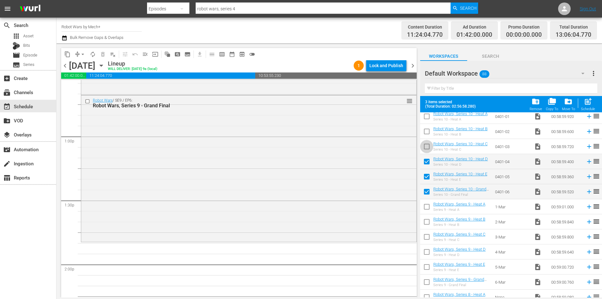
click at [425, 148] on input "checkbox" at bounding box center [426, 147] width 13 height 13
checkbox input "true"
click at [424, 133] on input "checkbox" at bounding box center [426, 132] width 13 height 13
checkbox input "true"
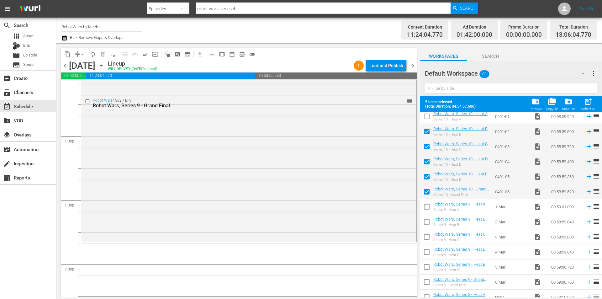
click at [425, 117] on input "checkbox" at bounding box center [426, 117] width 13 height 13
click at [588, 104] on span "post_add" at bounding box center [587, 101] width 8 height 8
checkbox input "false"
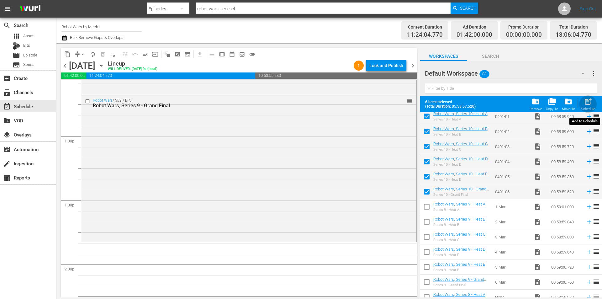
checkbox input "false"
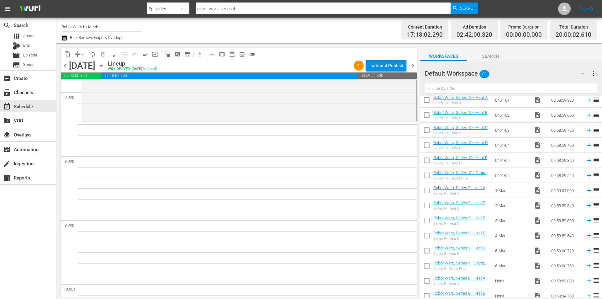
scroll to position [1137, 0]
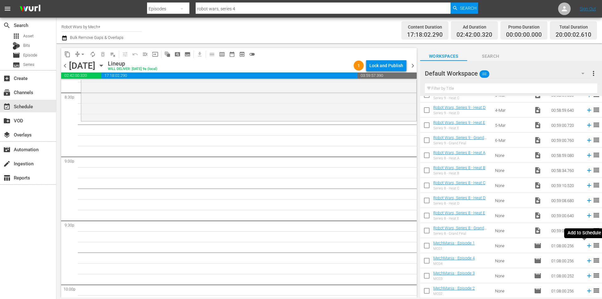
click at [587, 246] on icon at bounding box center [589, 245] width 4 height 4
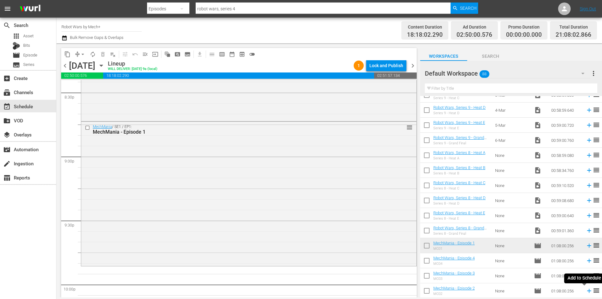
click at [585, 291] on icon at bounding box center [588, 290] width 7 height 7
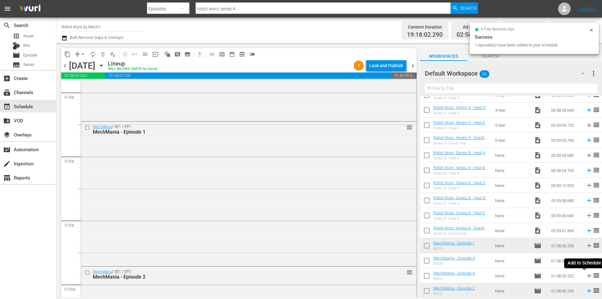
click at [587, 276] on icon at bounding box center [589, 276] width 4 height 4
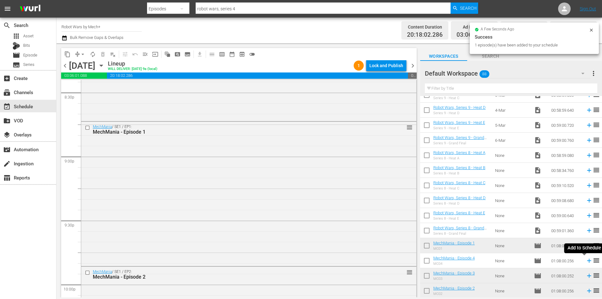
click at [587, 260] on icon at bounding box center [589, 261] width 4 height 4
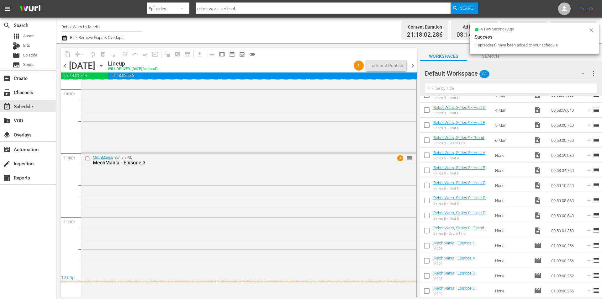
scroll to position [2867, 0]
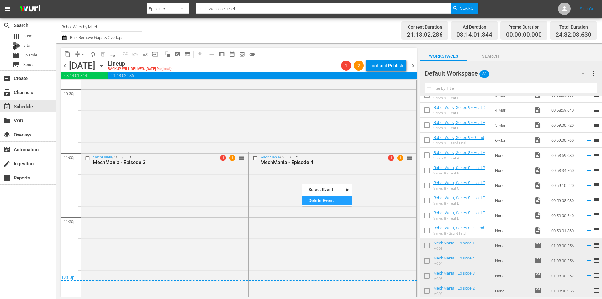
click at [317, 197] on div "Delete Event" at bounding box center [327, 200] width 50 height 8
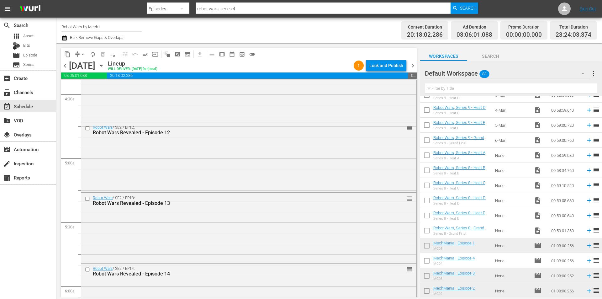
scroll to position [551, 0]
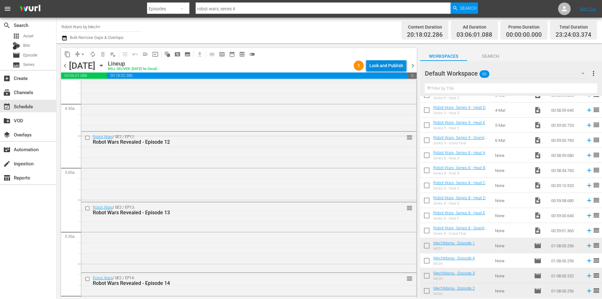
click at [383, 66] on div "Lock and Publish" at bounding box center [386, 65] width 34 height 11
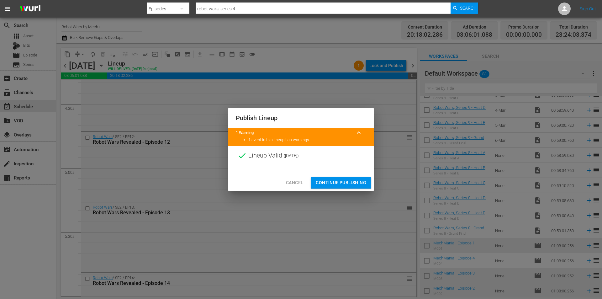
click at [334, 181] on span "Continue Publishing" at bounding box center [341, 183] width 50 height 8
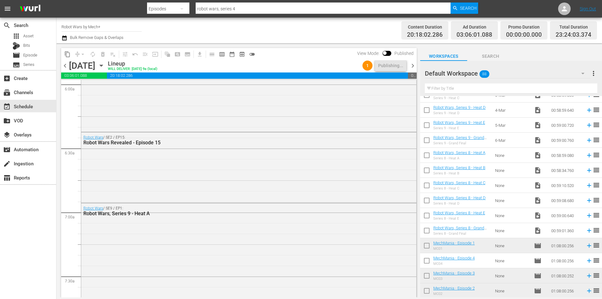
scroll to position [828, 0]
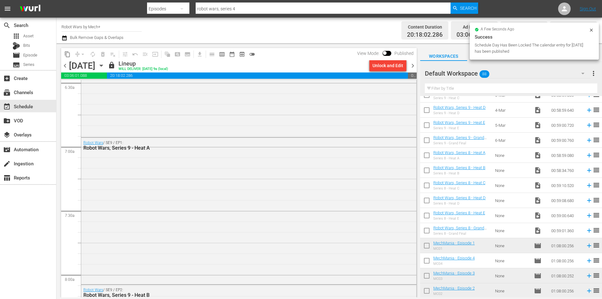
click at [414, 63] on span "chevron_right" at bounding box center [413, 66] width 8 height 8
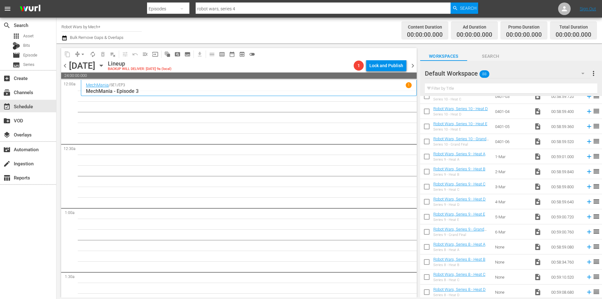
scroll to position [1043, 0]
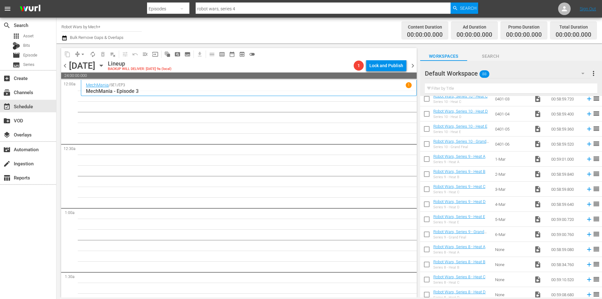
click at [427, 207] on input "checkbox" at bounding box center [426, 205] width 13 height 13
checkbox input "true"
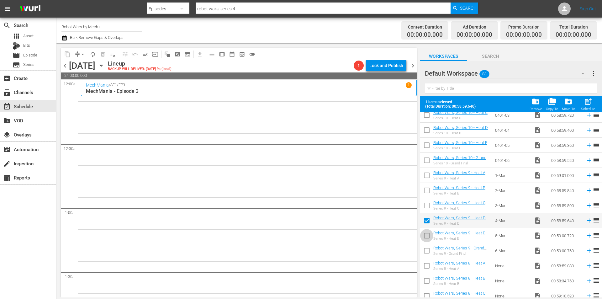
click at [428, 231] on input "checkbox" at bounding box center [426, 236] width 13 height 13
checkbox input "true"
click at [426, 248] on input "checkbox" at bounding box center [426, 251] width 13 height 13
checkbox input "true"
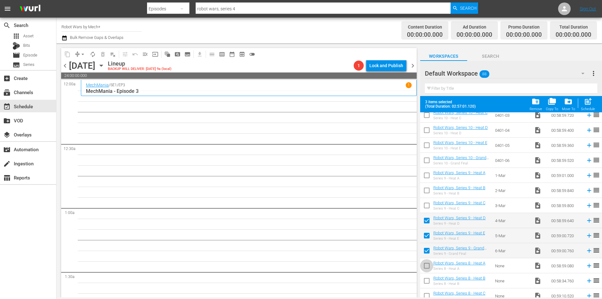
click at [428, 265] on input "checkbox" at bounding box center [426, 266] width 13 height 13
checkbox input "false"
click at [588, 108] on div "Schedule" at bounding box center [588, 109] width 14 height 4
checkbox input "false"
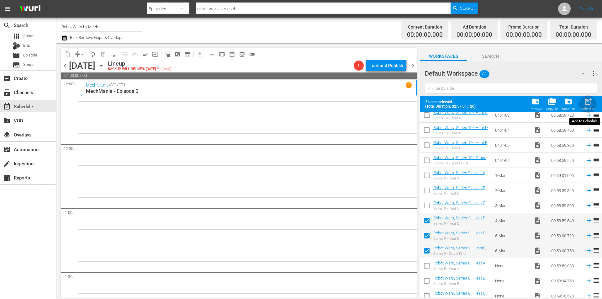
checkbox input "false"
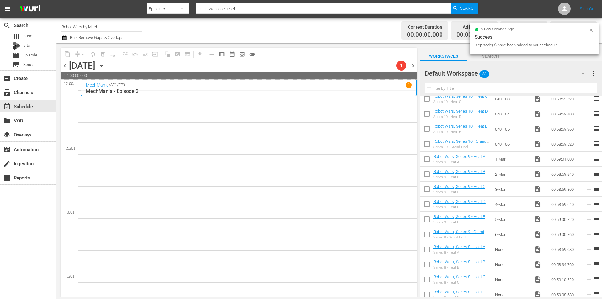
scroll to position [980, 0]
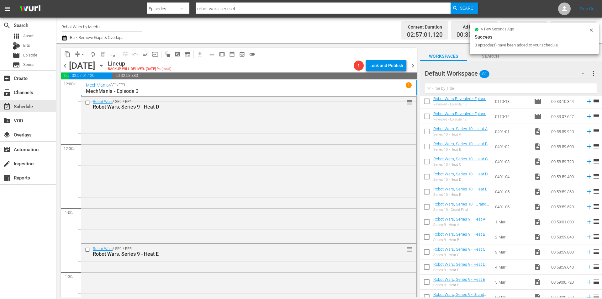
click at [428, 209] on input "checkbox" at bounding box center [426, 207] width 13 height 13
checkbox input "true"
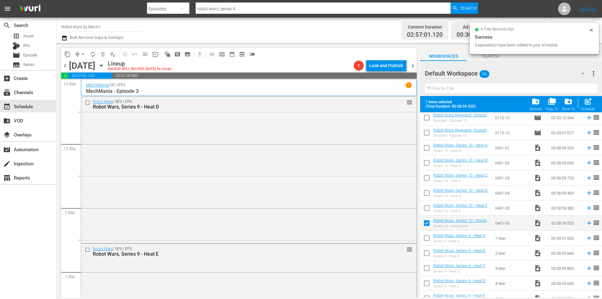
click at [428, 209] on input "checkbox" at bounding box center [426, 208] width 13 height 13
checkbox input "true"
click at [431, 194] on input "checkbox" at bounding box center [426, 193] width 13 height 13
checkbox input "true"
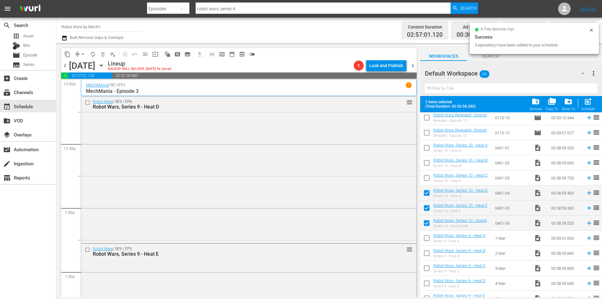
click at [427, 179] on input "checkbox" at bounding box center [426, 178] width 13 height 13
checkbox input "true"
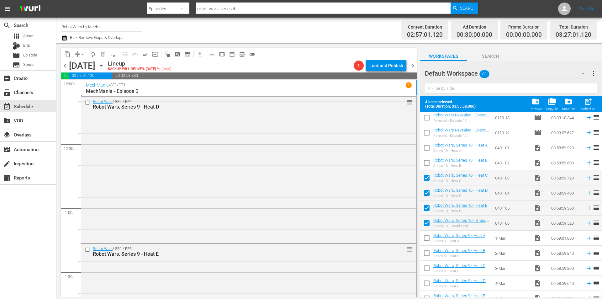
click at [428, 164] on input "checkbox" at bounding box center [426, 163] width 13 height 13
checkbox input "true"
click at [427, 146] on input "checkbox" at bounding box center [426, 148] width 13 height 13
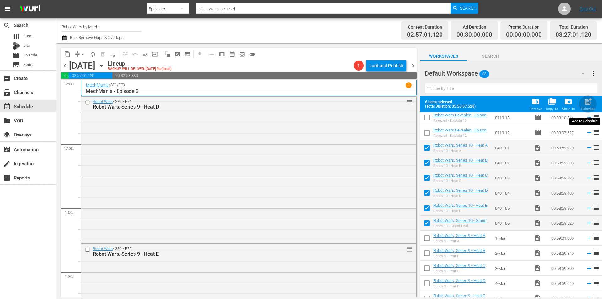
click at [587, 101] on span "post_add" at bounding box center [587, 101] width 8 height 8
checkbox input "false"
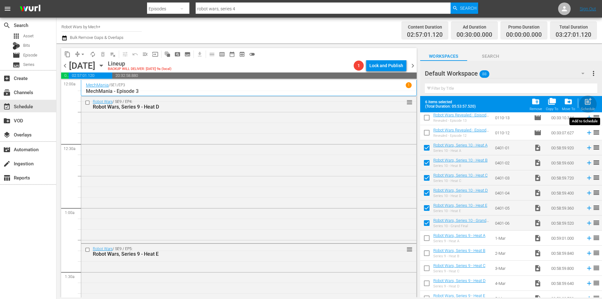
checkbox input "false"
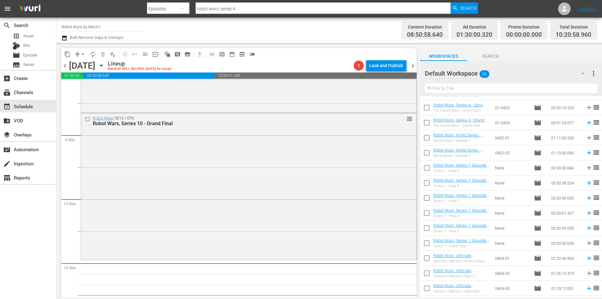
scroll to position [322, 0]
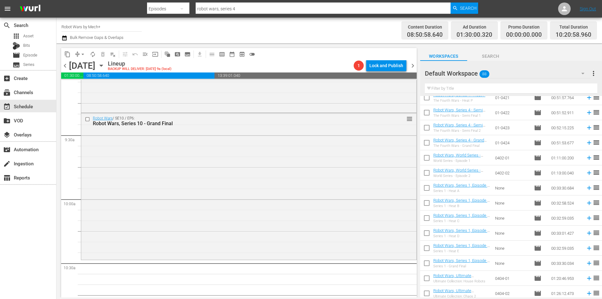
click at [426, 260] on input "checkbox" at bounding box center [426, 264] width 13 height 13
checkbox input "true"
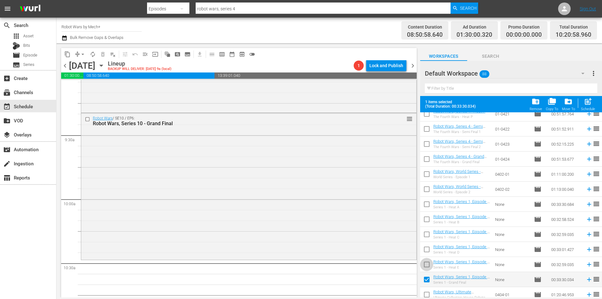
click at [426, 260] on input "checkbox" at bounding box center [426, 265] width 13 height 13
checkbox input "true"
click at [426, 245] on input "checkbox" at bounding box center [426, 250] width 13 height 13
checkbox input "true"
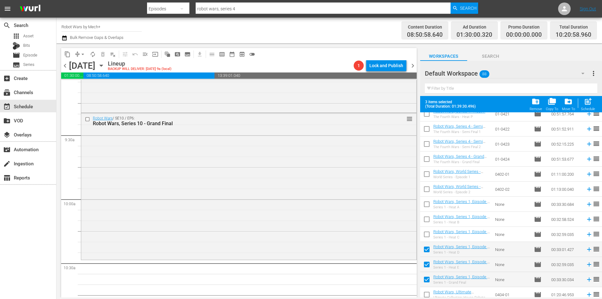
click at [426, 232] on input "checkbox" at bounding box center [426, 235] width 13 height 13
checkbox input "true"
click at [427, 219] on input "checkbox" at bounding box center [426, 220] width 13 height 13
checkbox input "true"
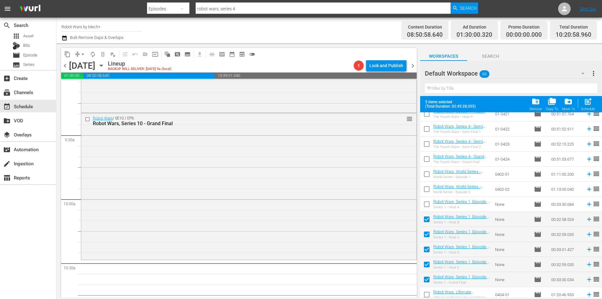
click at [427, 205] on input "checkbox" at bounding box center [426, 205] width 13 height 13
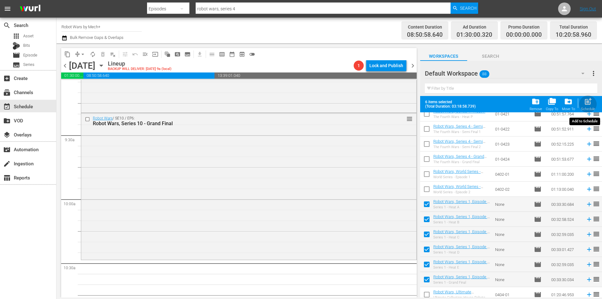
click at [589, 106] on span "post_add" at bounding box center [587, 101] width 8 height 8
checkbox input "false"
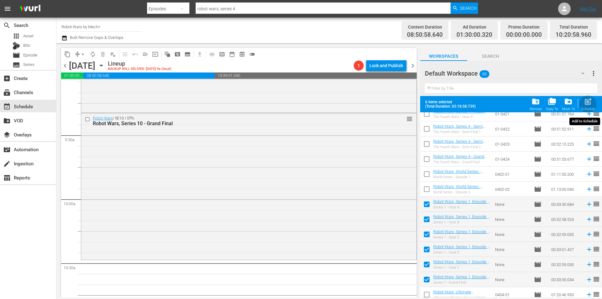
checkbox input "false"
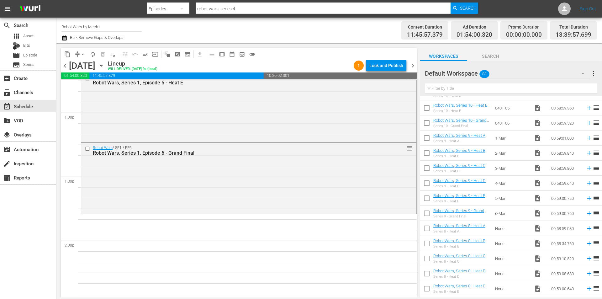
scroll to position [1137, 0]
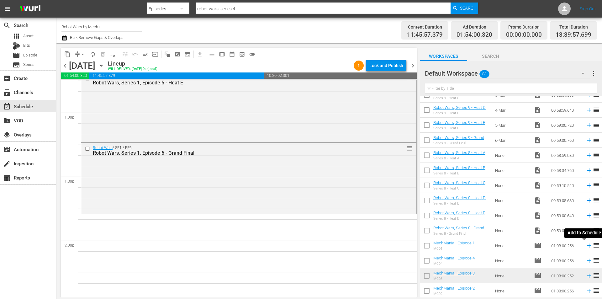
click at [585, 245] on icon at bounding box center [588, 245] width 7 height 7
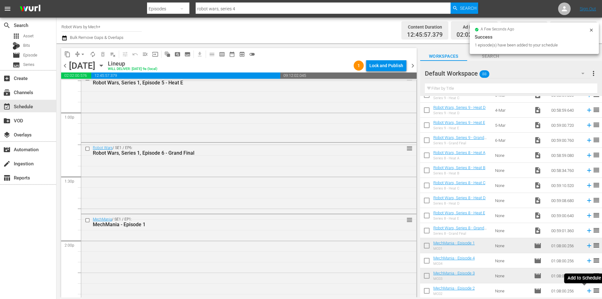
click at [587, 290] on icon at bounding box center [589, 291] width 4 height 4
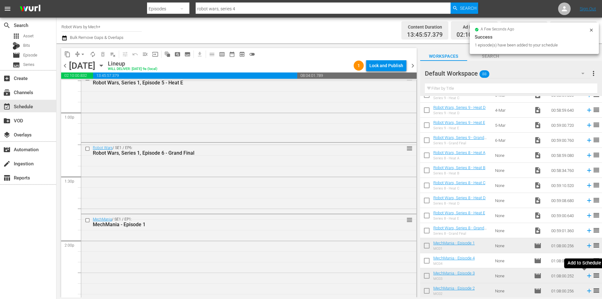
click at [585, 275] on icon at bounding box center [588, 275] width 7 height 7
click at [587, 260] on icon at bounding box center [589, 261] width 4 height 4
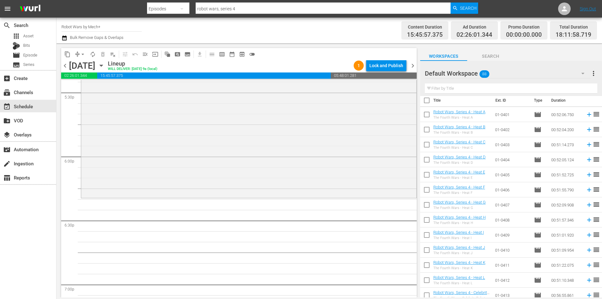
scroll to position [0, 0]
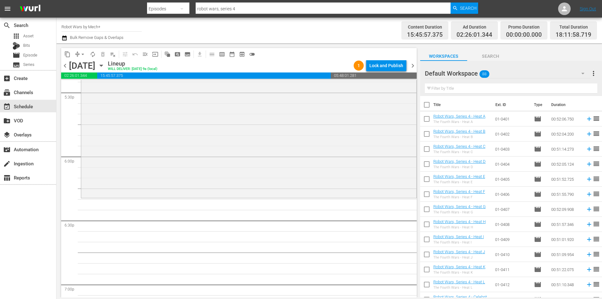
click at [426, 119] on input "checkbox" at bounding box center [426, 119] width 13 height 13
checkbox input "true"
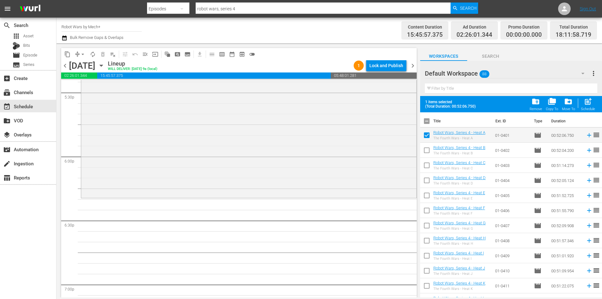
click at [427, 151] on input "checkbox" at bounding box center [426, 151] width 13 height 13
checkbox input "true"
click at [426, 166] on input "checkbox" at bounding box center [426, 166] width 13 height 13
checkbox input "true"
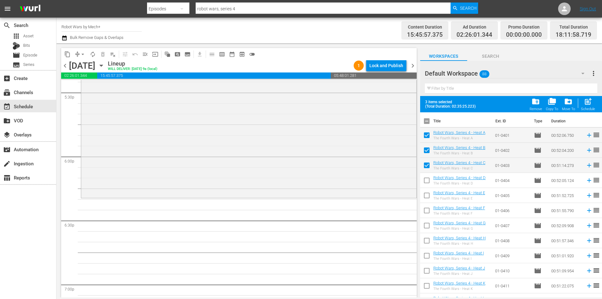
click at [425, 182] on input "checkbox" at bounding box center [426, 181] width 13 height 13
checkbox input "true"
click at [425, 196] on input "checkbox" at bounding box center [426, 196] width 13 height 13
checkbox input "true"
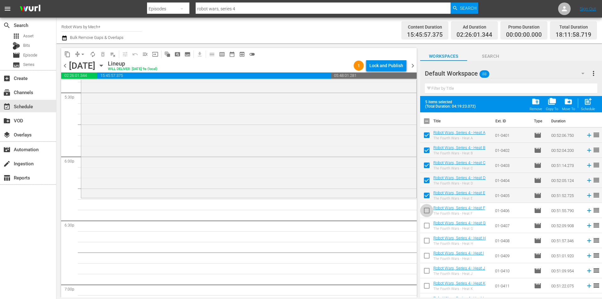
click at [428, 209] on input "checkbox" at bounding box center [426, 211] width 13 height 13
checkbox input "true"
click at [427, 227] on input "checkbox" at bounding box center [426, 226] width 13 height 13
checkbox input "true"
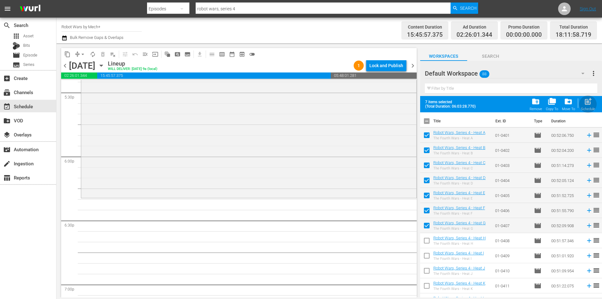
click at [583, 101] on span "post_add" at bounding box center [587, 101] width 8 height 8
checkbox input "false"
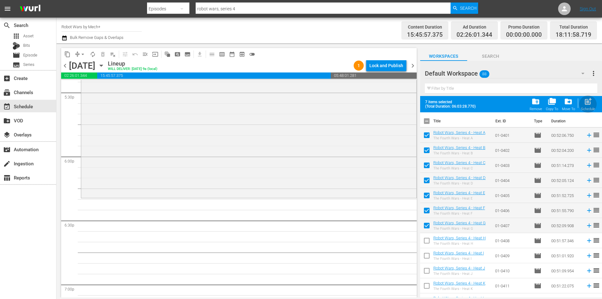
checkbox input "false"
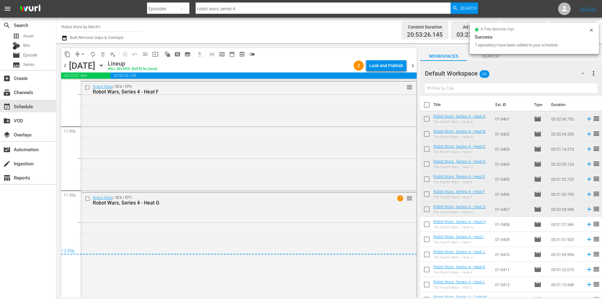
scroll to position [2900, 0]
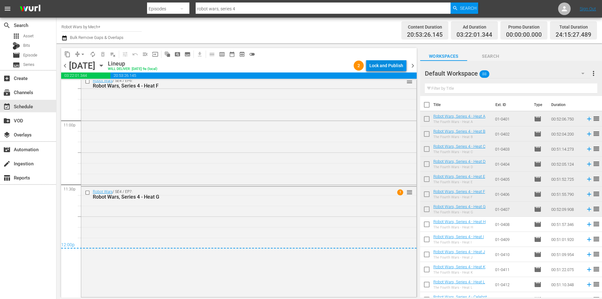
click at [388, 66] on div "Lock and Publish" at bounding box center [386, 65] width 34 height 11
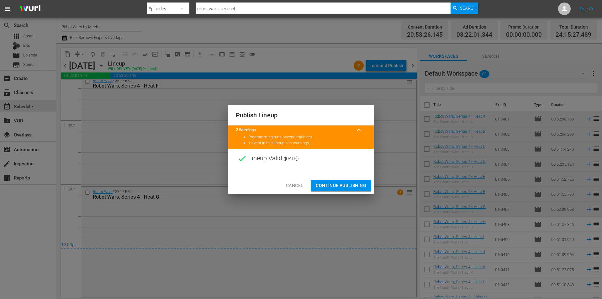
click at [339, 184] on span "Continue Publishing" at bounding box center [341, 185] width 50 height 8
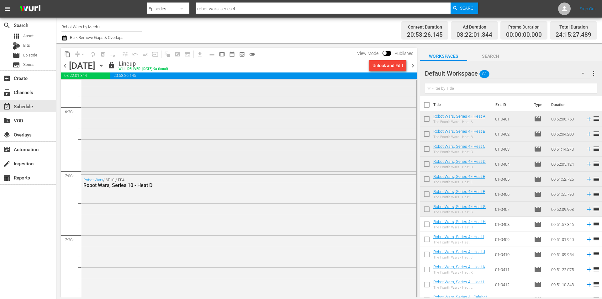
scroll to position [801, 0]
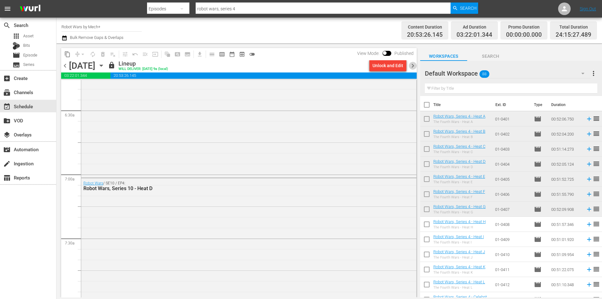
click at [412, 66] on span "chevron_right" at bounding box center [413, 66] width 8 height 8
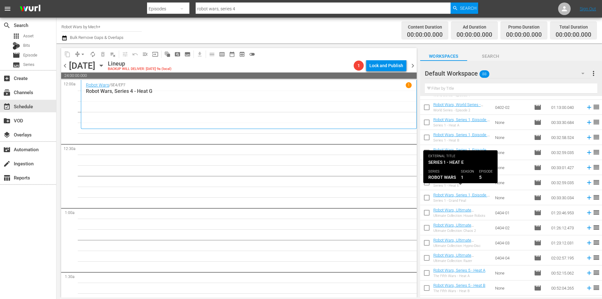
scroll to position [376, 0]
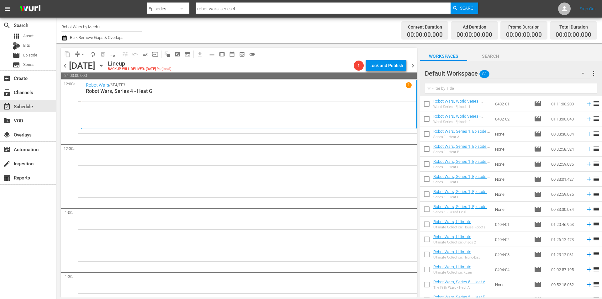
click at [426, 208] on input "checkbox" at bounding box center [426, 210] width 13 height 13
checkbox input "true"
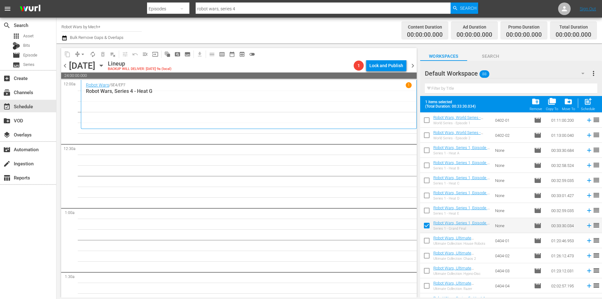
click at [426, 208] on input "checkbox" at bounding box center [426, 211] width 13 height 13
checkbox input "true"
click at [423, 197] on input "checkbox" at bounding box center [426, 196] width 13 height 13
checkbox input "true"
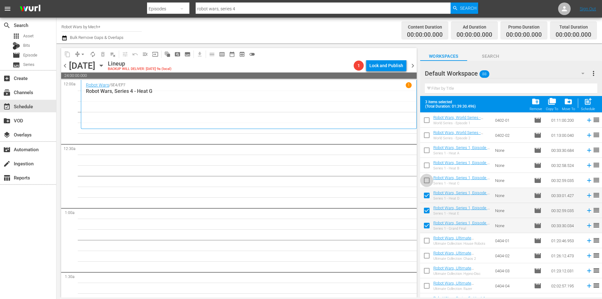
click at [421, 180] on input "checkbox" at bounding box center [426, 181] width 13 height 13
checkbox input "true"
click at [425, 168] on input "checkbox" at bounding box center [426, 166] width 13 height 13
checkbox input "true"
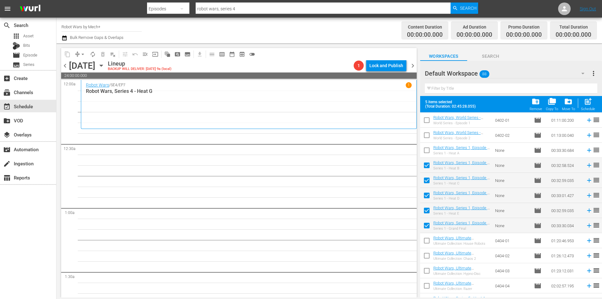
click at [423, 154] on input "checkbox" at bounding box center [426, 151] width 13 height 13
click at [588, 105] on span "post_add" at bounding box center [587, 101] width 8 height 8
checkbox input "false"
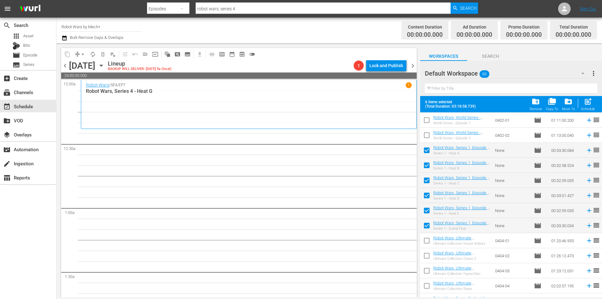
checkbox input "false"
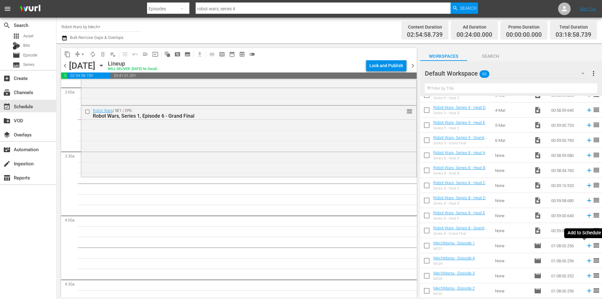
click at [585, 245] on icon at bounding box center [588, 245] width 7 height 7
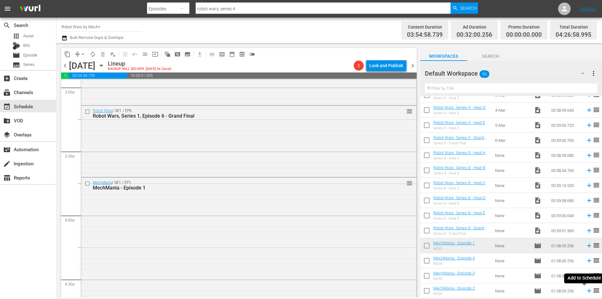
click at [585, 290] on icon at bounding box center [588, 290] width 7 height 7
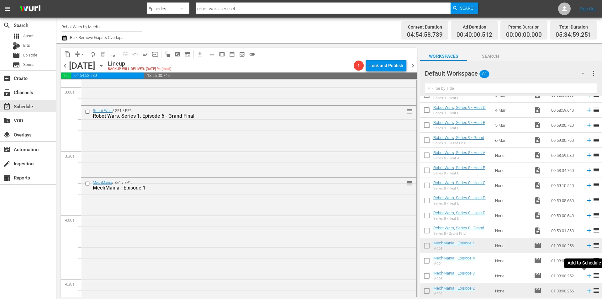
click at [587, 276] on icon at bounding box center [589, 276] width 4 height 4
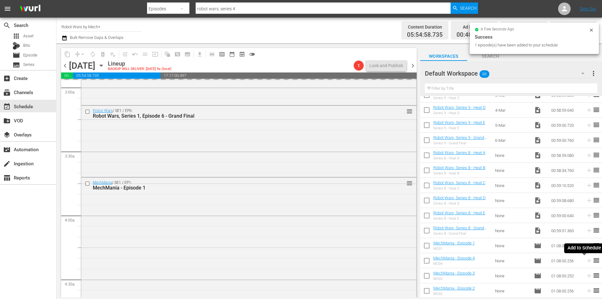
click at [587, 261] on icon at bounding box center [589, 261] width 4 height 4
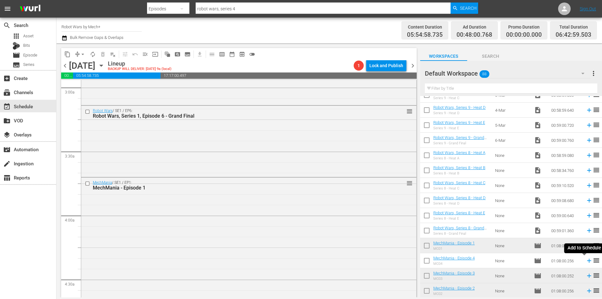
click at [585, 259] on icon at bounding box center [588, 260] width 7 height 7
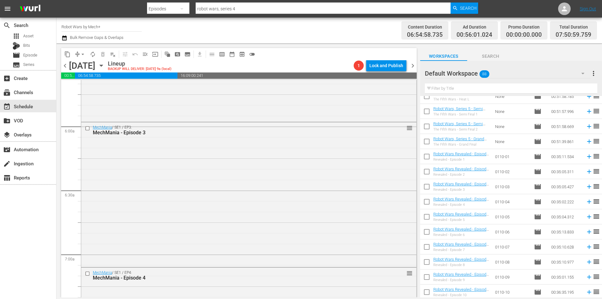
scroll to position [877, 0]
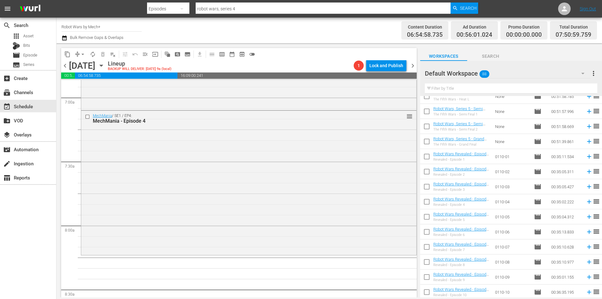
click at [63, 62] on span "chevron_left" at bounding box center [65, 66] width 8 height 8
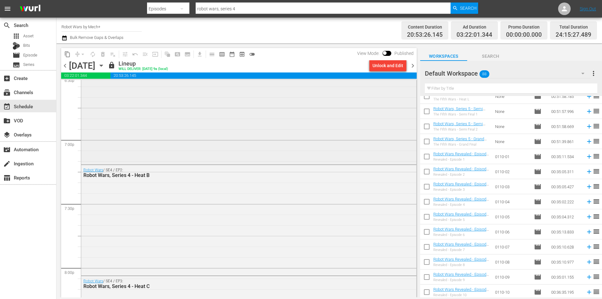
scroll to position [2351, 0]
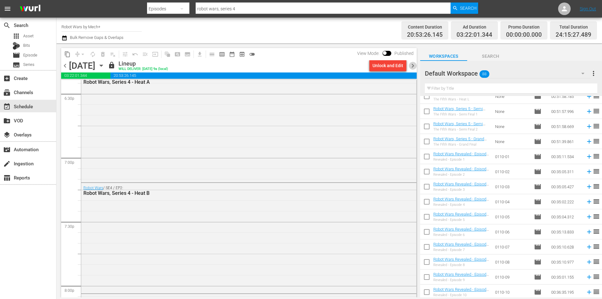
click at [411, 64] on span "chevron_right" at bounding box center [413, 66] width 8 height 8
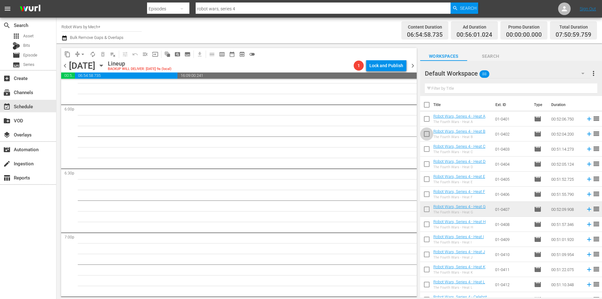
click at [427, 134] on input "checkbox" at bounding box center [426, 134] width 13 height 13
checkbox input "true"
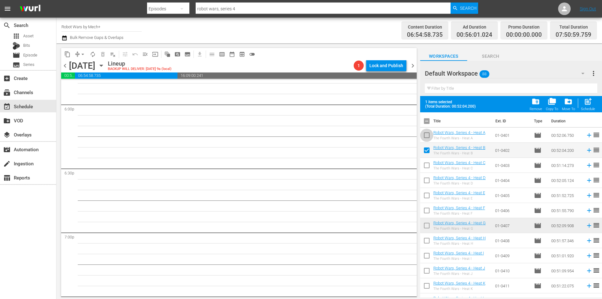
click at [427, 134] on input "checkbox" at bounding box center [426, 136] width 13 height 13
checkbox input "true"
click at [424, 163] on input "checkbox" at bounding box center [426, 166] width 13 height 13
checkbox input "true"
drag, startPoint x: 426, startPoint y: 177, endPoint x: 428, endPoint y: 185, distance: 7.3
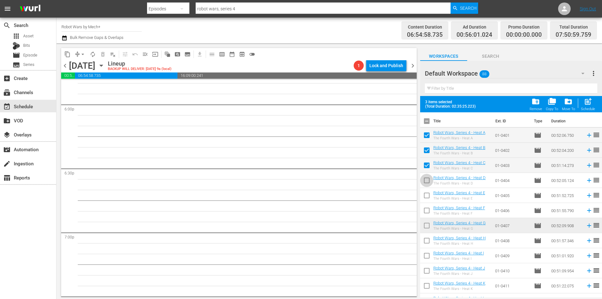
click at [427, 177] on input "checkbox" at bounding box center [426, 181] width 13 height 13
checkbox input "true"
click at [428, 193] on input "checkbox" at bounding box center [426, 196] width 13 height 13
checkbox input "true"
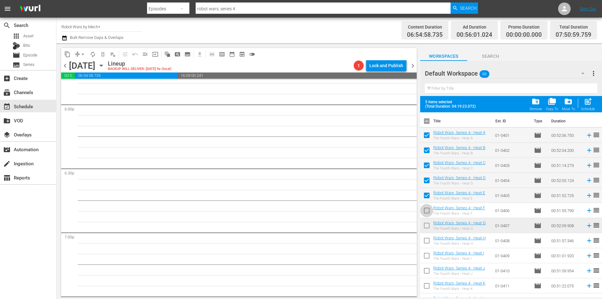
click at [428, 213] on input "checkbox" at bounding box center [426, 211] width 13 height 13
checkbox input "true"
click at [426, 226] on input "checkbox" at bounding box center [426, 226] width 13 height 13
checkbox input "true"
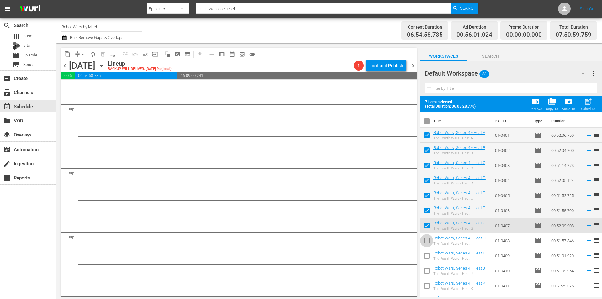
click at [426, 240] on input "checkbox" at bounding box center [426, 241] width 13 height 13
checkbox input "true"
click at [427, 257] on input "checkbox" at bounding box center [426, 256] width 13 height 13
checkbox input "true"
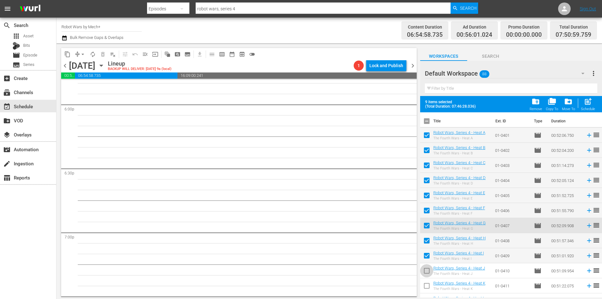
click at [426, 270] on input "checkbox" at bounding box center [426, 271] width 13 height 13
checkbox input "true"
click at [424, 284] on input "checkbox" at bounding box center [426, 286] width 13 height 13
checkbox input "true"
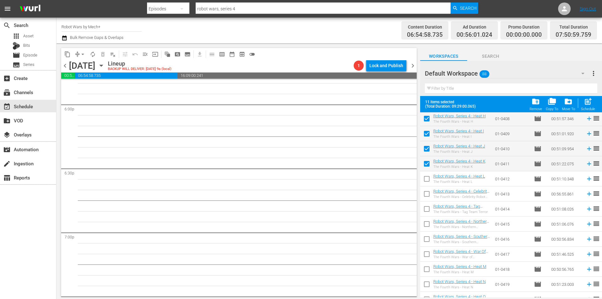
scroll to position [125, 0]
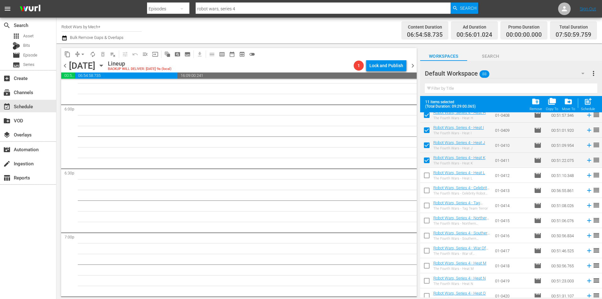
click at [426, 176] on input "checkbox" at bounding box center [426, 176] width 13 height 13
checkbox input "true"
click at [425, 189] on input "checkbox" at bounding box center [426, 191] width 13 height 13
checkbox input "true"
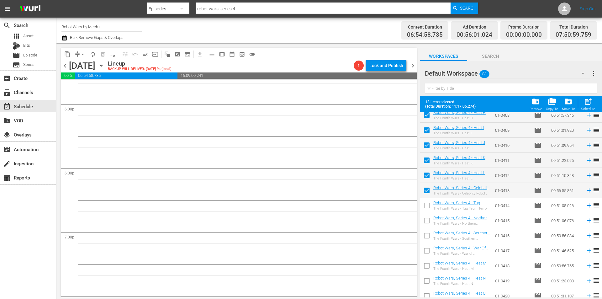
click at [426, 207] on input "checkbox" at bounding box center [426, 206] width 13 height 13
checkbox input "true"
click at [426, 222] on input "checkbox" at bounding box center [426, 221] width 13 height 13
checkbox input "true"
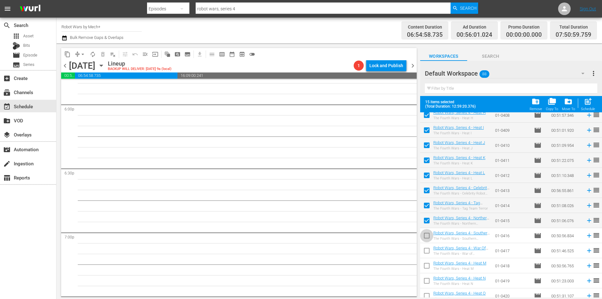
click at [427, 237] on input "checkbox" at bounding box center [426, 236] width 13 height 13
checkbox input "true"
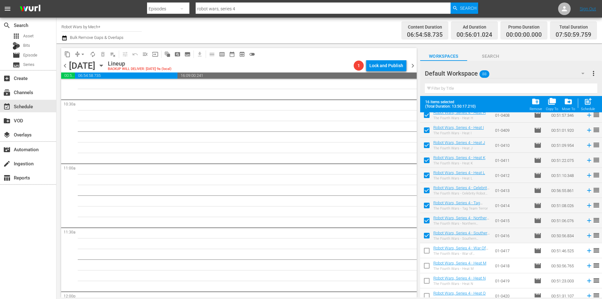
scroll to position [1305, 0]
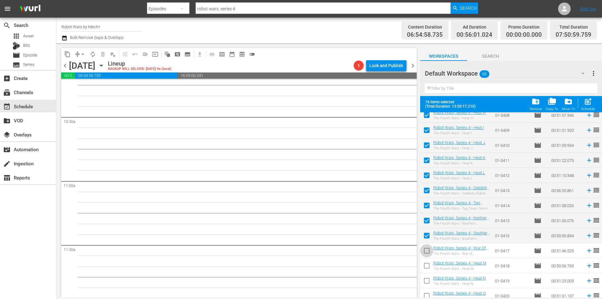
click at [429, 249] on input "checkbox" at bounding box center [426, 251] width 13 height 13
checkbox input "true"
click at [428, 266] on input "checkbox" at bounding box center [426, 266] width 13 height 13
checkbox input "true"
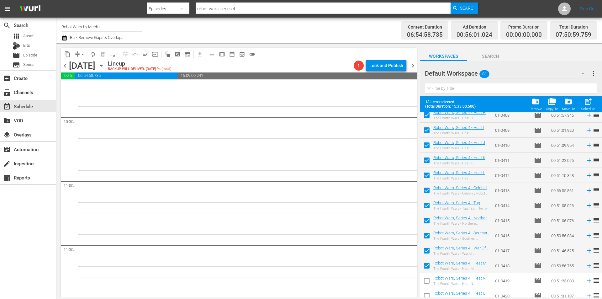
click at [428, 281] on input "checkbox" at bounding box center [426, 281] width 13 height 13
checkbox input "true"
drag, startPoint x: 429, startPoint y: 292, endPoint x: 432, endPoint y: 283, distance: 9.2
click at [429, 292] on input "checkbox" at bounding box center [426, 296] width 13 height 13
checkbox input "true"
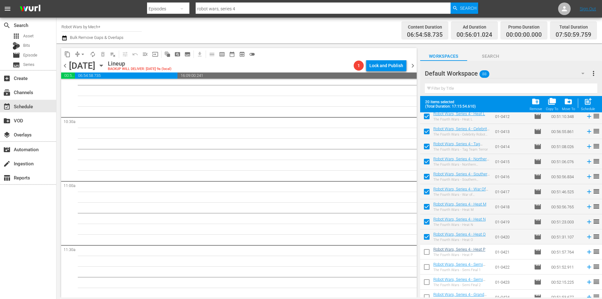
scroll to position [188, 0]
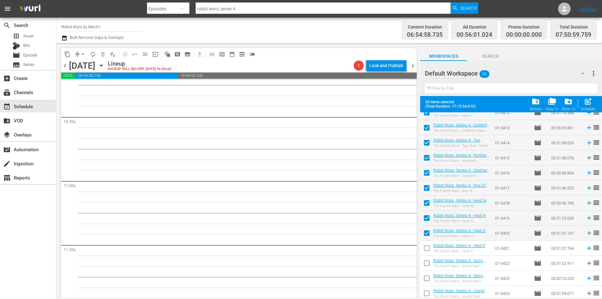
click at [426, 248] on input "checkbox" at bounding box center [426, 249] width 13 height 13
checkbox input "true"
click at [592, 106] on div "post_add Schedule" at bounding box center [588, 104] width 14 height 14
checkbox input "false"
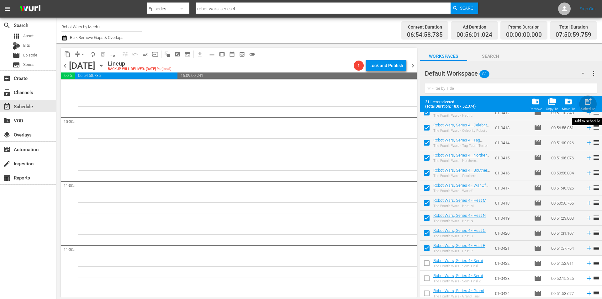
checkbox input "false"
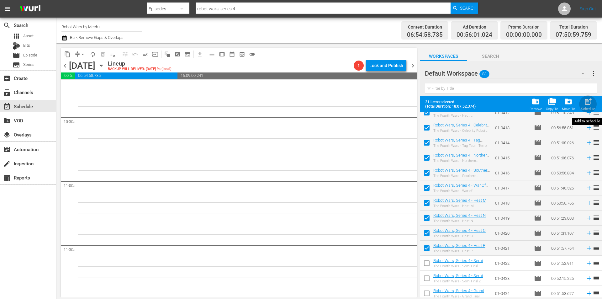
checkbox input "false"
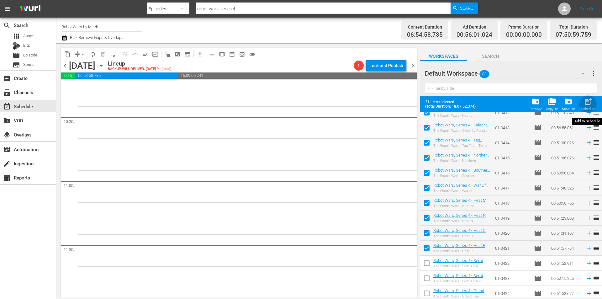
checkbox input "false"
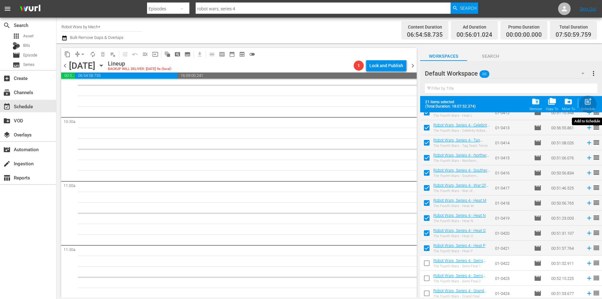
checkbox input "false"
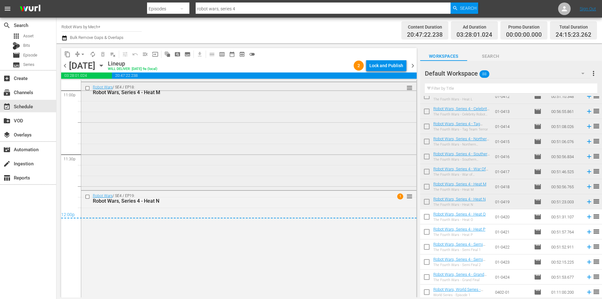
scroll to position [2933, 0]
click at [379, 64] on div "Lock and Publish" at bounding box center [386, 65] width 34 height 11
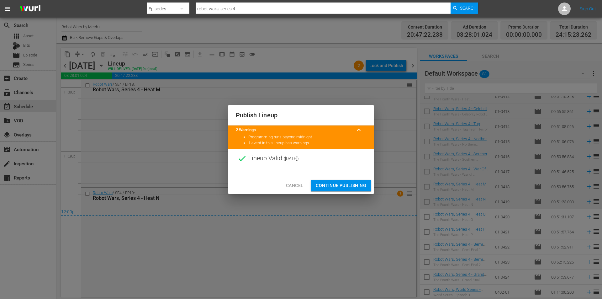
click at [341, 181] on span "Continue Publishing" at bounding box center [341, 185] width 50 height 8
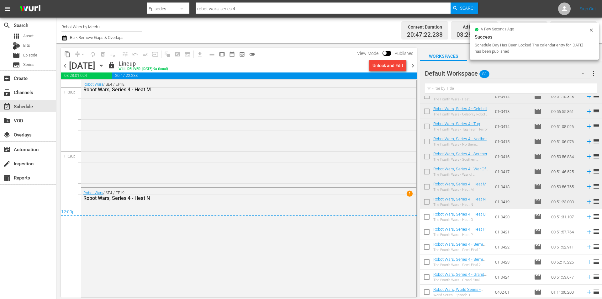
click at [413, 67] on span "chevron_right" at bounding box center [413, 66] width 8 height 8
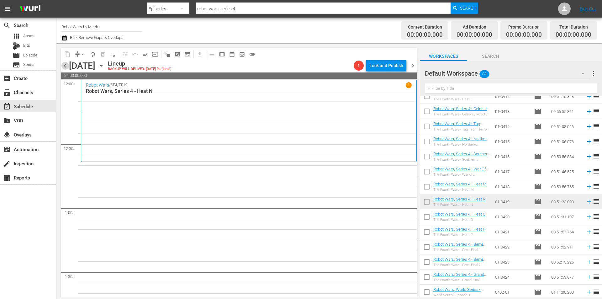
click at [64, 63] on span "chevron_left" at bounding box center [65, 66] width 8 height 8
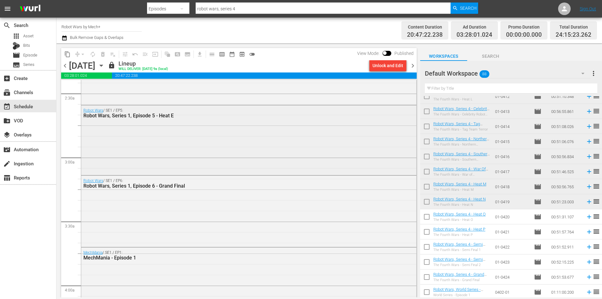
scroll to position [313, 0]
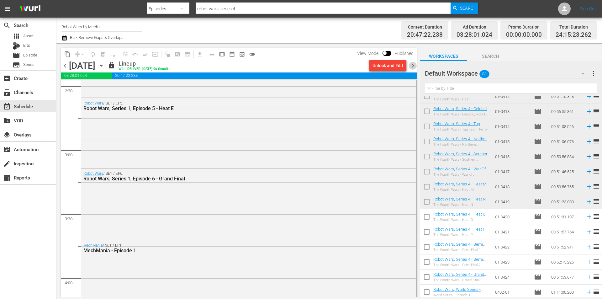
click at [413, 64] on span "chevron_right" at bounding box center [413, 66] width 8 height 8
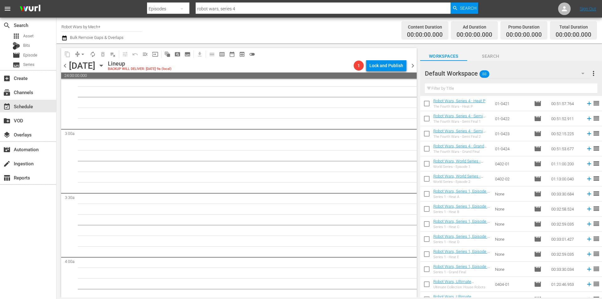
scroll to position [345, 0]
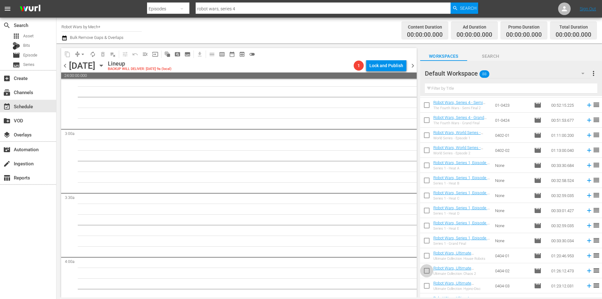
click at [429, 273] on input "checkbox" at bounding box center [426, 271] width 13 height 13
checkbox input "true"
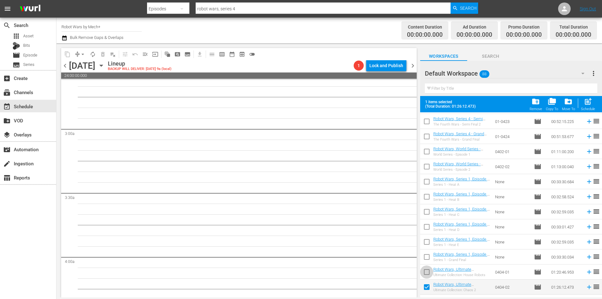
click at [429, 273] on input "checkbox" at bounding box center [426, 272] width 13 height 13
checkbox input "true"
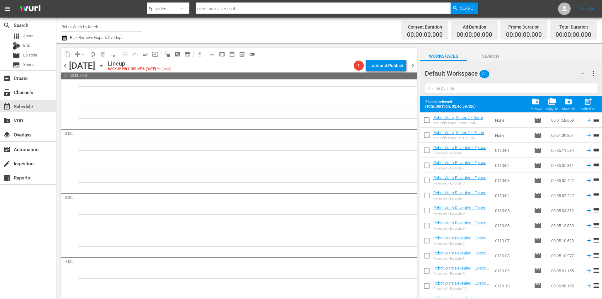
click at [427, 214] on input "checkbox" at bounding box center [426, 211] width 13 height 13
checkbox input "true"
click at [427, 203] on td at bounding box center [426, 210] width 13 height 15
click at [427, 198] on input "checkbox" at bounding box center [426, 196] width 13 height 13
checkbox input "true"
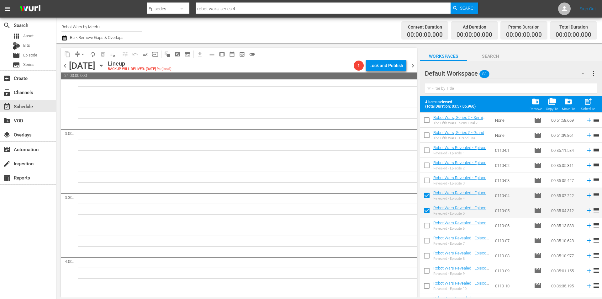
click at [427, 178] on input "checkbox" at bounding box center [426, 181] width 13 height 13
checkbox input "true"
click at [427, 163] on input "checkbox" at bounding box center [426, 166] width 13 height 13
checkbox input "true"
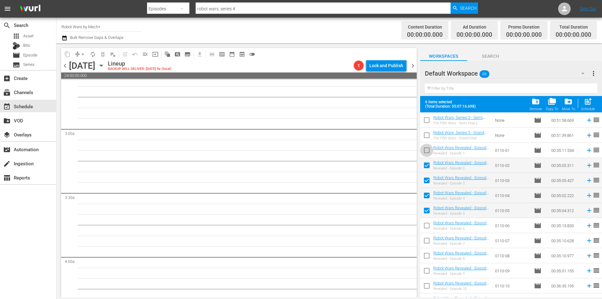
click at [425, 152] on input "checkbox" at bounding box center [426, 151] width 13 height 13
checkbox input "true"
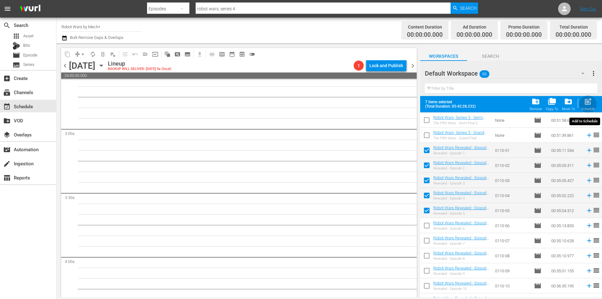
click at [587, 106] on div "post_add Schedule" at bounding box center [588, 104] width 14 height 14
checkbox input "false"
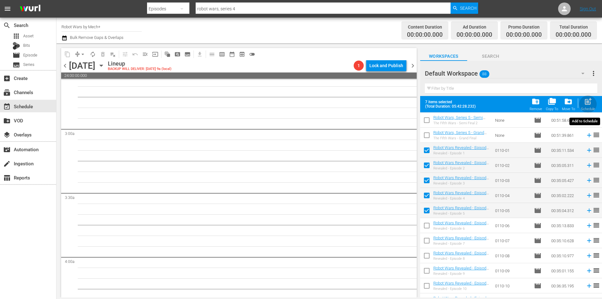
checkbox input "false"
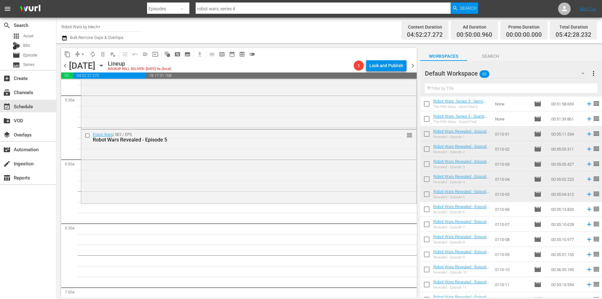
scroll to position [707, 0]
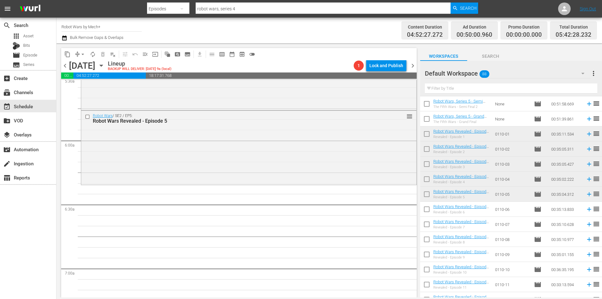
click at [65, 65] on span "chevron_left" at bounding box center [65, 66] width 8 height 8
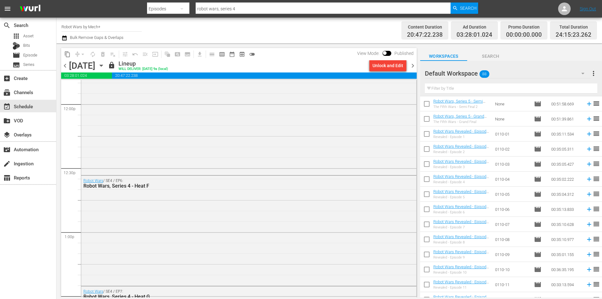
scroll to position [1729, 0]
click at [413, 66] on span "chevron_right" at bounding box center [413, 66] width 8 height 8
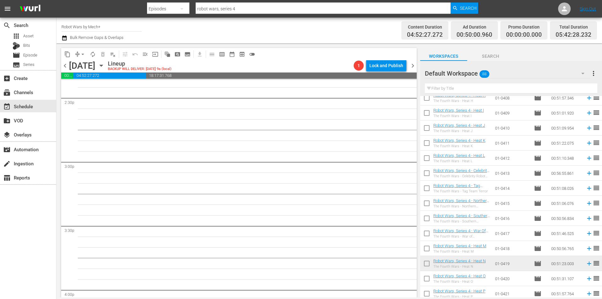
scroll to position [125, 0]
click at [428, 175] on input "checkbox" at bounding box center [426, 175] width 13 height 13
checkbox input "true"
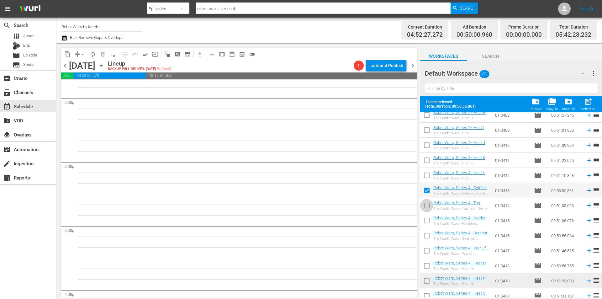
click at [425, 209] on input "checkbox" at bounding box center [426, 206] width 13 height 13
checkbox input "true"
click at [425, 220] on input "checkbox" at bounding box center [426, 221] width 13 height 13
checkbox input "true"
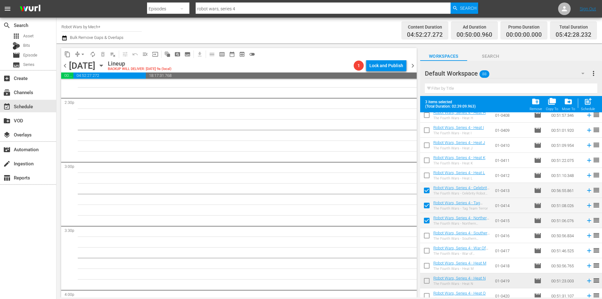
click at [427, 240] on input "checkbox" at bounding box center [426, 236] width 13 height 13
checkbox input "true"
click at [426, 254] on input "checkbox" at bounding box center [426, 251] width 13 height 13
checkbox input "true"
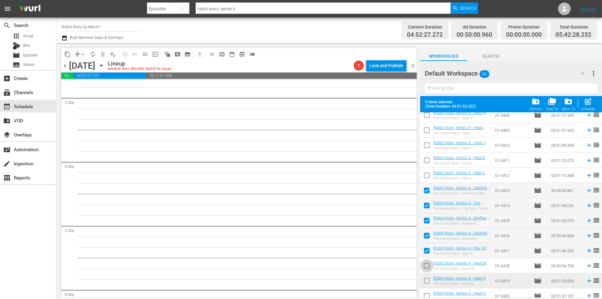
drag, startPoint x: 427, startPoint y: 267, endPoint x: 428, endPoint y: 270, distance: 3.1
click at [428, 267] on input "checkbox" at bounding box center [426, 266] width 13 height 13
checkbox input "true"
click at [428, 283] on input "checkbox" at bounding box center [426, 281] width 13 height 13
checkbox input "true"
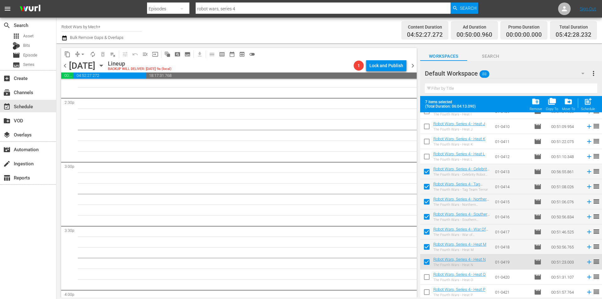
scroll to position [219, 0]
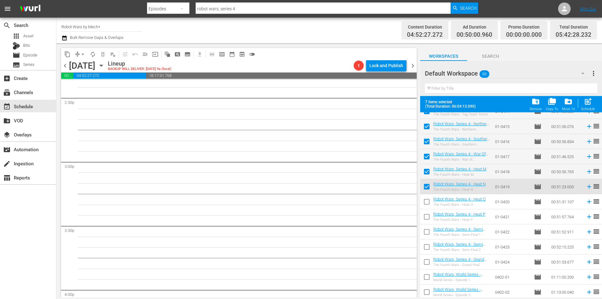
click at [427, 204] on input "checkbox" at bounding box center [426, 202] width 13 height 13
checkbox input "true"
click at [425, 218] on input "checkbox" at bounding box center [426, 217] width 13 height 13
checkbox input "true"
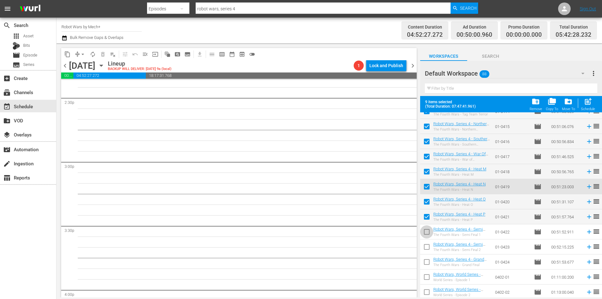
drag, startPoint x: 426, startPoint y: 231, endPoint x: 426, endPoint y: 243, distance: 12.2
click at [426, 231] on input "checkbox" at bounding box center [426, 232] width 13 height 13
checkbox input "true"
click at [426, 248] on input "checkbox" at bounding box center [426, 247] width 13 height 13
checkbox input "true"
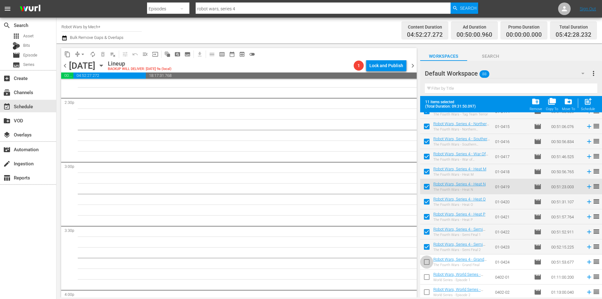
click at [424, 263] on input "checkbox" at bounding box center [426, 262] width 13 height 13
checkbox input "true"
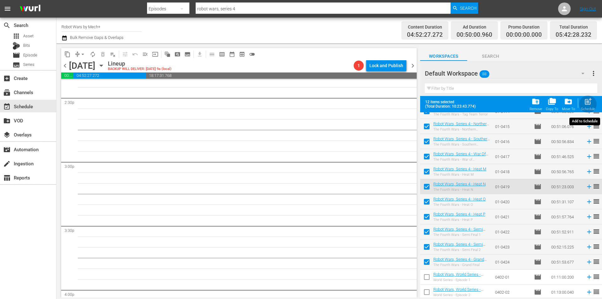
click at [585, 104] on span "post_add" at bounding box center [587, 101] width 8 height 8
checkbox input "false"
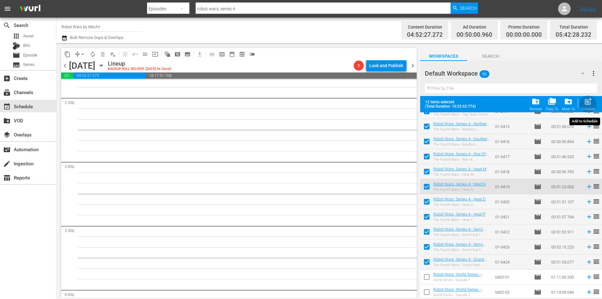
checkbox input "false"
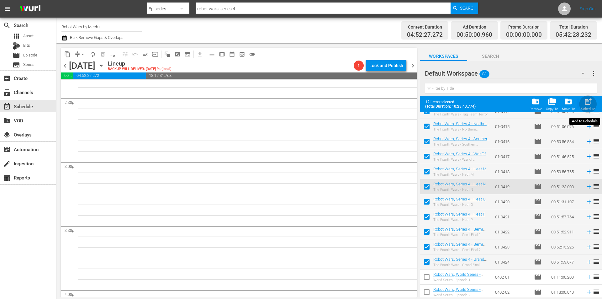
checkbox input "false"
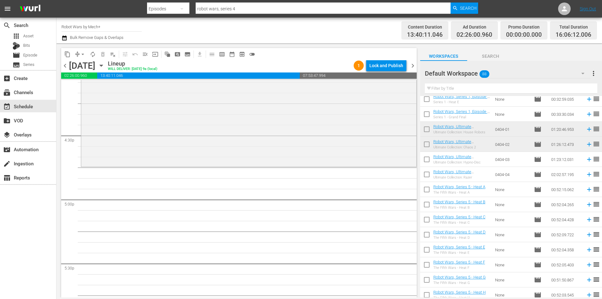
scroll to position [501, 0]
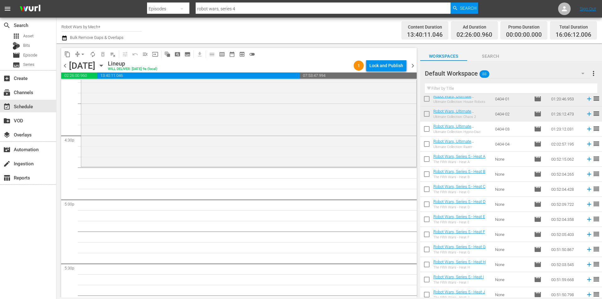
click at [428, 159] on input "checkbox" at bounding box center [426, 160] width 13 height 13
checkbox input "true"
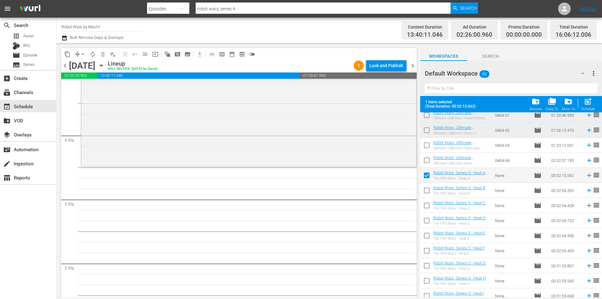
click at [426, 189] on input "checkbox" at bounding box center [426, 191] width 13 height 13
checkbox input "true"
click at [426, 207] on input "checkbox" at bounding box center [426, 206] width 13 height 13
checkbox input "true"
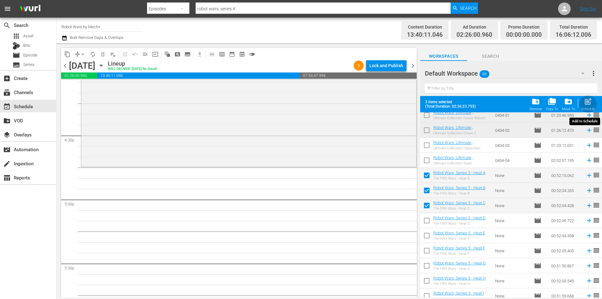
click at [588, 101] on span "post_add" at bounding box center [587, 101] width 8 height 8
checkbox input "false"
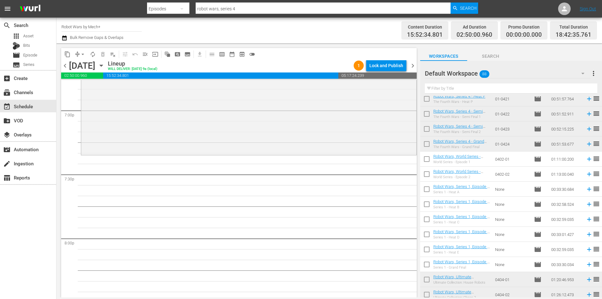
scroll to position [313, 0]
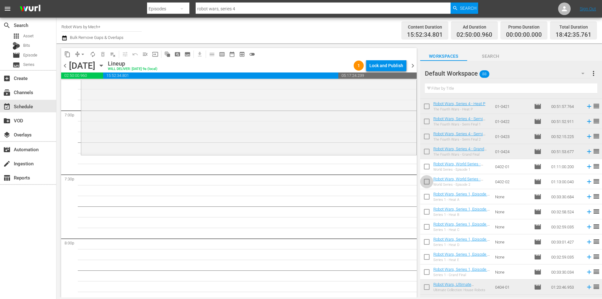
click at [429, 182] on input "checkbox" at bounding box center [426, 182] width 13 height 13
checkbox input "true"
click at [429, 174] on input "checkbox" at bounding box center [426, 167] width 13 height 13
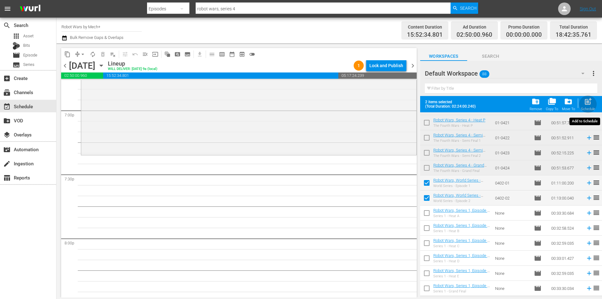
click at [588, 106] on span "post_add" at bounding box center [587, 101] width 8 height 8
checkbox input "false"
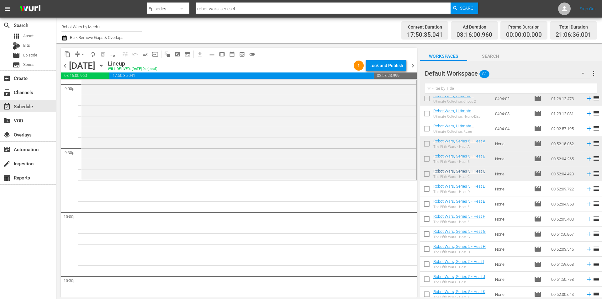
scroll to position [501, 0]
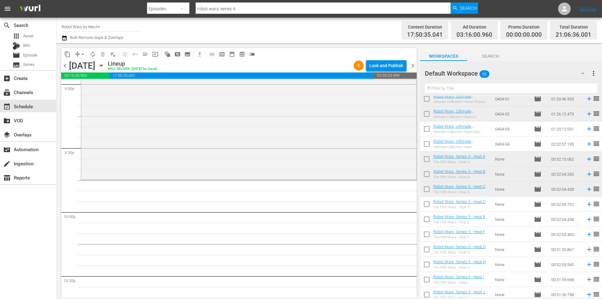
click at [428, 234] on input "checkbox" at bounding box center [426, 235] width 13 height 13
checkbox input "true"
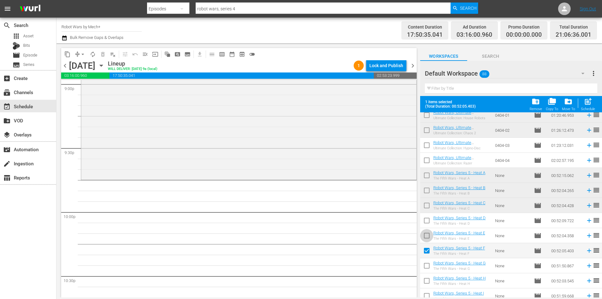
click at [428, 234] on input "checkbox" at bounding box center [426, 236] width 13 height 13
checkbox input "true"
click at [427, 221] on input "checkbox" at bounding box center [426, 221] width 13 height 13
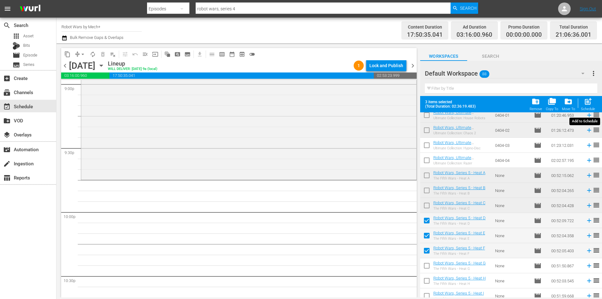
click at [588, 106] on div "post_add Schedule" at bounding box center [588, 104] width 14 height 14
checkbox input "false"
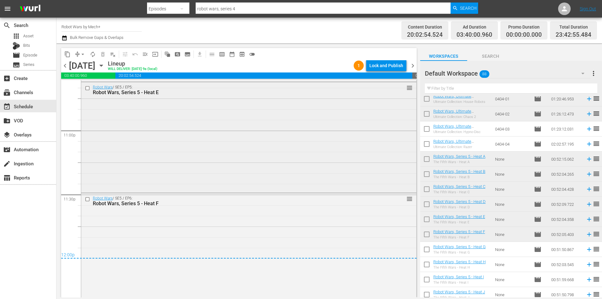
scroll to position [2897, 0]
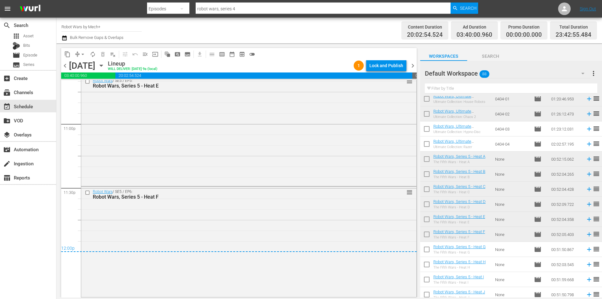
click at [382, 69] on div "Lock and Publish" at bounding box center [386, 65] width 34 height 11
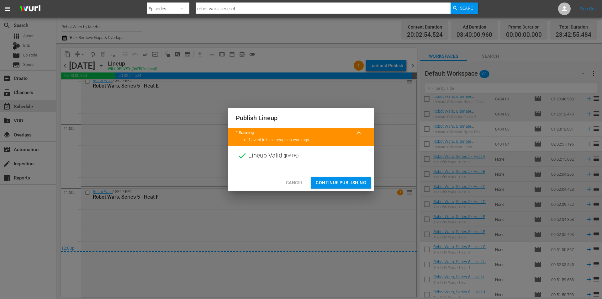
click at [347, 182] on span "Continue Publishing" at bounding box center [341, 183] width 50 height 8
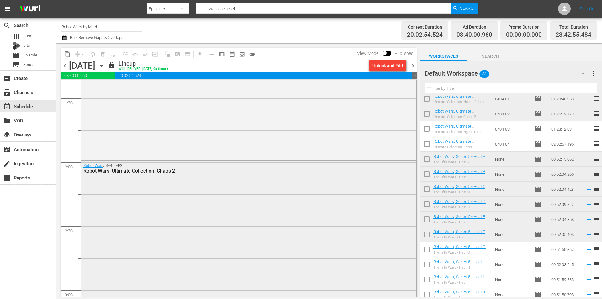
scroll to position [170, 0]
click at [412, 65] on span "chevron_right" at bounding box center [413, 66] width 8 height 8
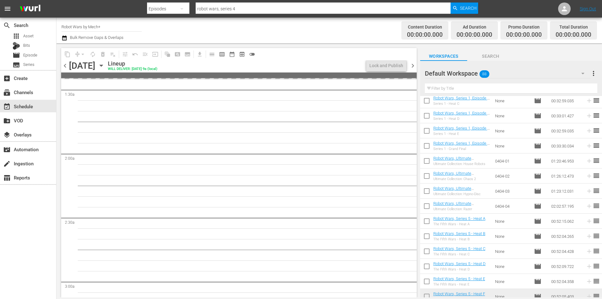
scroll to position [470, 0]
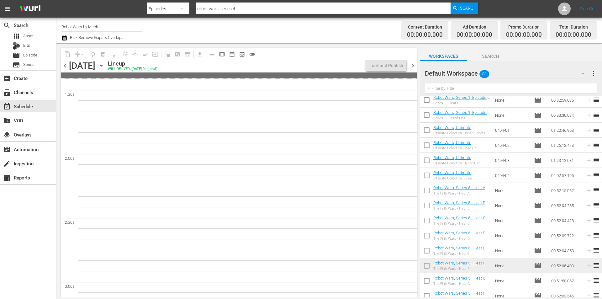
click at [425, 175] on input "checkbox" at bounding box center [426, 176] width 13 height 13
checkbox input "true"
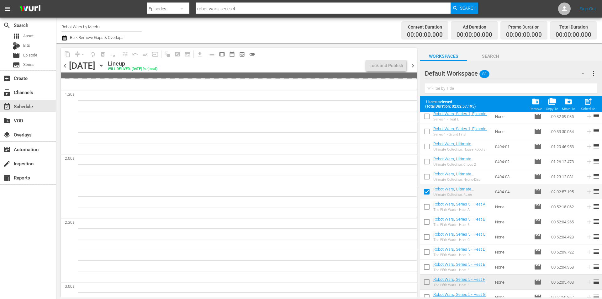
click at [425, 175] on input "checkbox" at bounding box center [426, 177] width 13 height 13
click at [585, 104] on span "post_add" at bounding box center [587, 101] width 8 height 8
checkbox input "false"
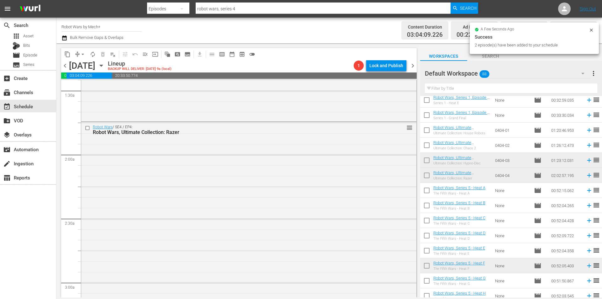
scroll to position [170, 0]
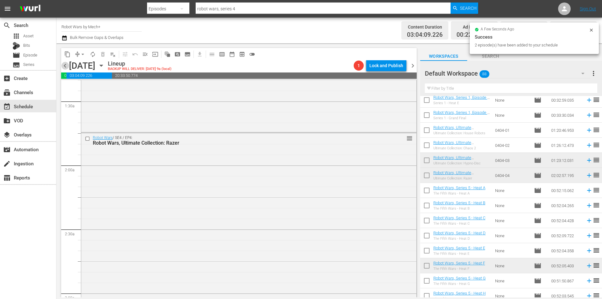
click at [64, 63] on span "chevron_left" at bounding box center [65, 66] width 8 height 8
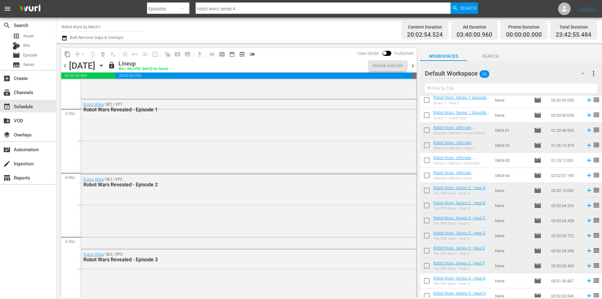
scroll to position [421, 0]
click at [410, 68] on span "chevron_right" at bounding box center [413, 66] width 8 height 8
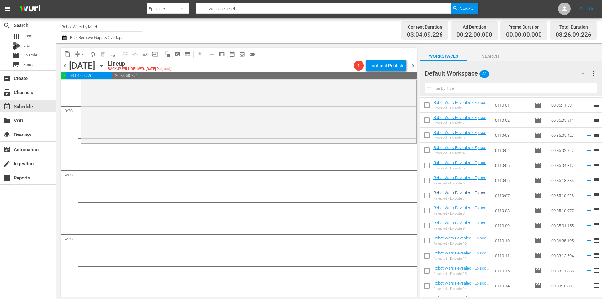
scroll to position [783, 0]
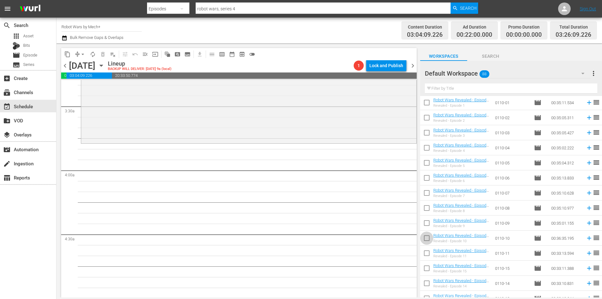
click at [428, 238] on input "checkbox" at bounding box center [426, 239] width 13 height 13
checkbox input "true"
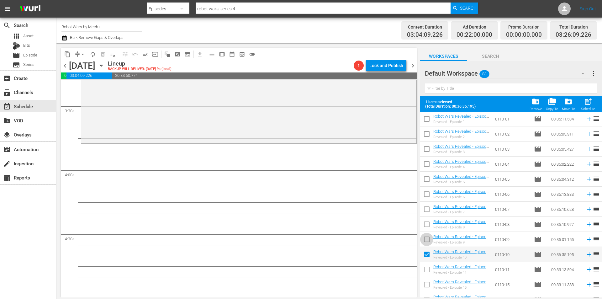
click at [428, 238] on input "checkbox" at bounding box center [426, 240] width 13 height 13
checkbox input "true"
click at [427, 220] on input "checkbox" at bounding box center [426, 225] width 13 height 13
checkbox input "true"
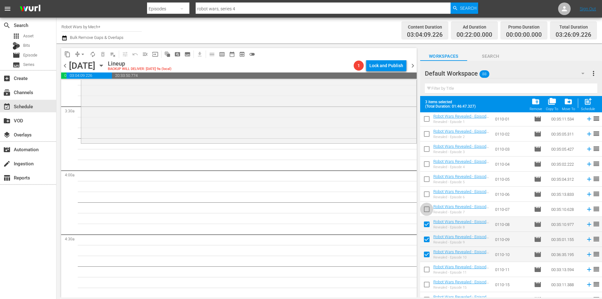
click at [425, 207] on input "checkbox" at bounding box center [426, 210] width 13 height 13
checkbox input "true"
click at [424, 192] on input "checkbox" at bounding box center [426, 195] width 13 height 13
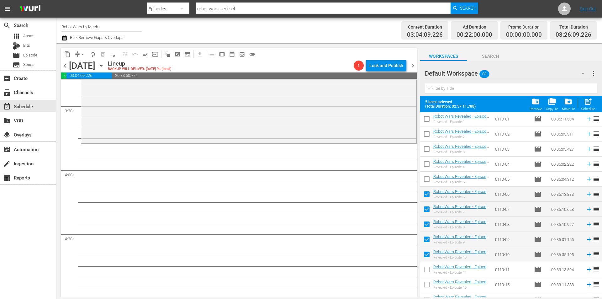
click at [583, 106] on div "post_add Schedule" at bounding box center [588, 104] width 14 height 14
checkbox input "false"
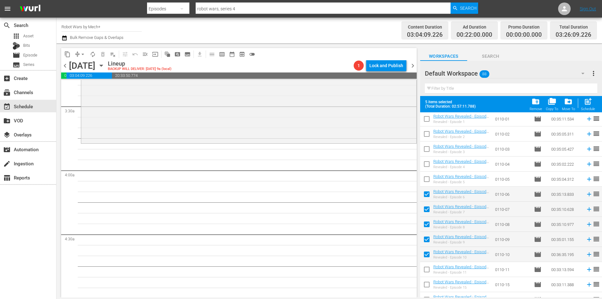
checkbox input "false"
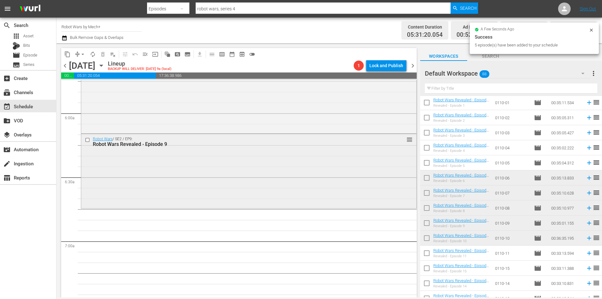
scroll to position [734, 0]
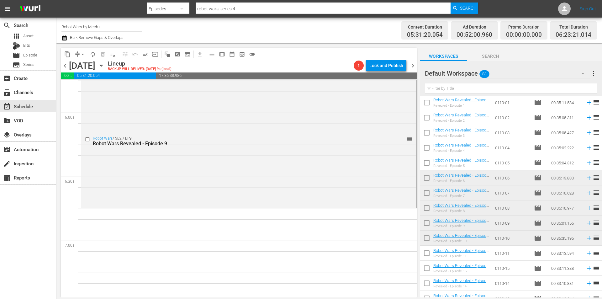
drag, startPoint x: 197, startPoint y: 108, endPoint x: 198, endPoint y: 217, distance: 108.4
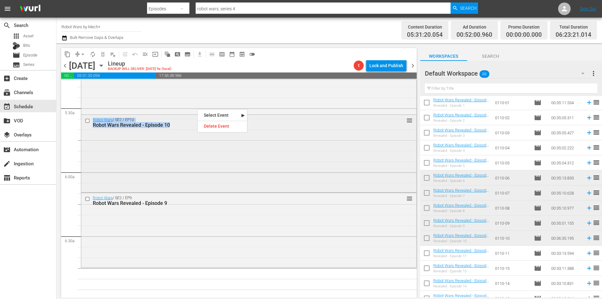
scroll to position [672, 0]
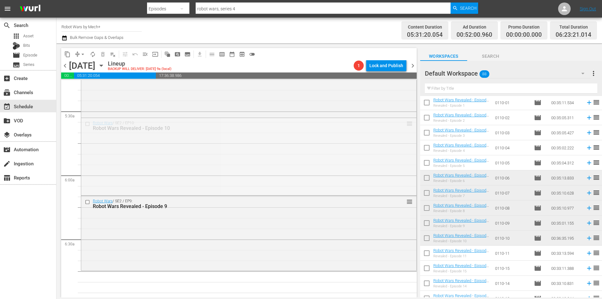
drag, startPoint x: 405, startPoint y: 124, endPoint x: 398, endPoint y: 276, distance: 152.5
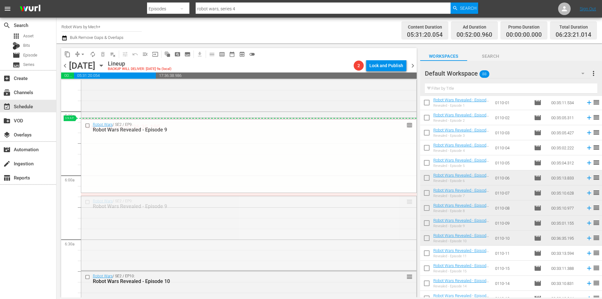
drag, startPoint x: 404, startPoint y: 201, endPoint x: 399, endPoint y: 119, distance: 82.3
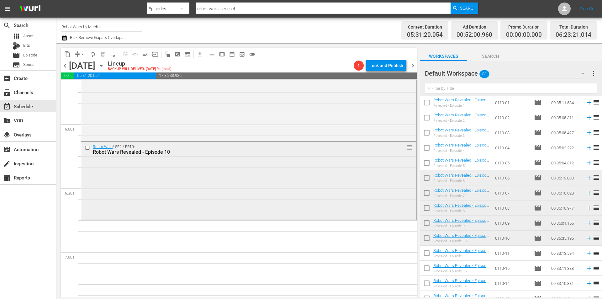
scroll to position [734, 0]
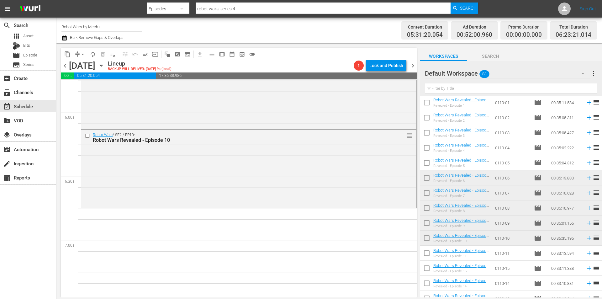
click at [65, 64] on span "chevron_left" at bounding box center [65, 66] width 8 height 8
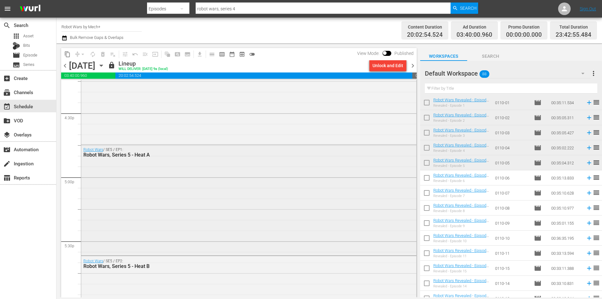
scroll to position [2062, 0]
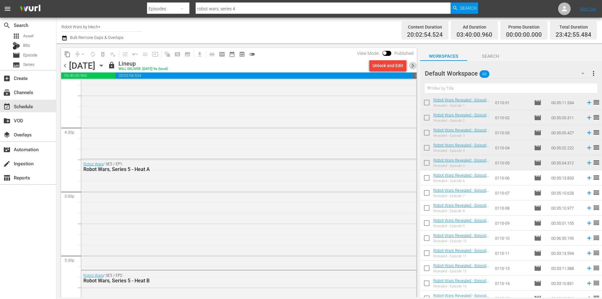
click at [410, 64] on span "chevron_right" at bounding box center [413, 66] width 8 height 8
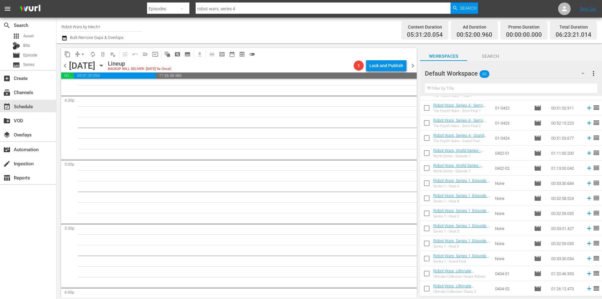
scroll to position [322, 0]
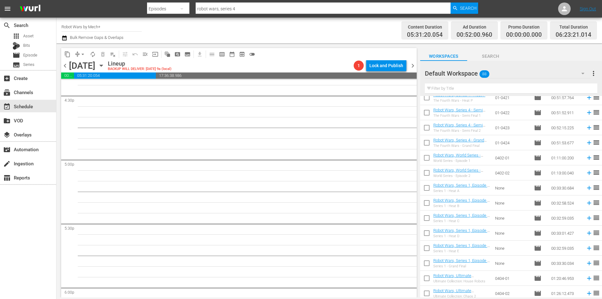
click at [425, 172] on input "checkbox" at bounding box center [426, 173] width 13 height 13
checkbox input "true"
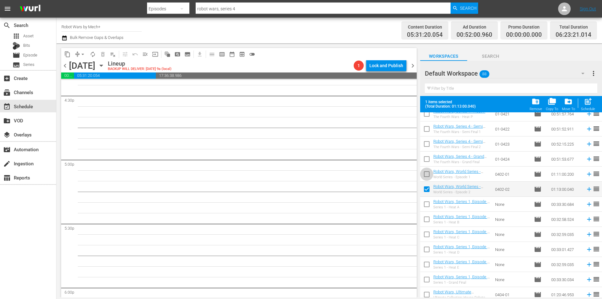
click at [425, 172] on input "checkbox" at bounding box center [426, 175] width 13 height 13
click at [587, 102] on span "post_add" at bounding box center [587, 101] width 8 height 8
checkbox input "false"
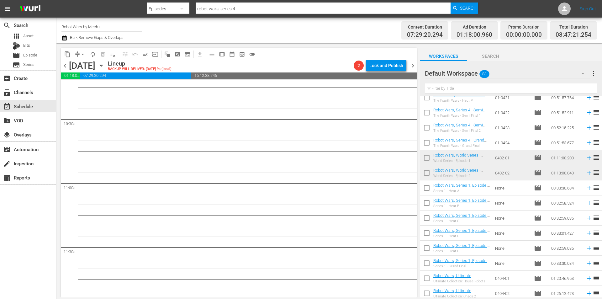
scroll to position [1300, 0]
click at [424, 263] on input "checkbox" at bounding box center [426, 264] width 13 height 13
checkbox input "true"
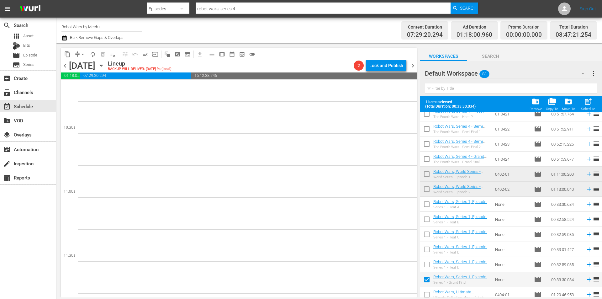
click at [424, 263] on input "checkbox" at bounding box center [426, 265] width 13 height 13
checkbox input "true"
click at [425, 249] on input "checkbox" at bounding box center [426, 250] width 13 height 13
checkbox input "true"
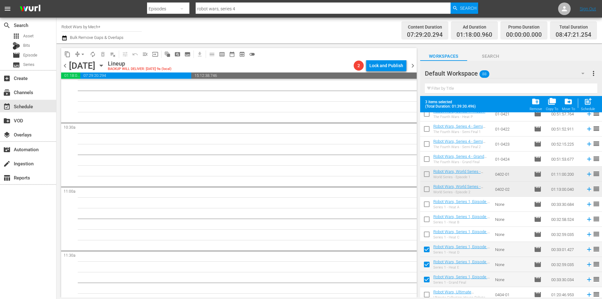
click at [425, 233] on input "checkbox" at bounding box center [426, 235] width 13 height 13
checkbox input "true"
click at [425, 221] on input "checkbox" at bounding box center [426, 220] width 13 height 13
checkbox input "true"
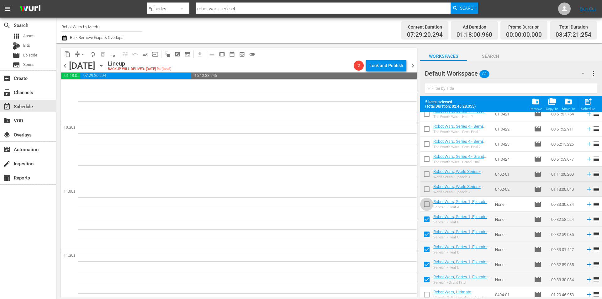
click at [425, 203] on input "checkbox" at bounding box center [426, 205] width 13 height 13
click at [585, 106] on div "post_add Schedule" at bounding box center [588, 104] width 14 height 14
checkbox input "false"
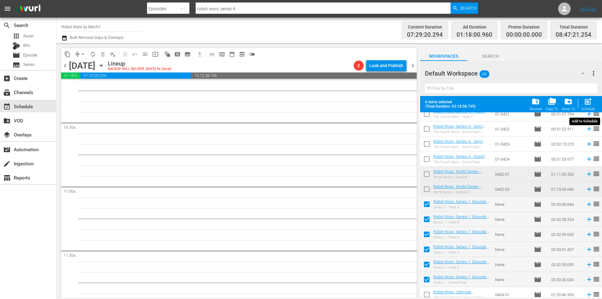
checkbox input "false"
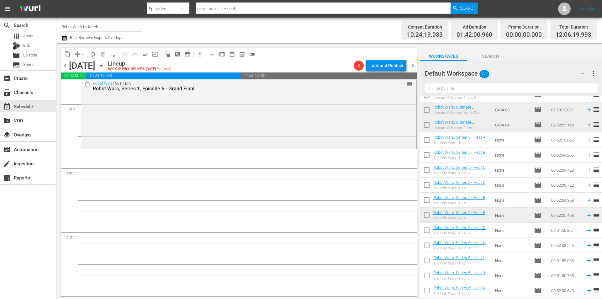
scroll to position [510, 0]
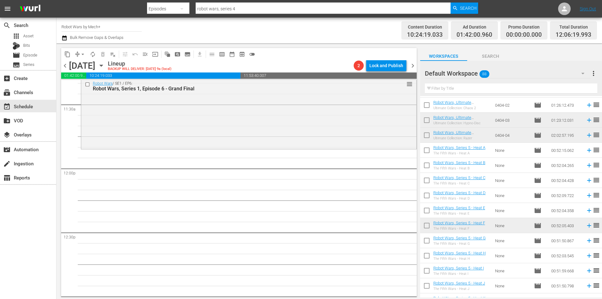
click at [425, 165] on input "checkbox" at bounding box center [426, 166] width 13 height 13
checkbox input "true"
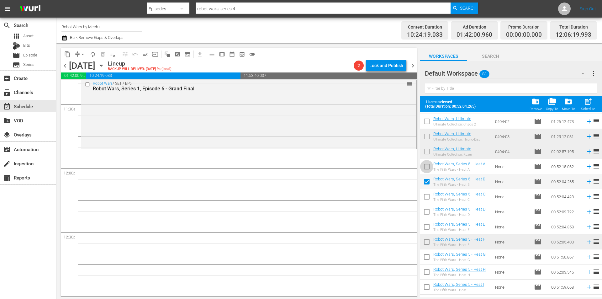
click at [425, 165] on input "checkbox" at bounding box center [426, 167] width 13 height 13
checkbox input "true"
click at [425, 201] on input "checkbox" at bounding box center [426, 197] width 13 height 13
checkbox input "true"
click at [426, 212] on input "checkbox" at bounding box center [426, 212] width 13 height 13
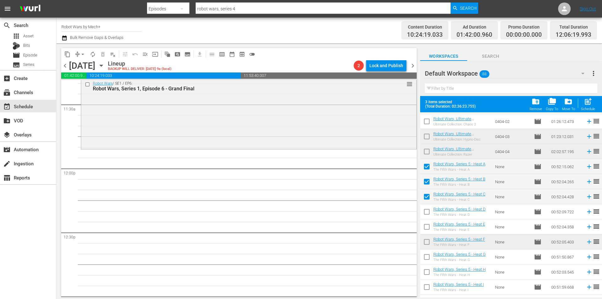
checkbox input "true"
click at [428, 227] on input "checkbox" at bounding box center [426, 227] width 13 height 13
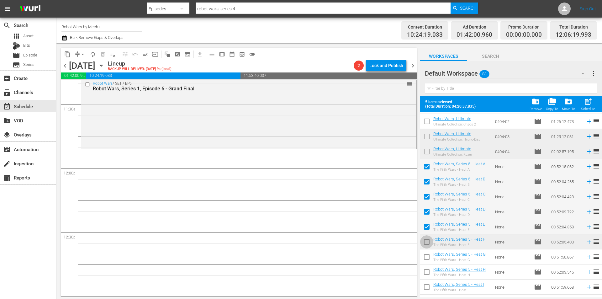
click at [427, 243] on input "checkbox" at bounding box center [426, 242] width 13 height 13
click at [427, 255] on input "checkbox" at bounding box center [426, 257] width 13 height 13
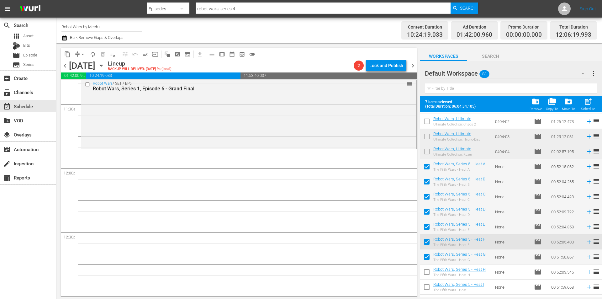
click at [428, 270] on input "checkbox" at bounding box center [426, 272] width 13 height 13
click at [429, 287] on input "checkbox" at bounding box center [426, 287] width 13 height 13
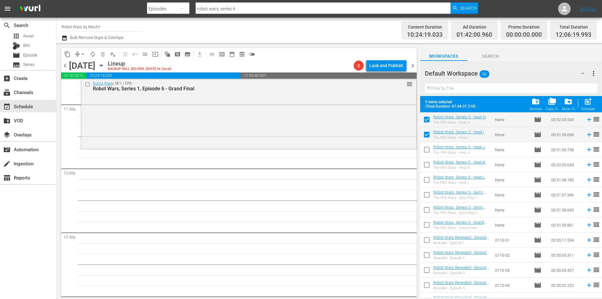
scroll to position [667, 0]
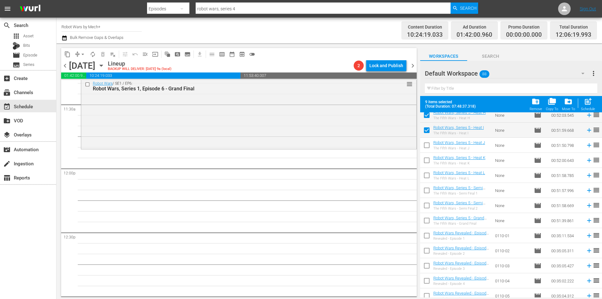
click at [427, 150] on input "checkbox" at bounding box center [426, 146] width 13 height 13
click at [424, 165] on input "checkbox" at bounding box center [426, 161] width 13 height 13
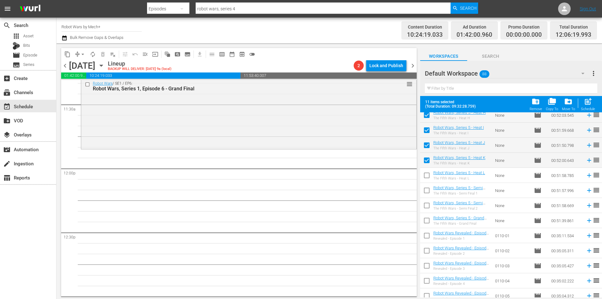
click at [425, 174] on input "checkbox" at bounding box center [426, 176] width 13 height 13
click at [427, 187] on input "checkbox" at bounding box center [426, 191] width 13 height 13
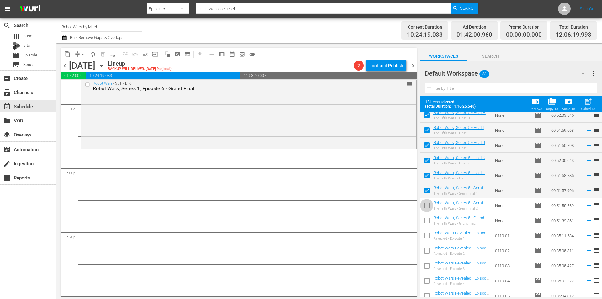
click at [427, 203] on input "checkbox" at bounding box center [426, 206] width 13 height 13
click at [427, 217] on input "checkbox" at bounding box center [426, 221] width 13 height 13
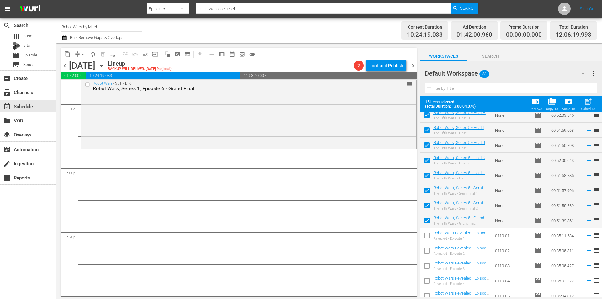
click at [587, 103] on span "post_add" at bounding box center [587, 101] width 8 height 8
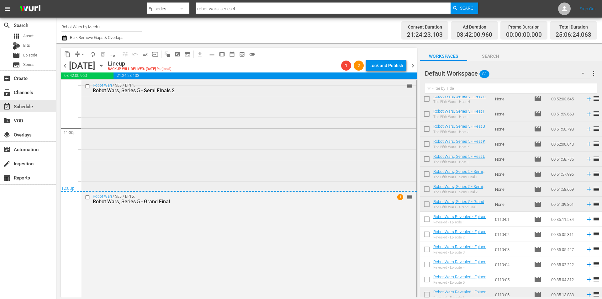
scroll to position [2960, 0]
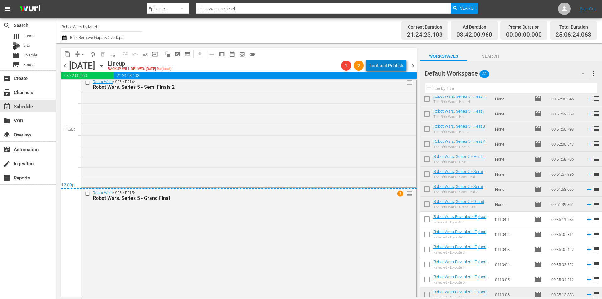
click at [384, 64] on div "Lock and Publish" at bounding box center [386, 65] width 34 height 11
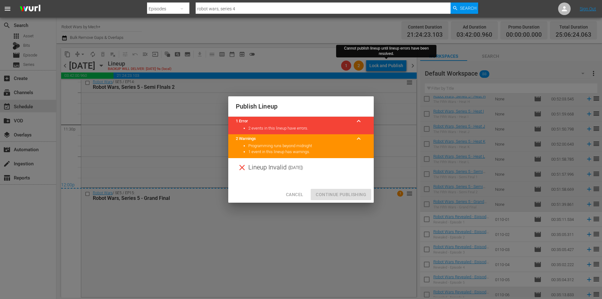
click at [297, 194] on span "Cancel" at bounding box center [294, 195] width 17 height 8
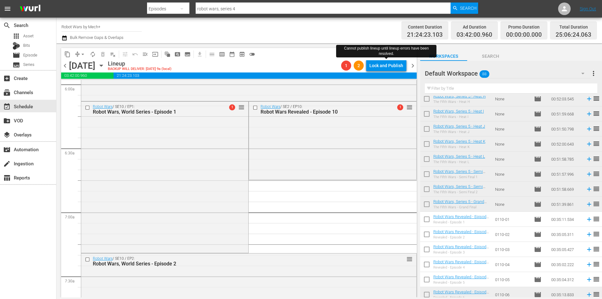
scroll to position [766, 0]
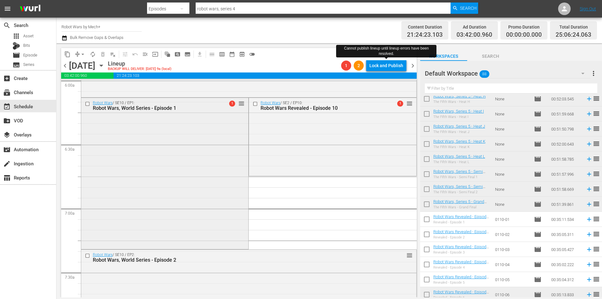
click at [204, 172] on div "Robot Wars / SE10 / EP1: Robot Wars, World Series - Episode 1 1 reorder" at bounding box center [164, 172] width 167 height 149
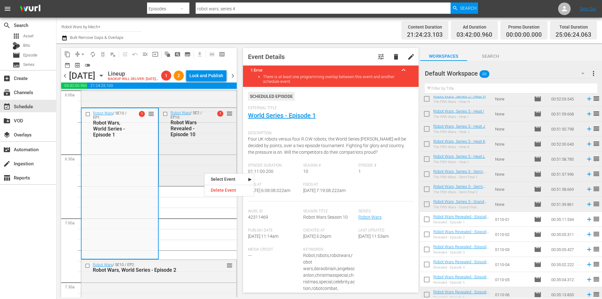
click at [179, 163] on div "Robot Wars / SE2 / EP10: Robot Wars Revealed - Episode 10 1 reorder" at bounding box center [197, 146] width 77 height 76
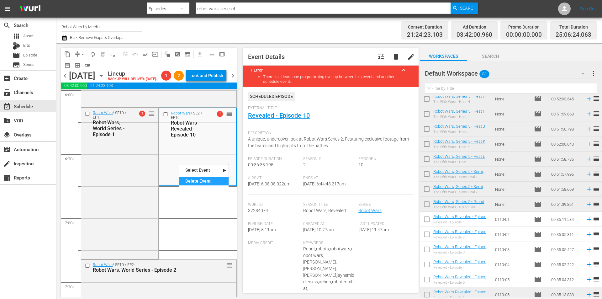
click at [192, 180] on div "Delete Event" at bounding box center [204, 181] width 50 height 8
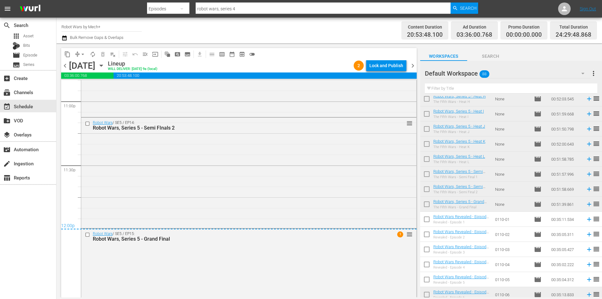
scroll to position [2960, 0]
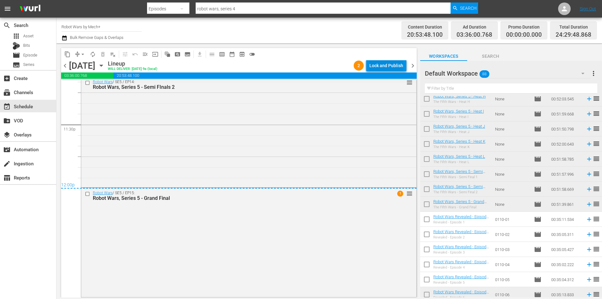
click at [386, 65] on div "Lock and Publish" at bounding box center [386, 65] width 34 height 11
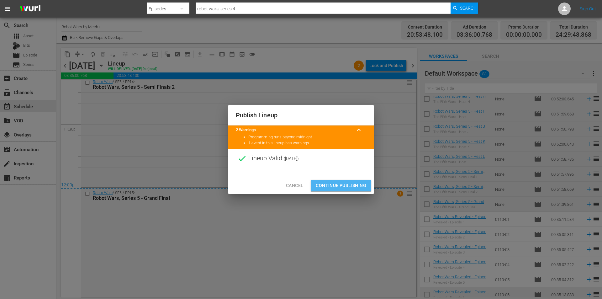
click at [331, 184] on span "Continue Publishing" at bounding box center [341, 185] width 50 height 8
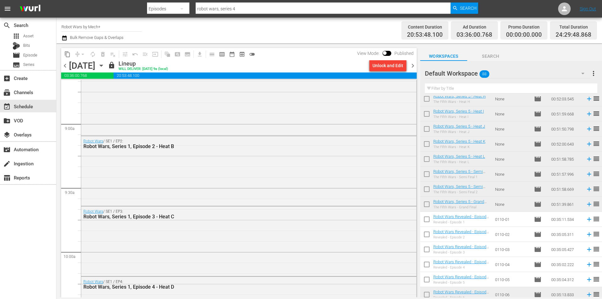
scroll to position [986, 0]
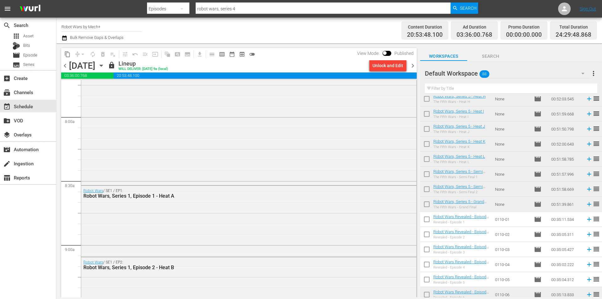
click at [410, 66] on span "chevron_right" at bounding box center [413, 66] width 8 height 8
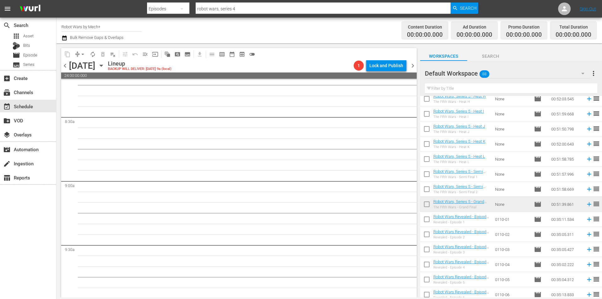
scroll to position [1039, 0]
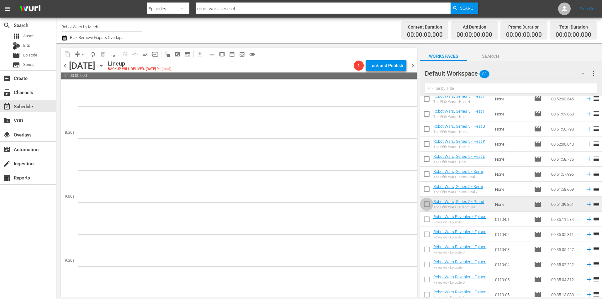
click at [428, 205] on input "checkbox" at bounding box center [426, 205] width 13 height 13
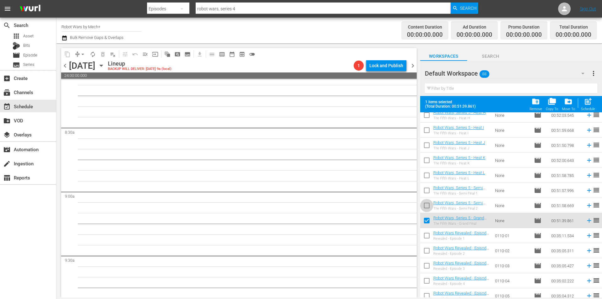
click at [428, 205] on input "checkbox" at bounding box center [426, 206] width 13 height 13
click at [428, 188] on input "checkbox" at bounding box center [426, 191] width 13 height 13
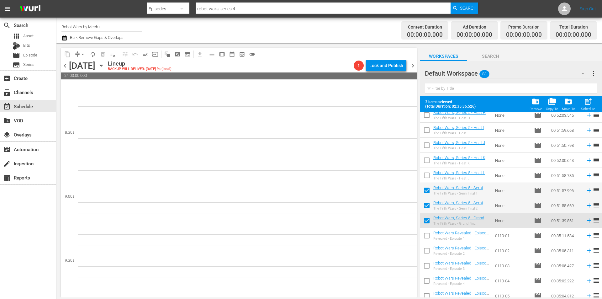
click at [428, 173] on input "checkbox" at bounding box center [426, 176] width 13 height 13
click at [427, 158] on input "checkbox" at bounding box center [426, 161] width 13 height 13
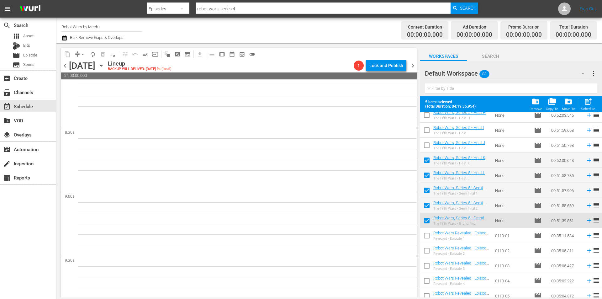
click at [426, 143] on input "checkbox" at bounding box center [426, 146] width 13 height 13
click at [426, 130] on input "checkbox" at bounding box center [426, 131] width 13 height 13
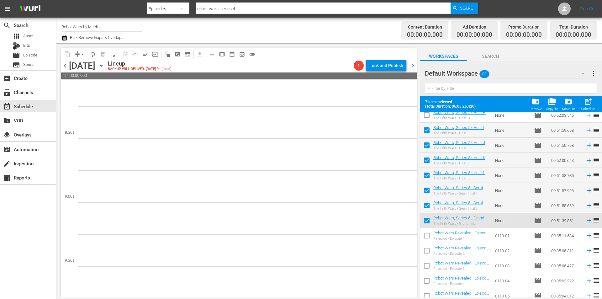
click at [426, 119] on input "checkbox" at bounding box center [426, 116] width 13 height 13
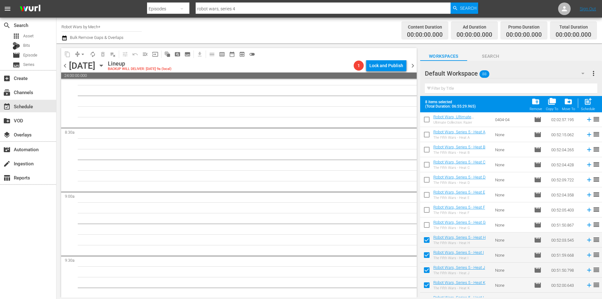
scroll to position [541, 0]
click at [424, 223] on input "checkbox" at bounding box center [426, 226] width 13 height 13
click at [428, 211] on input "checkbox" at bounding box center [426, 211] width 13 height 13
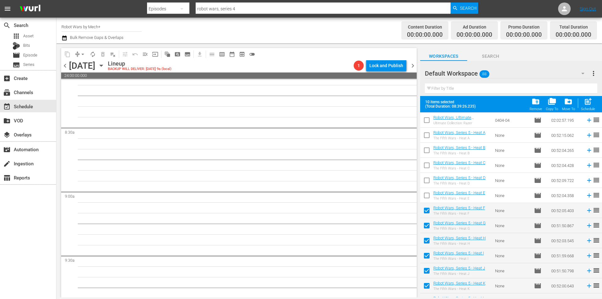
click at [426, 193] on input "checkbox" at bounding box center [426, 196] width 13 height 13
click at [428, 181] on input "checkbox" at bounding box center [426, 181] width 13 height 13
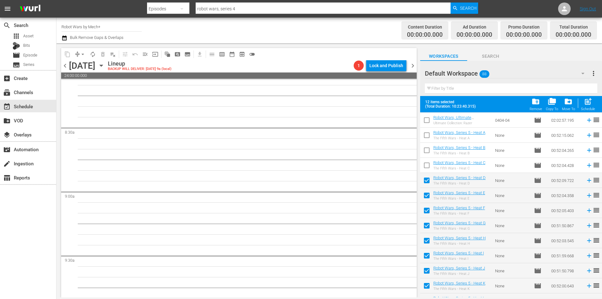
click at [426, 161] on input "checkbox" at bounding box center [426, 166] width 13 height 13
click at [426, 145] on input "checkbox" at bounding box center [426, 151] width 13 height 13
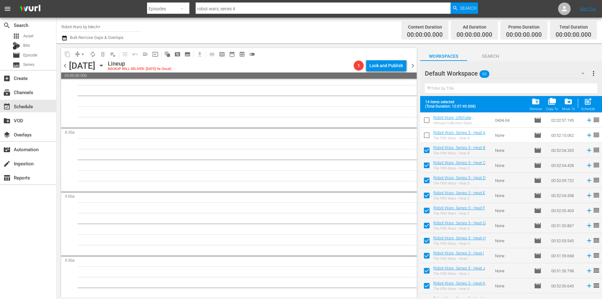
click at [426, 134] on input "checkbox" at bounding box center [426, 136] width 13 height 13
click at [585, 103] on span "post_add" at bounding box center [587, 101] width 8 height 8
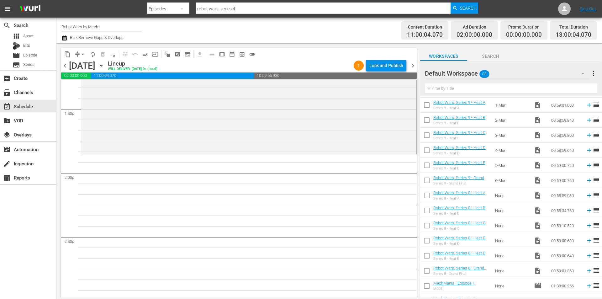
scroll to position [1137, 0]
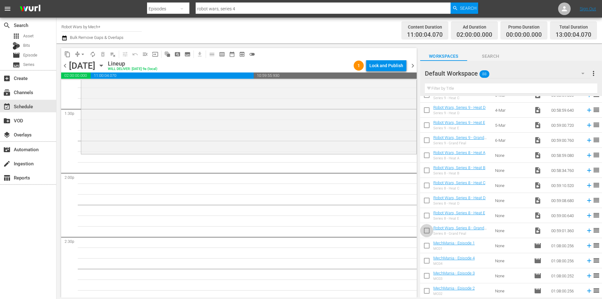
click at [421, 230] on input "checkbox" at bounding box center [426, 231] width 13 height 13
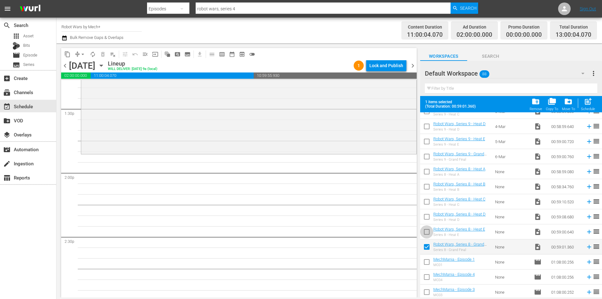
click at [423, 229] on input "checkbox" at bounding box center [426, 232] width 13 height 13
click at [427, 214] on input "checkbox" at bounding box center [426, 217] width 13 height 13
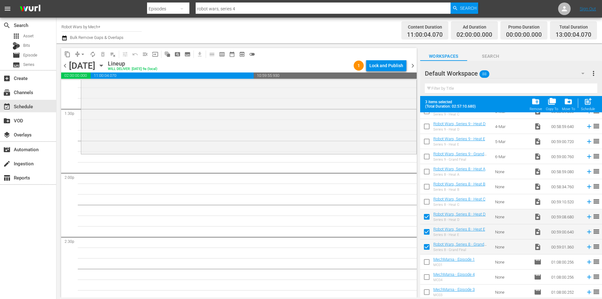
click at [424, 200] on input "checkbox" at bounding box center [426, 202] width 13 height 13
click at [426, 185] on input "checkbox" at bounding box center [426, 187] width 13 height 13
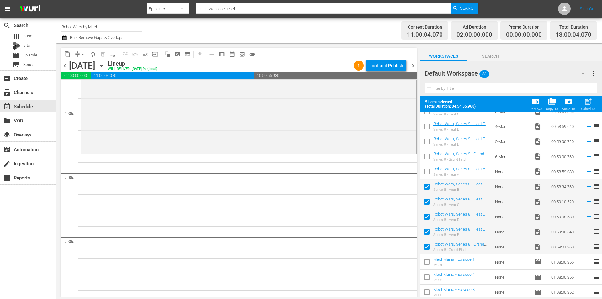
click at [424, 168] on input "checkbox" at bounding box center [426, 172] width 13 height 13
click at [591, 101] on span "post_add" at bounding box center [587, 101] width 8 height 8
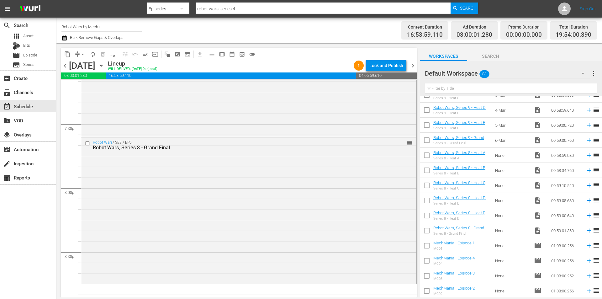
scroll to position [2637, 0]
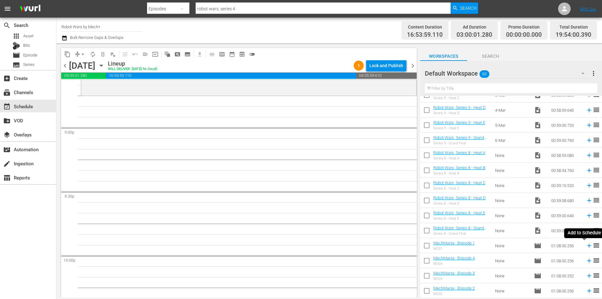
click at [587, 244] on icon at bounding box center [589, 245] width 4 height 4
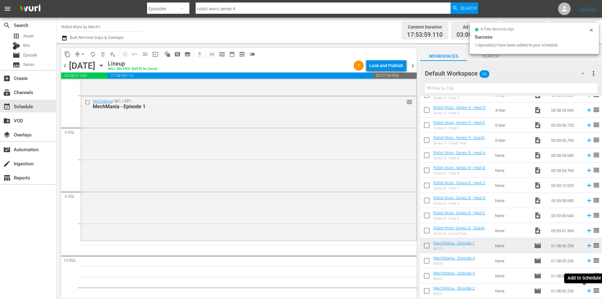
click at [585, 290] on icon at bounding box center [588, 290] width 7 height 7
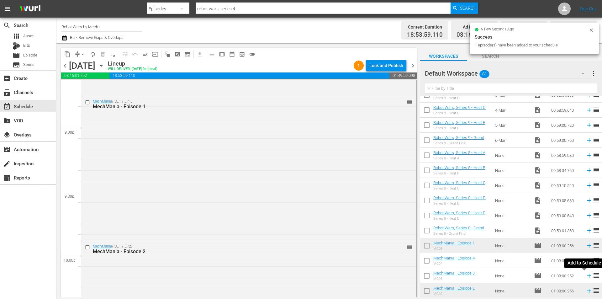
click at [585, 275] on icon at bounding box center [588, 275] width 7 height 7
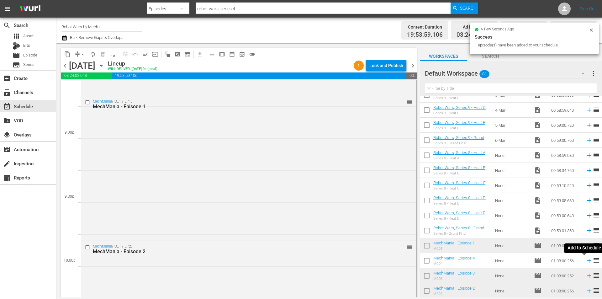
click at [585, 260] on icon at bounding box center [588, 260] width 7 height 7
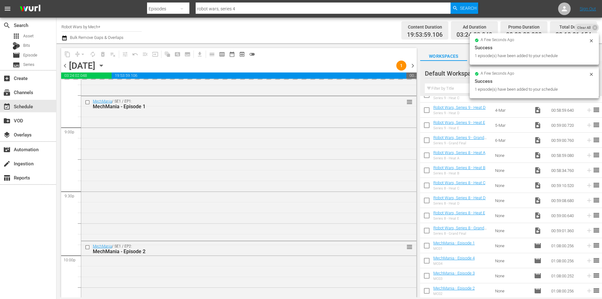
scroll to position [2871, 0]
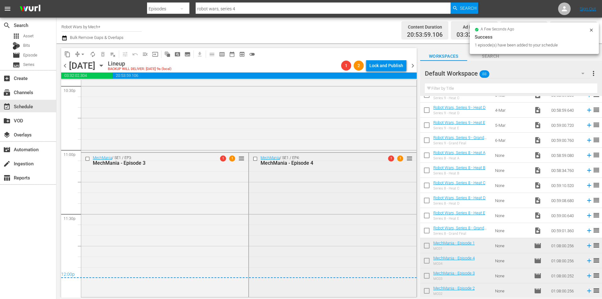
click at [341, 186] on div "MechMania / SE1 / EP4: MechMania - Episode 4 1 1 reorder" at bounding box center [332, 224] width 167 height 143
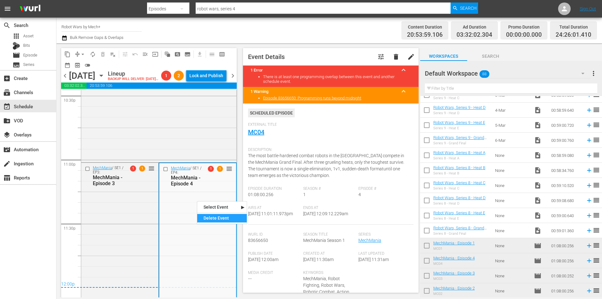
click at [212, 215] on div "Delete Event" at bounding box center [222, 218] width 50 height 8
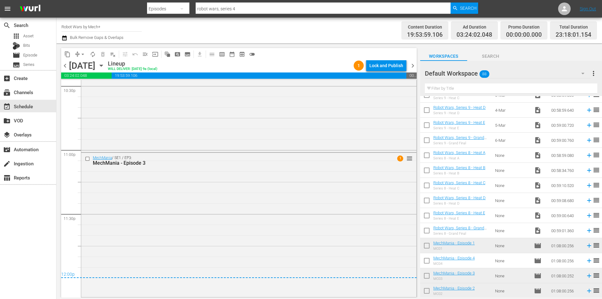
click at [391, 66] on div "Lock and Publish" at bounding box center [386, 65] width 34 height 11
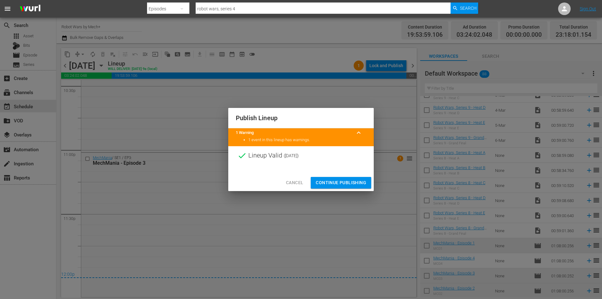
click at [336, 183] on span "Continue Publishing" at bounding box center [341, 183] width 50 height 8
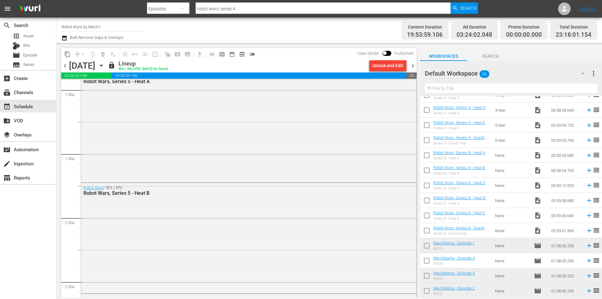
scroll to position [0, 0]
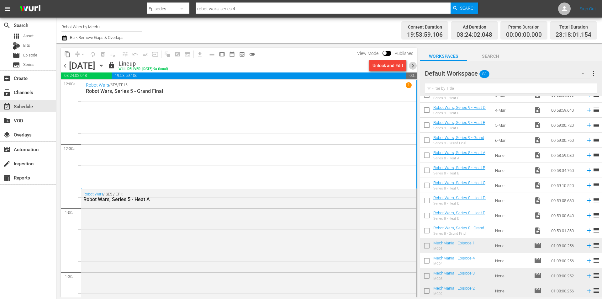
click at [412, 65] on span "chevron_right" at bounding box center [413, 66] width 8 height 8
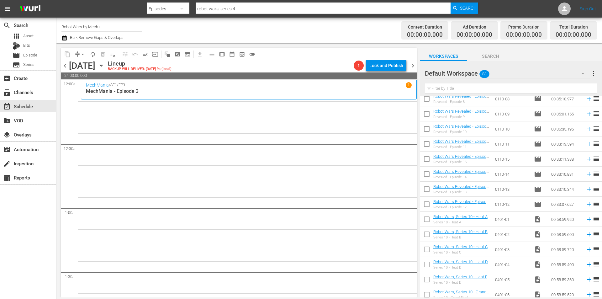
scroll to position [761, 0]
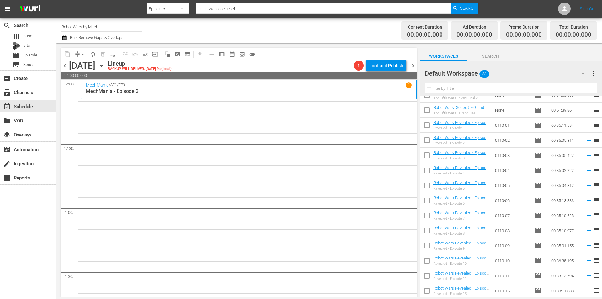
click at [427, 188] on input "checkbox" at bounding box center [426, 186] width 13 height 13
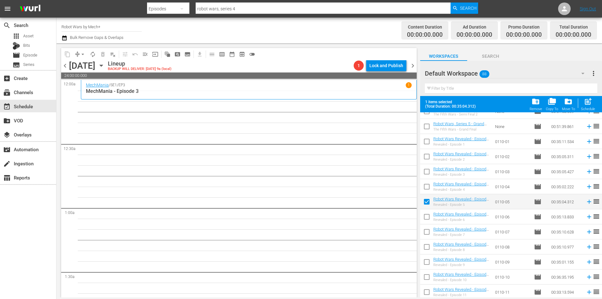
click at [427, 188] on input "checkbox" at bounding box center [426, 187] width 13 height 13
click at [426, 176] on input "checkbox" at bounding box center [426, 172] width 13 height 13
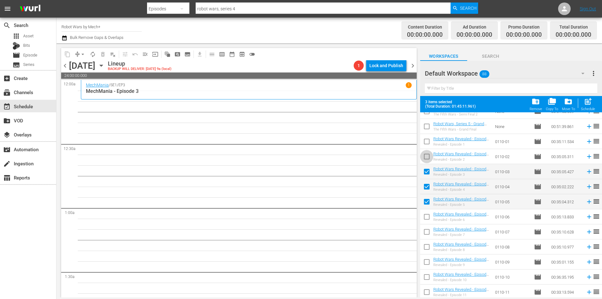
click at [426, 158] on input "checkbox" at bounding box center [426, 157] width 13 height 13
click at [426, 143] on input "checkbox" at bounding box center [426, 142] width 13 height 13
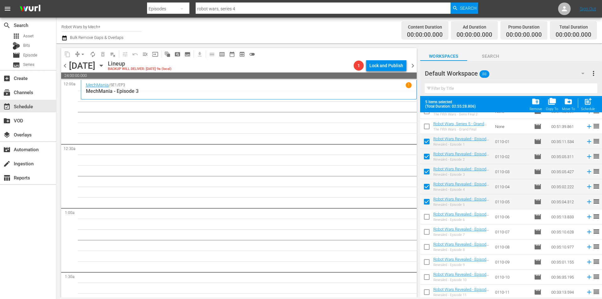
click at [584, 102] on span "post_add" at bounding box center [587, 101] width 8 height 8
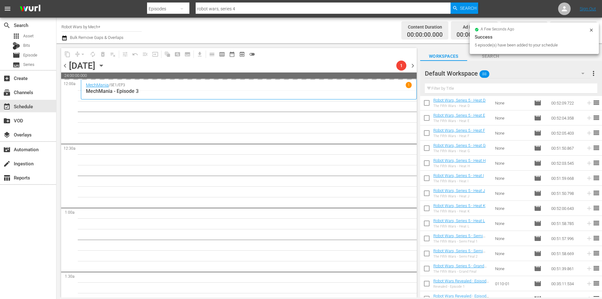
scroll to position [479, 0]
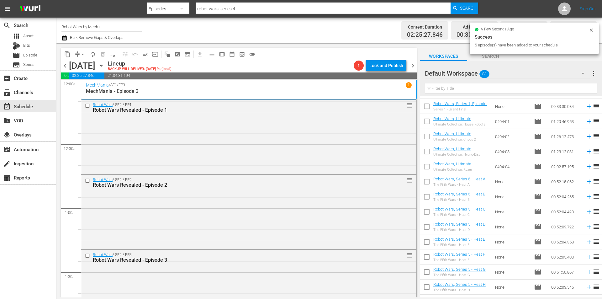
click at [429, 137] on input "checkbox" at bounding box center [426, 137] width 13 height 13
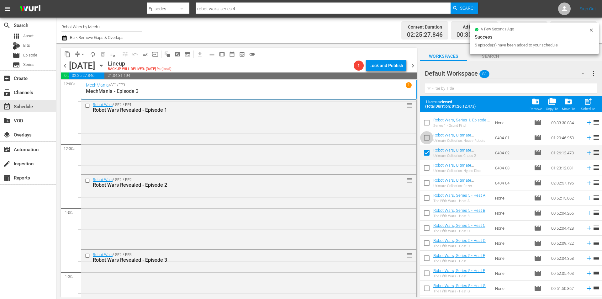
click at [429, 137] on input "checkbox" at bounding box center [426, 138] width 13 height 13
click at [588, 105] on span "post_add" at bounding box center [587, 101] width 8 height 8
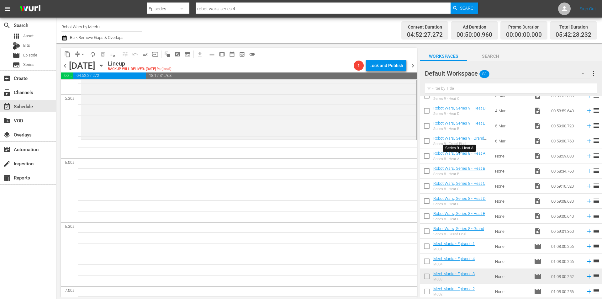
scroll to position [1137, 0]
click at [425, 230] on input "checkbox" at bounding box center [426, 231] width 13 height 13
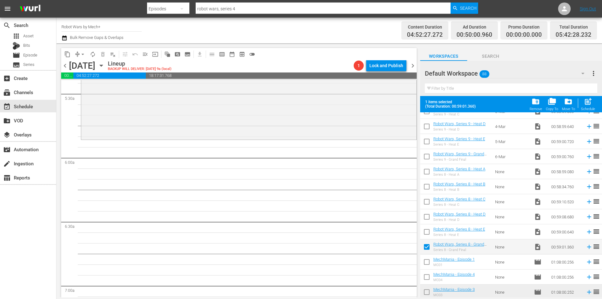
click at [425, 230] on input "checkbox" at bounding box center [426, 232] width 13 height 13
click at [426, 215] on input "checkbox" at bounding box center [426, 217] width 13 height 13
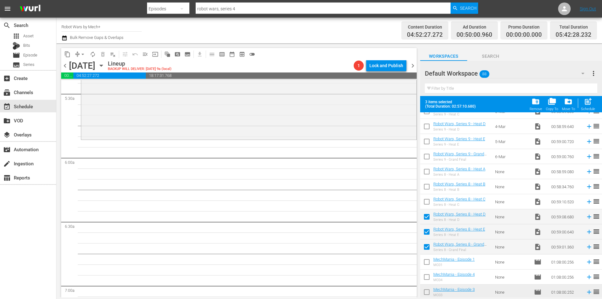
drag, startPoint x: 426, startPoint y: 203, endPoint x: 425, endPoint y: 189, distance: 13.8
click at [426, 202] on input "checkbox" at bounding box center [426, 202] width 13 height 13
click at [425, 186] on input "checkbox" at bounding box center [426, 187] width 13 height 13
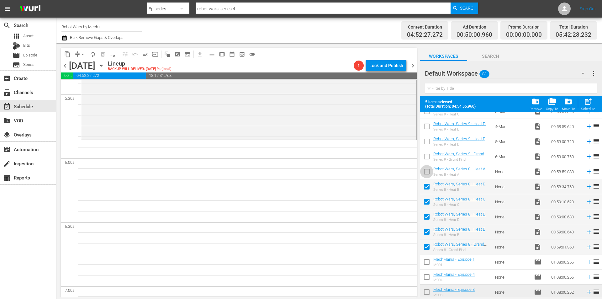
click at [424, 168] on input "checkbox" at bounding box center [426, 172] width 13 height 13
click at [582, 102] on div "post_add Schedule" at bounding box center [588, 104] width 14 height 14
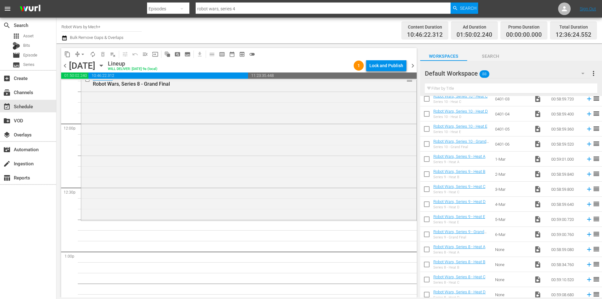
scroll to position [1504, 0]
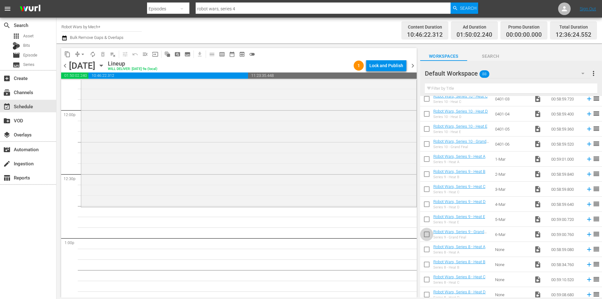
click at [427, 233] on input "checkbox" at bounding box center [426, 235] width 13 height 13
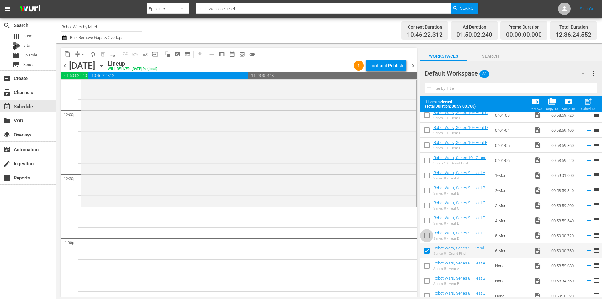
click at [427, 233] on input "checkbox" at bounding box center [426, 236] width 13 height 13
click at [426, 219] on input "checkbox" at bounding box center [426, 221] width 13 height 13
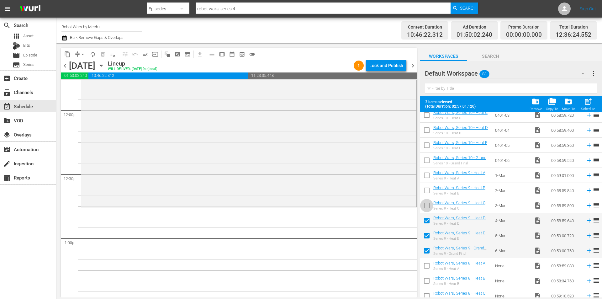
click at [424, 206] on input "checkbox" at bounding box center [426, 206] width 13 height 13
click at [424, 191] on input "checkbox" at bounding box center [426, 191] width 13 height 13
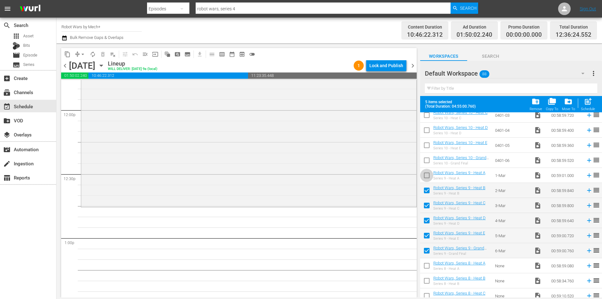
click at [425, 175] on input "checkbox" at bounding box center [426, 176] width 13 height 13
click at [589, 102] on span "post_add" at bounding box center [587, 101] width 8 height 8
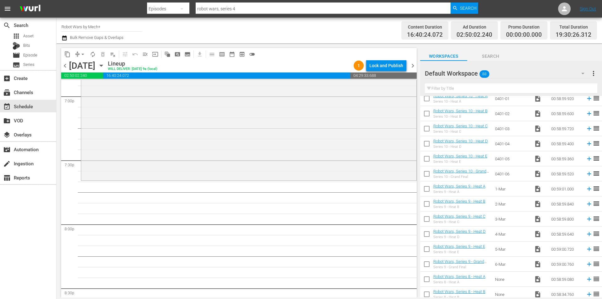
scroll to position [1011, 0]
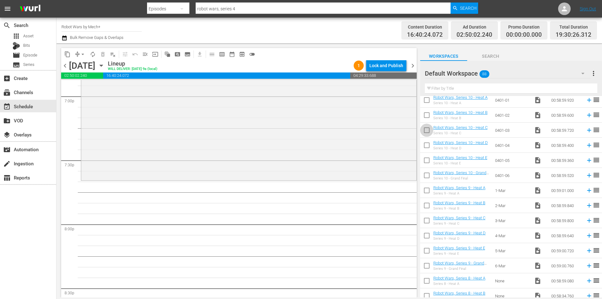
click at [430, 131] on input "checkbox" at bounding box center [426, 131] width 13 height 13
click at [430, 123] on input "checkbox" at bounding box center [426, 116] width 13 height 13
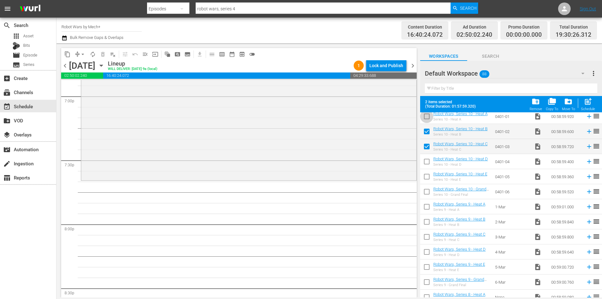
click at [429, 122] on input "checkbox" at bounding box center [426, 117] width 13 height 13
click at [426, 166] on input "checkbox" at bounding box center [426, 162] width 13 height 13
click at [423, 178] on input "checkbox" at bounding box center [426, 177] width 13 height 13
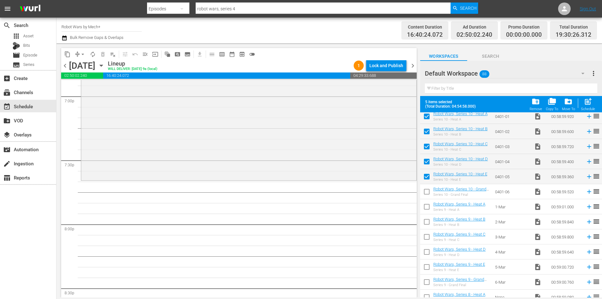
click at [425, 193] on input "checkbox" at bounding box center [426, 192] width 13 height 13
click at [585, 102] on span "post_add" at bounding box center [587, 101] width 8 height 8
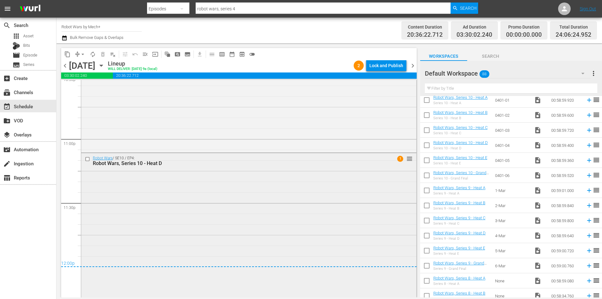
scroll to position [2884, 0]
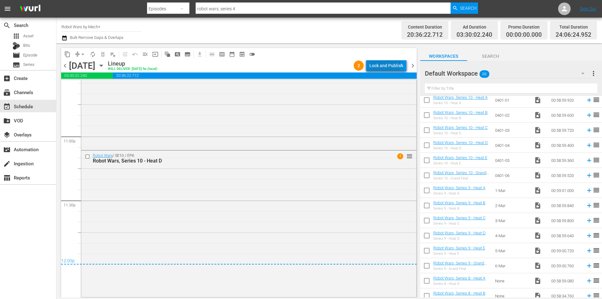
click at [382, 65] on div "Lock and Publish" at bounding box center [386, 65] width 34 height 11
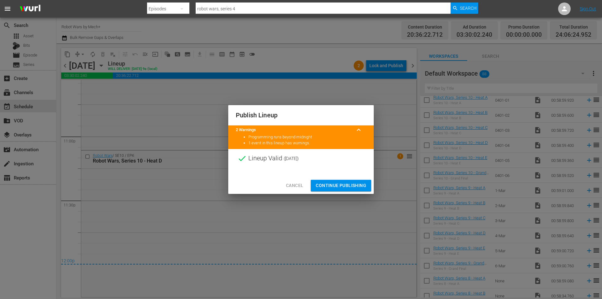
click at [335, 184] on span "Continue Publishing" at bounding box center [341, 185] width 50 height 8
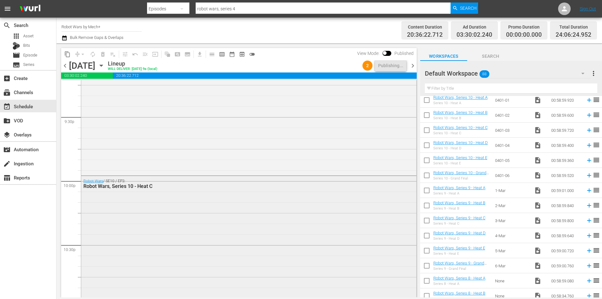
scroll to position [2665, 0]
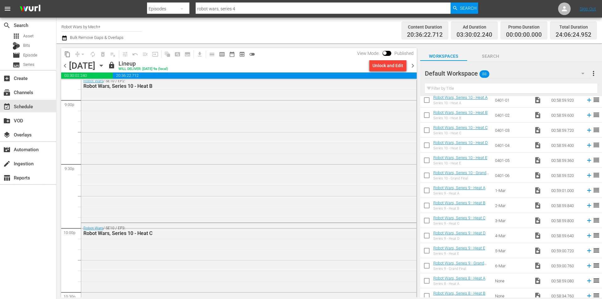
click at [411, 65] on span "chevron_right" at bounding box center [413, 66] width 8 height 8
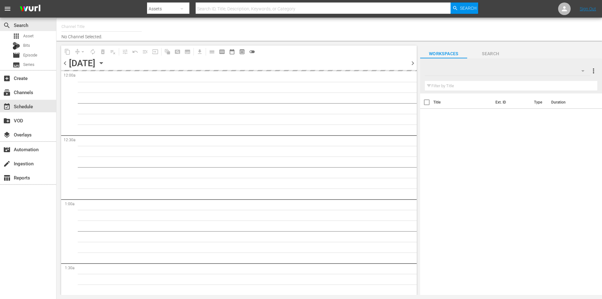
type input "Robot Wars by Mech+ (1413)"
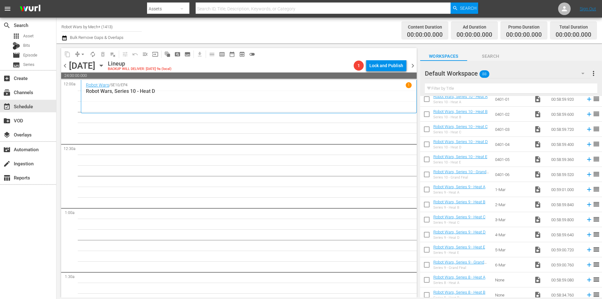
scroll to position [1013, 0]
click at [429, 174] on input "checkbox" at bounding box center [426, 175] width 13 height 13
checkbox input "true"
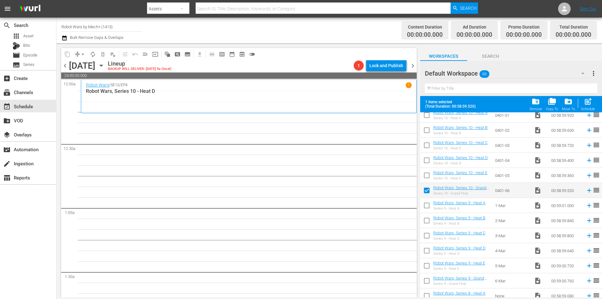
click at [429, 174] on input "checkbox" at bounding box center [426, 176] width 13 height 13
click at [587, 104] on span "post_add" at bounding box center [587, 101] width 8 height 8
checkbox input "false"
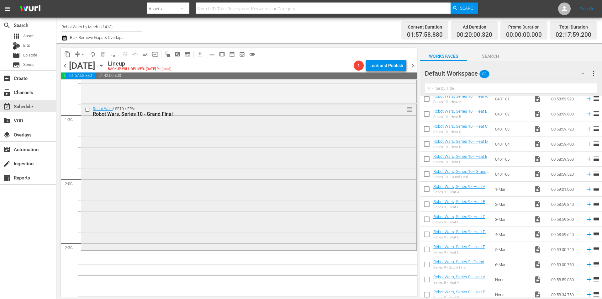
scroll to position [0, 0]
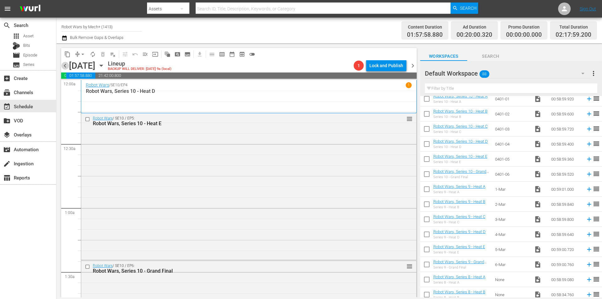
click at [68, 65] on span "chevron_left" at bounding box center [65, 66] width 8 height 8
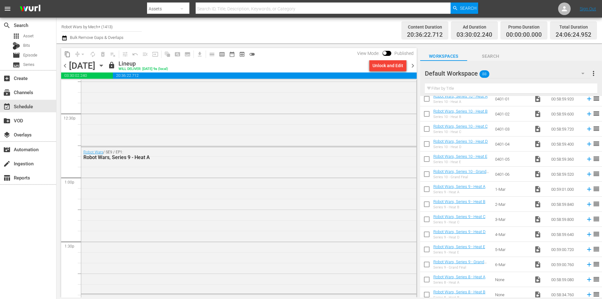
scroll to position [1567, 0]
click at [412, 67] on span "chevron_right" at bounding box center [413, 66] width 8 height 8
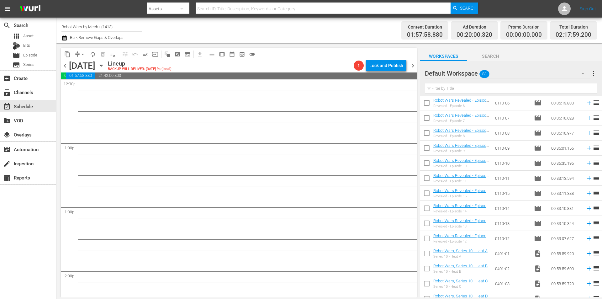
scroll to position [856, 0]
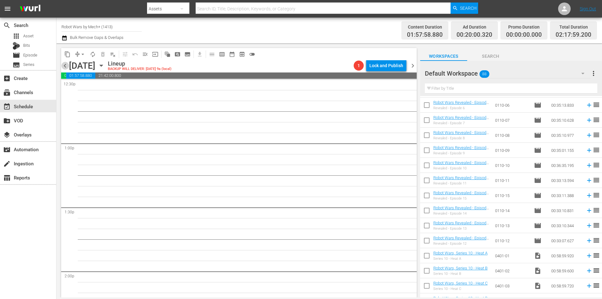
click at [65, 66] on span "chevron_left" at bounding box center [65, 66] width 8 height 8
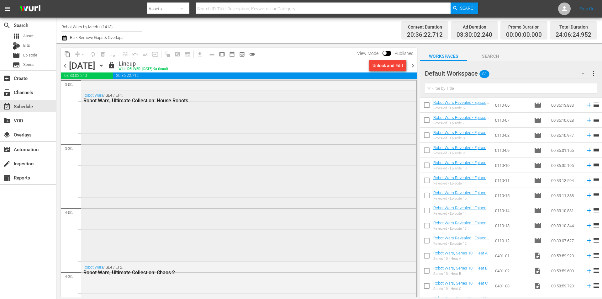
scroll to position [439, 0]
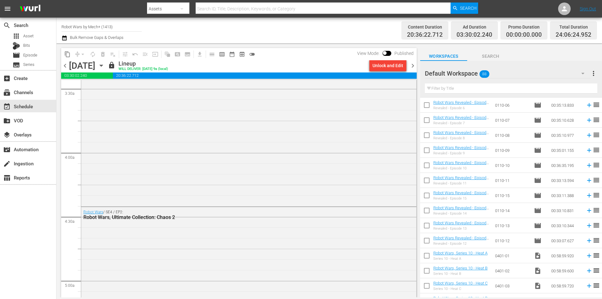
click at [414, 65] on span "chevron_right" at bounding box center [413, 66] width 8 height 8
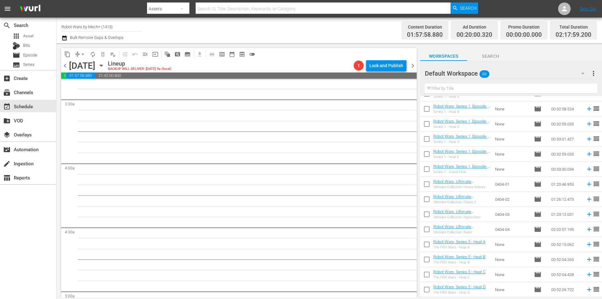
scroll to position [417, 0]
click at [64, 65] on span "chevron_left" at bounding box center [65, 66] width 8 height 8
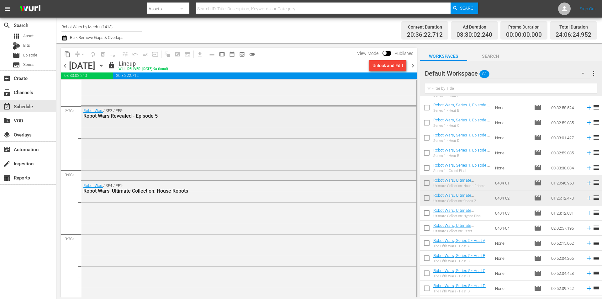
scroll to position [282, 0]
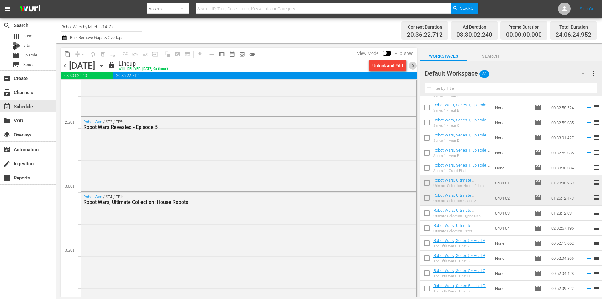
click at [412, 65] on span "chevron_right" at bounding box center [413, 66] width 8 height 8
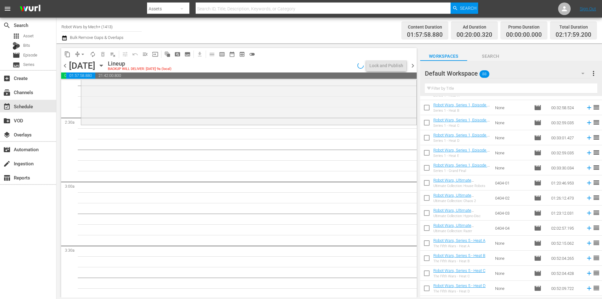
click at [428, 228] on input "checkbox" at bounding box center [426, 228] width 13 height 13
checkbox input "true"
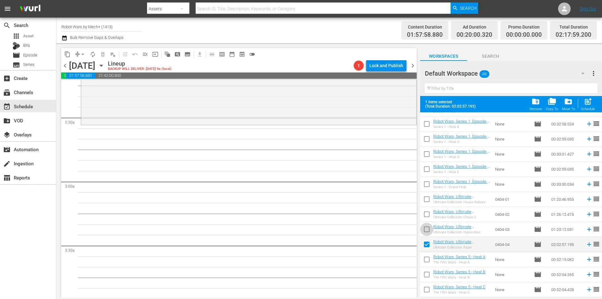
click at [428, 228] on input "checkbox" at bounding box center [426, 230] width 13 height 13
click at [592, 107] on div "Schedule" at bounding box center [588, 109] width 14 height 4
checkbox input "false"
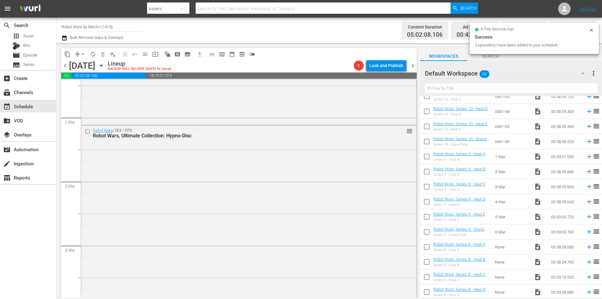
scroll to position [1043, 0]
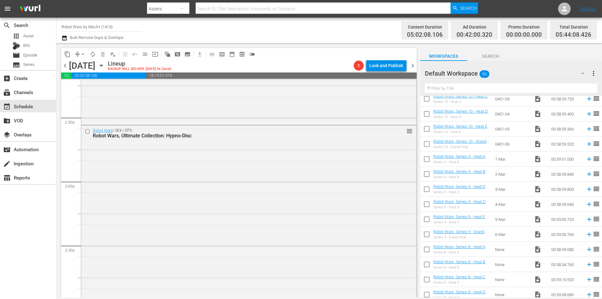
click at [426, 238] on input "checkbox" at bounding box center [426, 235] width 13 height 13
checkbox input "true"
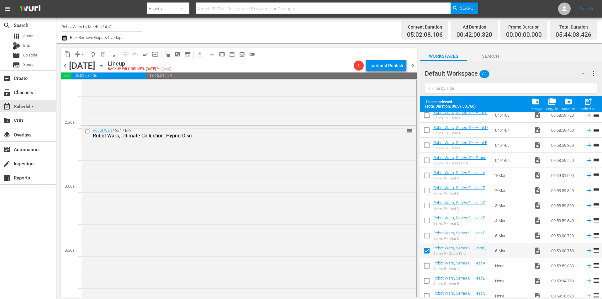
click at [426, 238] on input "checkbox" at bounding box center [426, 236] width 13 height 13
checkbox input "true"
click at [428, 221] on input "checkbox" at bounding box center [426, 221] width 13 height 13
checkbox input "true"
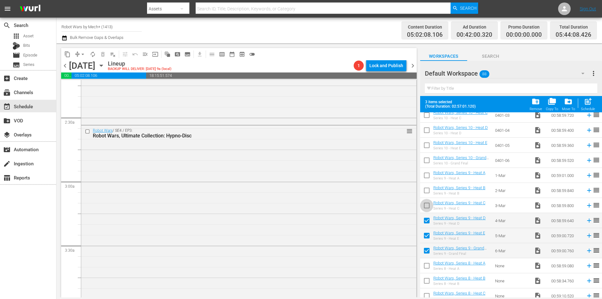
click at [429, 204] on input "checkbox" at bounding box center [426, 206] width 13 height 13
checkbox input "true"
click at [427, 193] on input "checkbox" at bounding box center [426, 191] width 13 height 13
checkbox input "true"
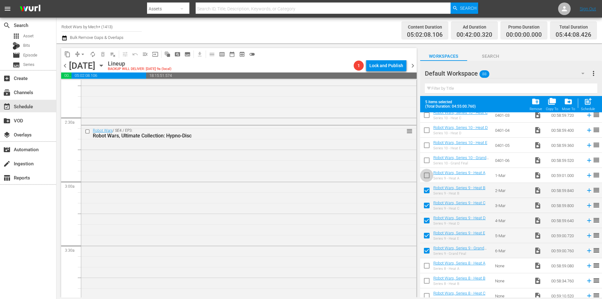
click at [426, 173] on input "checkbox" at bounding box center [426, 176] width 13 height 13
click at [585, 106] on div "post_add Schedule" at bounding box center [588, 104] width 14 height 14
checkbox input "false"
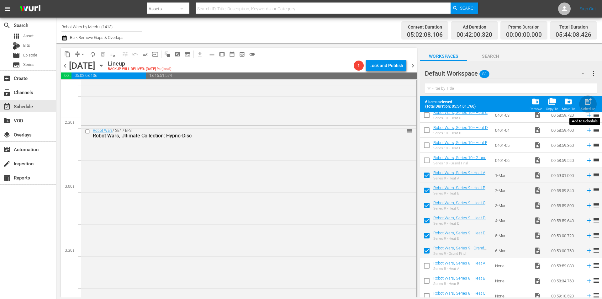
checkbox input "false"
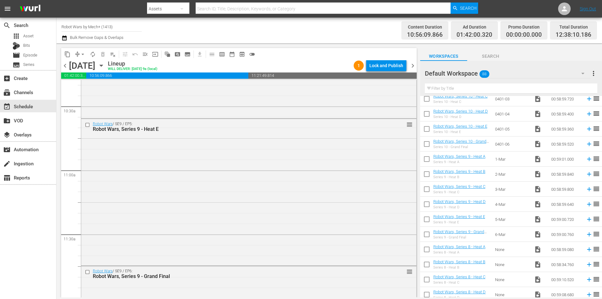
scroll to position [1535, 0]
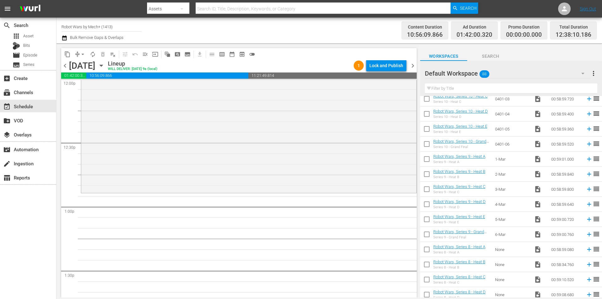
click at [429, 144] on input "checkbox" at bounding box center [426, 145] width 13 height 13
checkbox input "true"
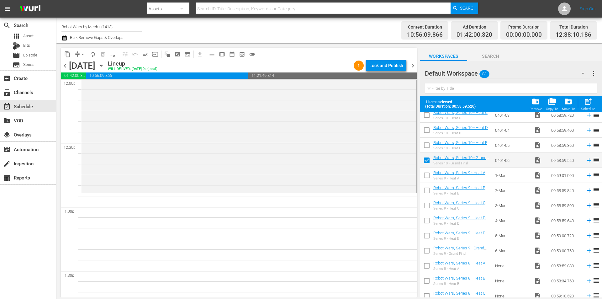
click at [429, 144] on input "checkbox" at bounding box center [426, 146] width 13 height 13
checkbox input "true"
drag, startPoint x: 430, startPoint y: 132, endPoint x: 430, endPoint y: 123, distance: 8.8
click at [430, 132] on input "checkbox" at bounding box center [426, 131] width 13 height 13
checkbox input "true"
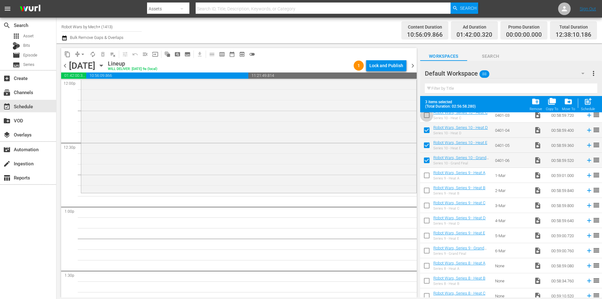
click at [429, 120] on input "checkbox" at bounding box center [426, 116] width 13 height 13
checkbox input "true"
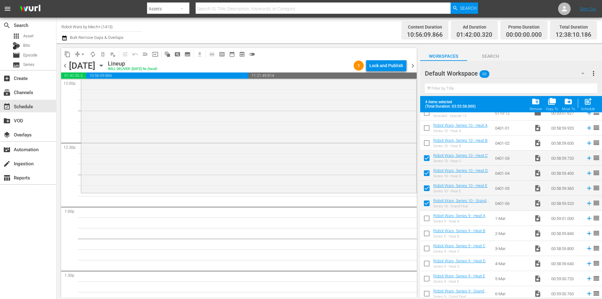
scroll to position [980, 0]
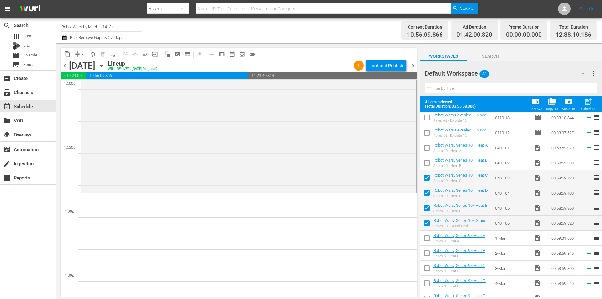
click at [429, 162] on input "checkbox" at bounding box center [426, 163] width 13 height 13
checkbox input "true"
click at [427, 150] on input "checkbox" at bounding box center [426, 148] width 13 height 13
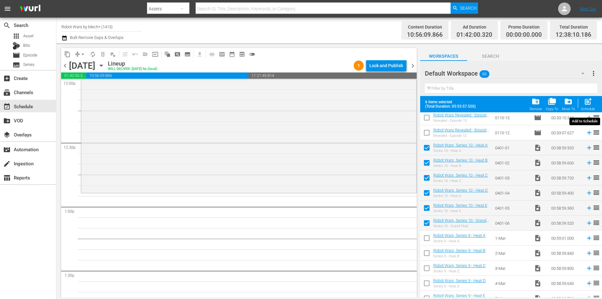
click at [592, 102] on span "post_add" at bounding box center [587, 101] width 8 height 8
checkbox input "false"
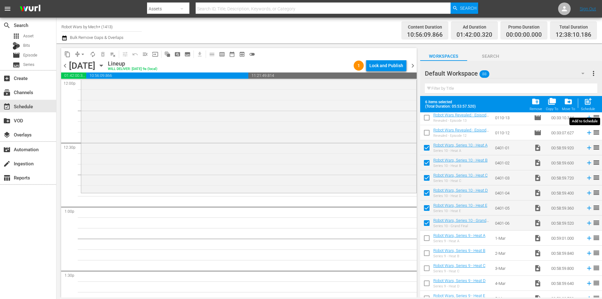
checkbox input "false"
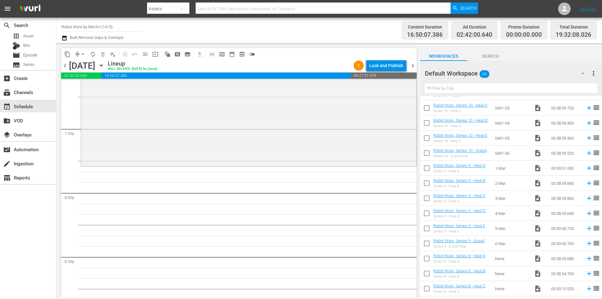
scroll to position [1137, 0]
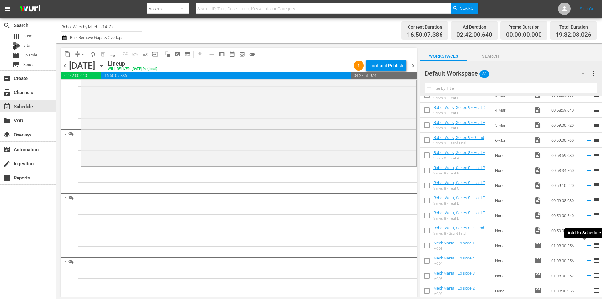
click at [585, 244] on icon at bounding box center [588, 245] width 7 height 7
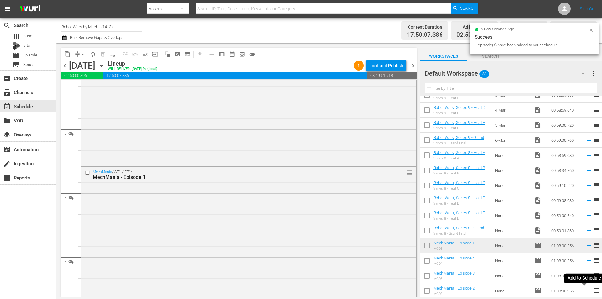
click at [587, 290] on icon at bounding box center [589, 291] width 4 height 4
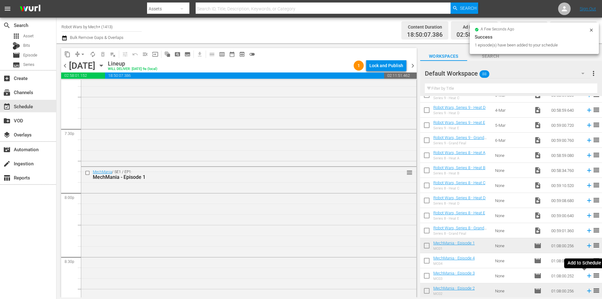
click at [587, 275] on icon at bounding box center [589, 276] width 4 height 4
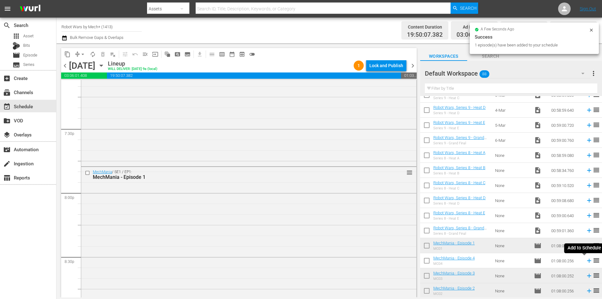
click at [585, 259] on icon at bounding box center [588, 260] width 7 height 7
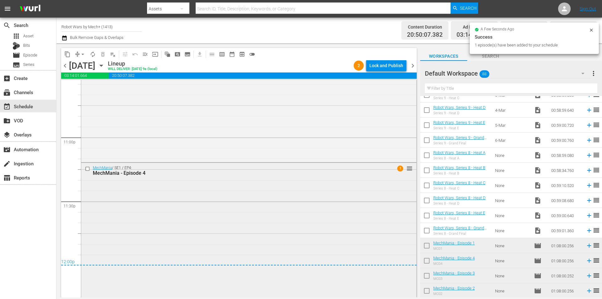
scroll to position [2893, 0]
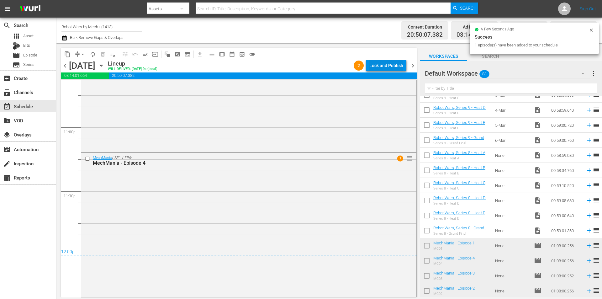
click at [385, 64] on div "Lock and Publish" at bounding box center [386, 65] width 34 height 11
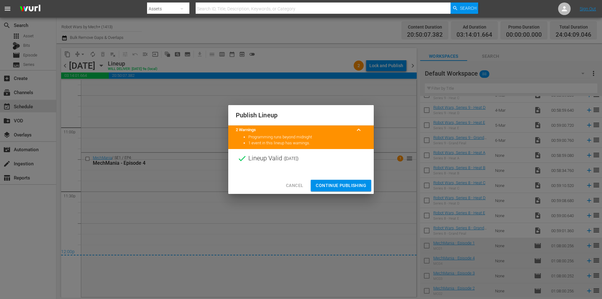
click at [338, 187] on span "Continue Publishing" at bounding box center [341, 185] width 50 height 8
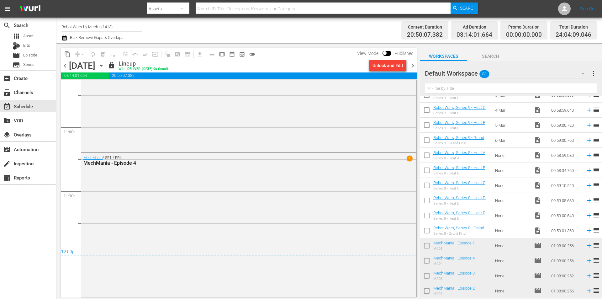
click at [410, 66] on span "chevron_right" at bounding box center [413, 66] width 8 height 8
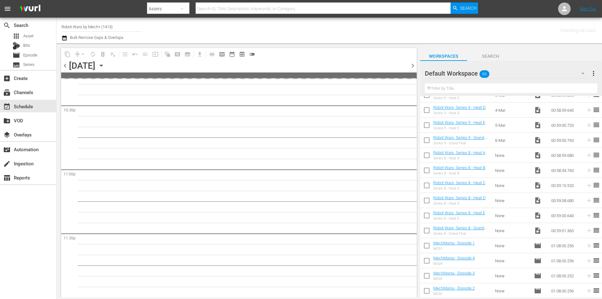
scroll to position [2850, 0]
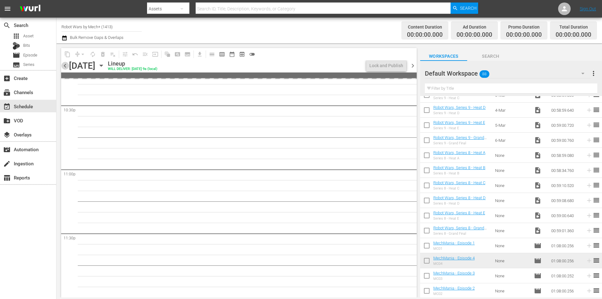
click at [64, 68] on span "chevron_left" at bounding box center [65, 66] width 8 height 8
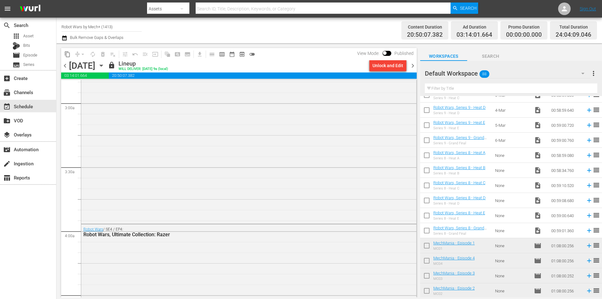
scroll to position [376, 0]
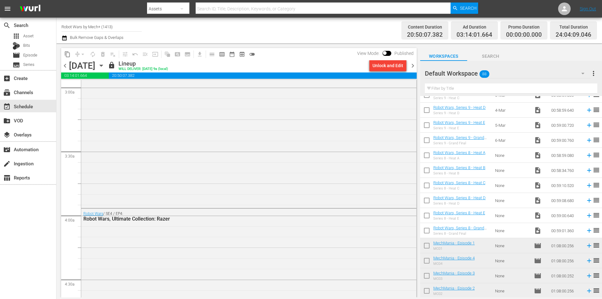
click at [413, 67] on span "chevron_right" at bounding box center [413, 66] width 8 height 8
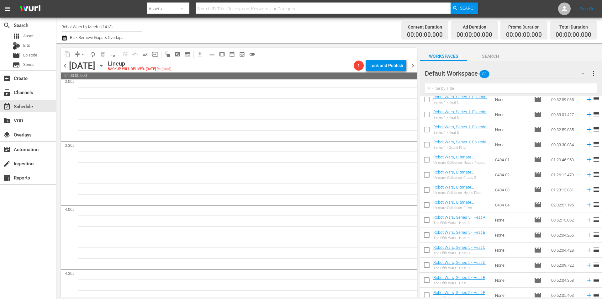
scroll to position [385, 0]
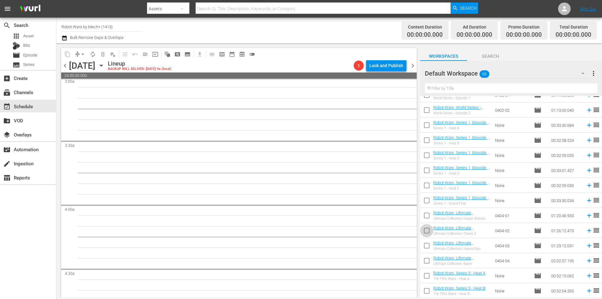
click at [427, 234] on input "checkbox" at bounding box center [426, 231] width 13 height 13
checkbox input "true"
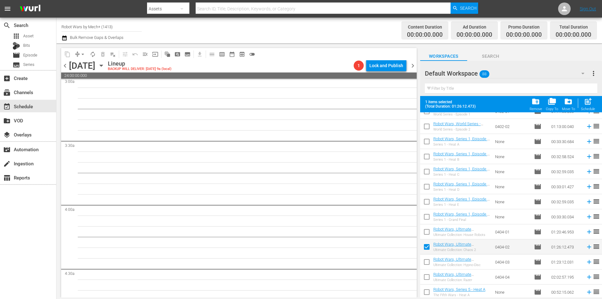
click at [427, 234] on input "checkbox" at bounding box center [426, 232] width 13 height 13
click at [587, 110] on div "Schedule" at bounding box center [588, 109] width 14 height 4
checkbox input "false"
